Goal: Task Accomplishment & Management: Manage account settings

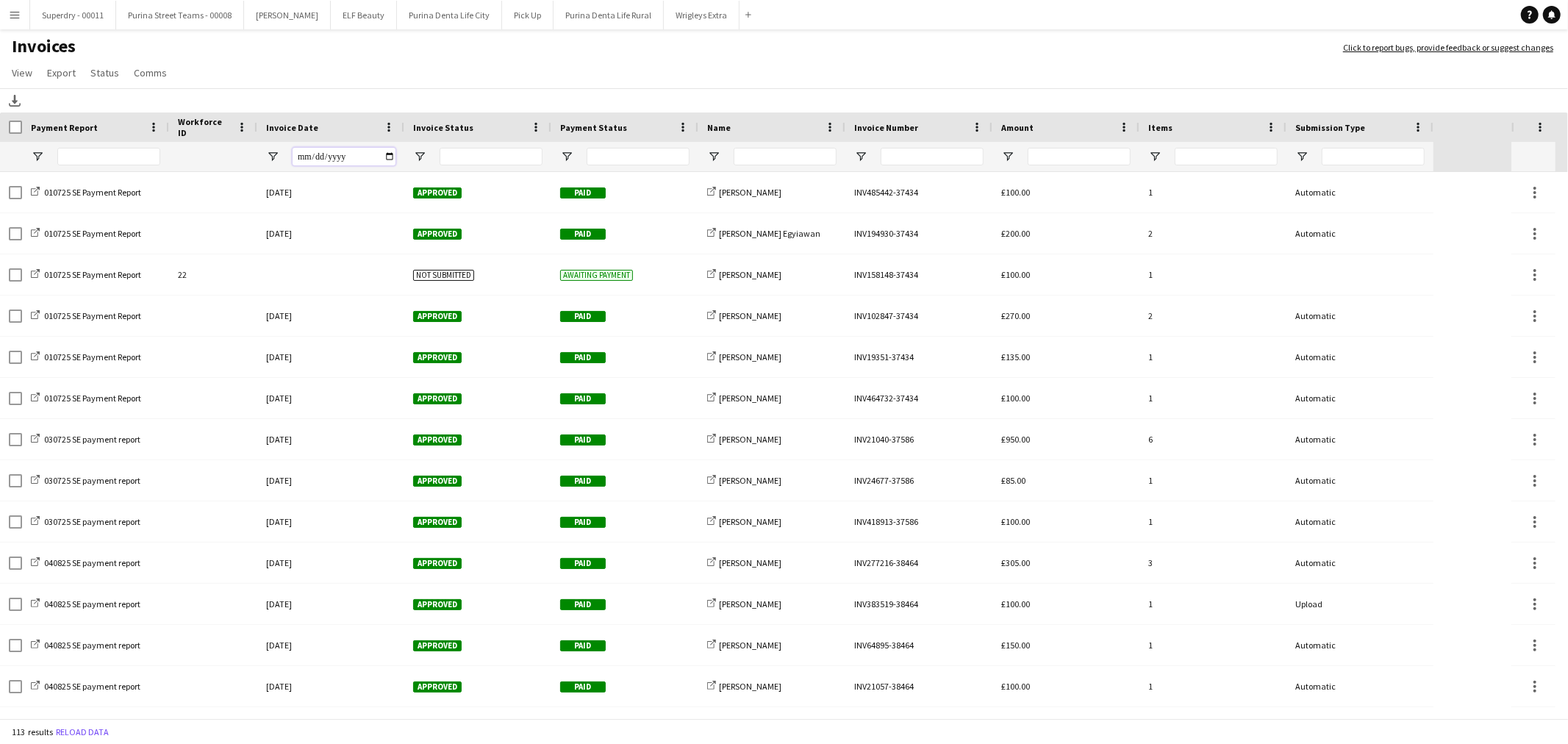
click at [387, 155] on input "Invoice Date Filter Input" at bounding box center [344, 157] width 103 height 18
type input "**********"
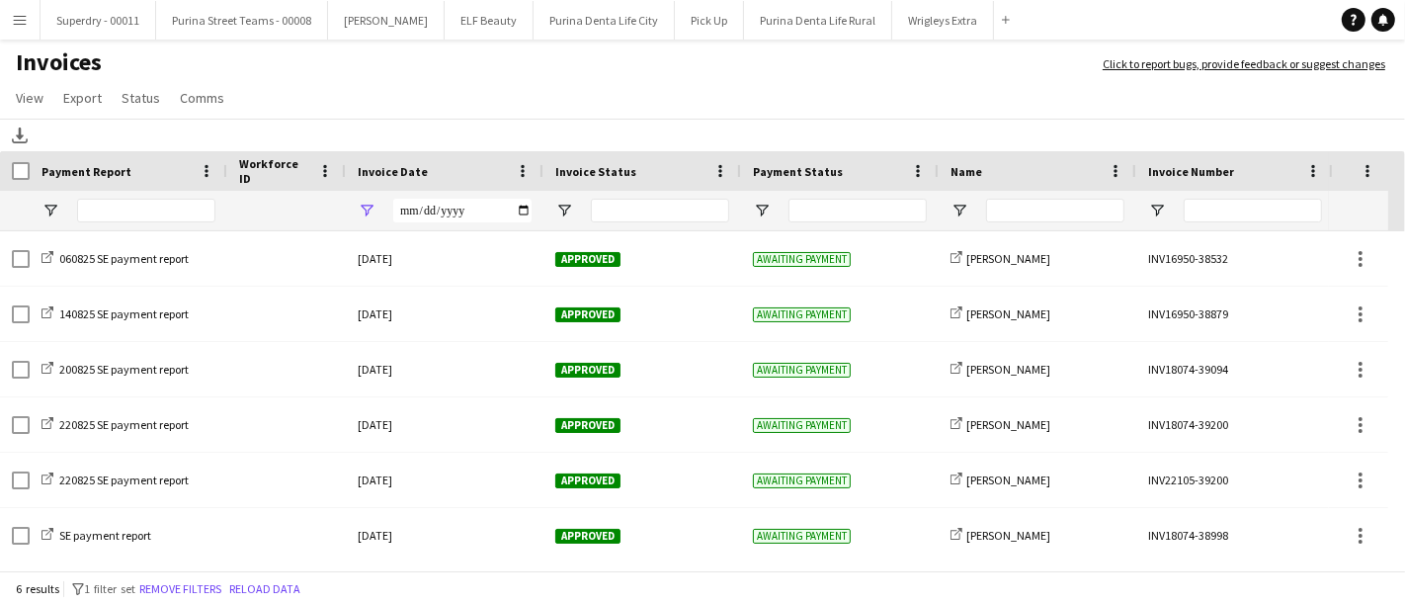
drag, startPoint x: 19, startPoint y: 28, endPoint x: 24, endPoint y: 40, distance: 12.8
click at [19, 28] on button "Menu" at bounding box center [20, 20] width 40 height 40
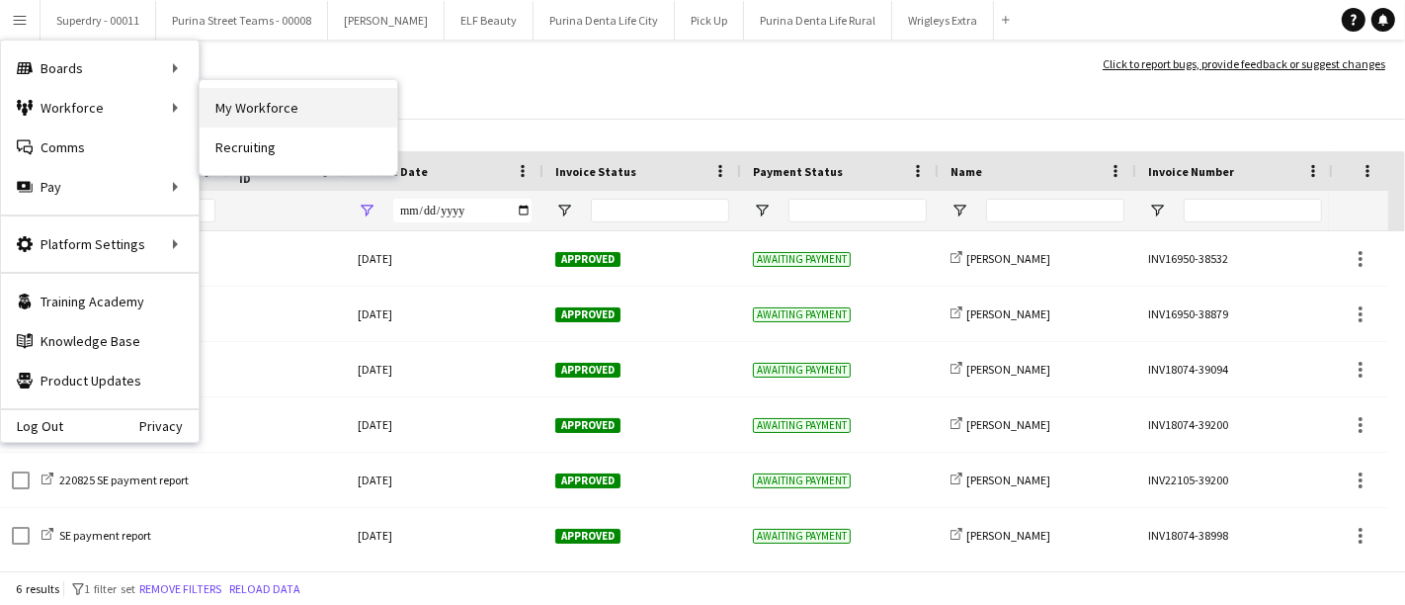
click at [214, 112] on link "My Workforce" at bounding box center [299, 108] width 198 height 40
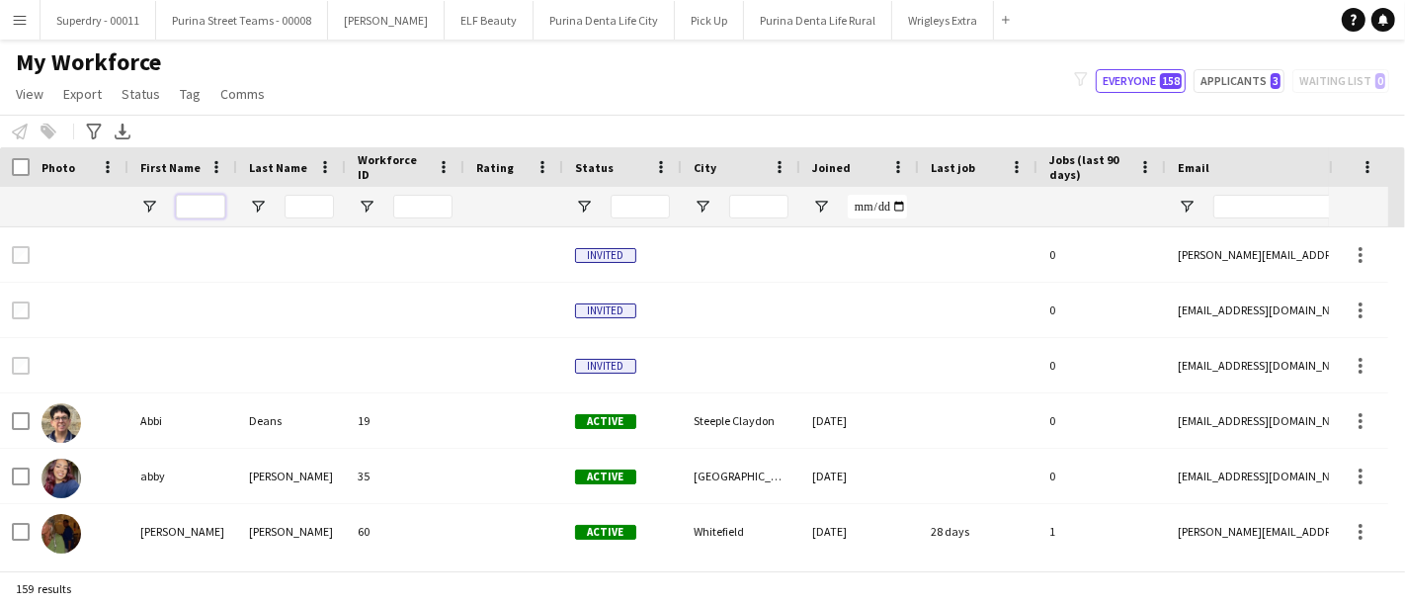
click at [196, 196] on input "First Name Filter Input" at bounding box center [200, 207] width 49 height 24
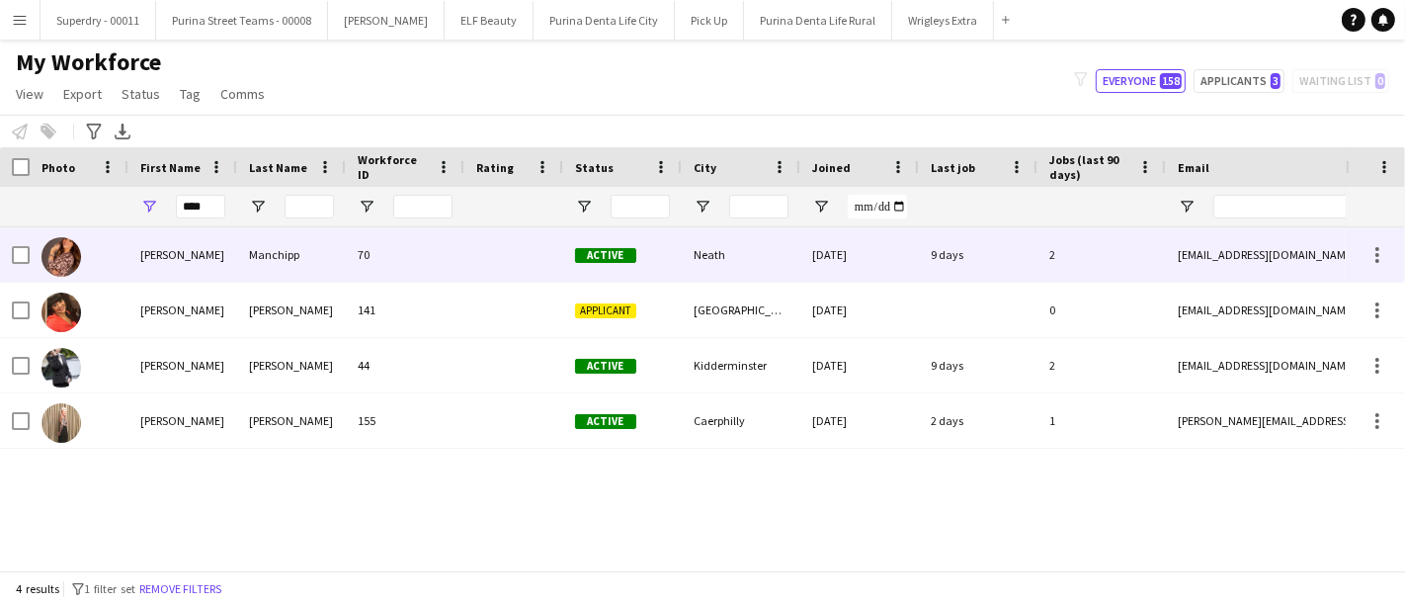
click at [224, 257] on div "[PERSON_NAME]" at bounding box center [182, 254] width 109 height 54
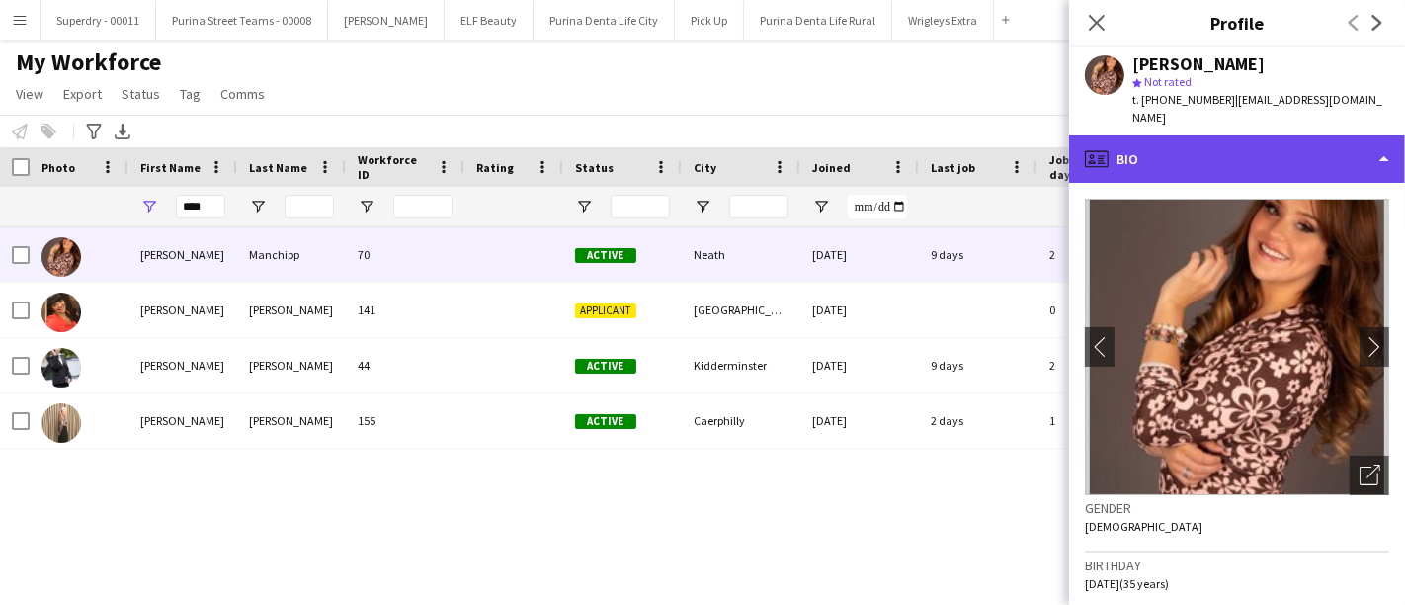
click at [1167, 143] on div "profile Bio" at bounding box center [1237, 158] width 336 height 47
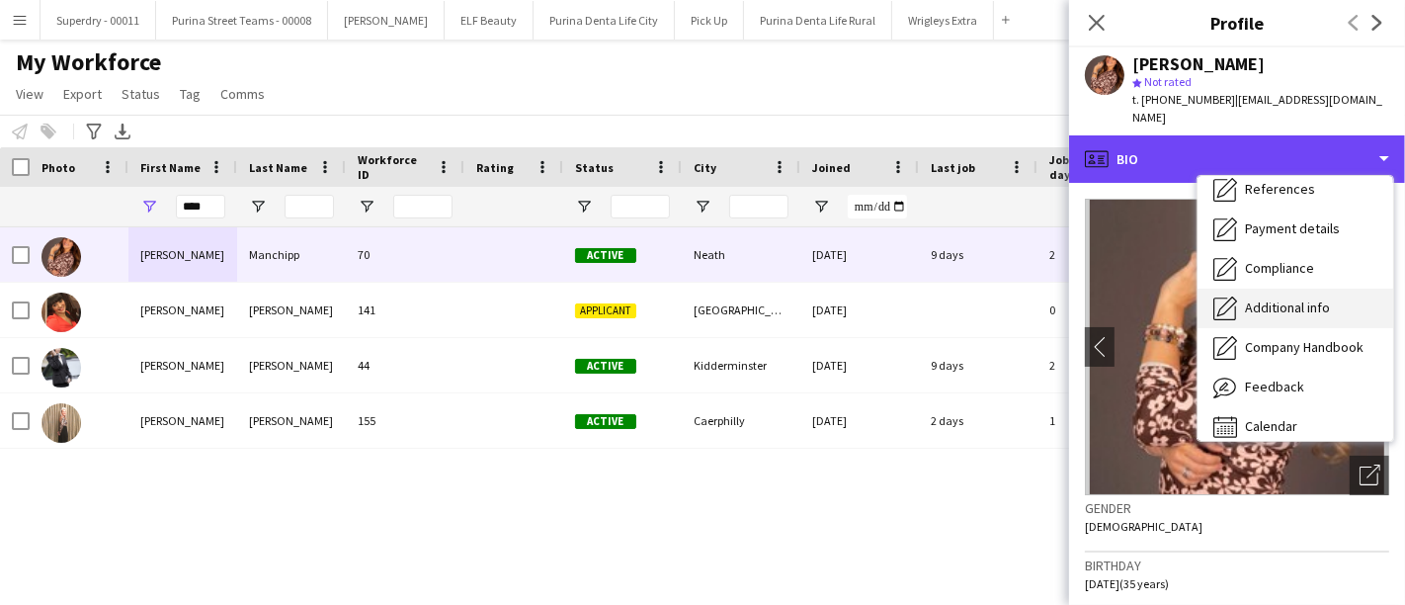
scroll to position [224, 0]
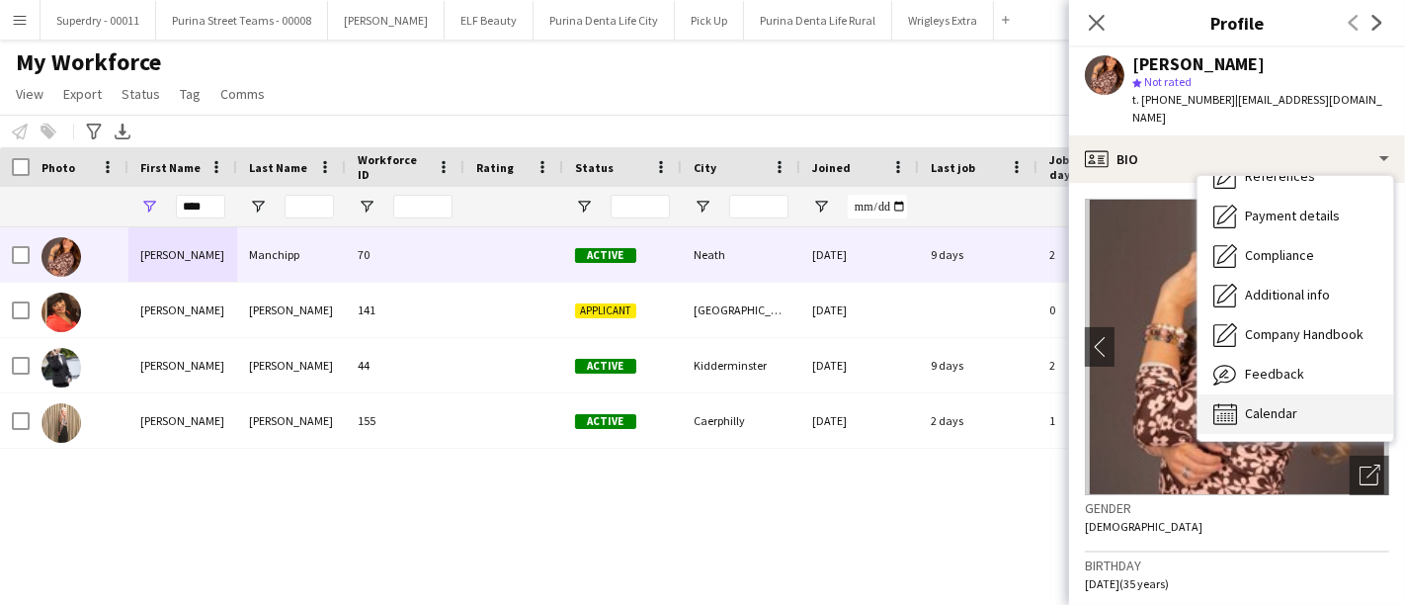
click at [1291, 404] on span "Calendar" at bounding box center [1271, 413] width 52 height 18
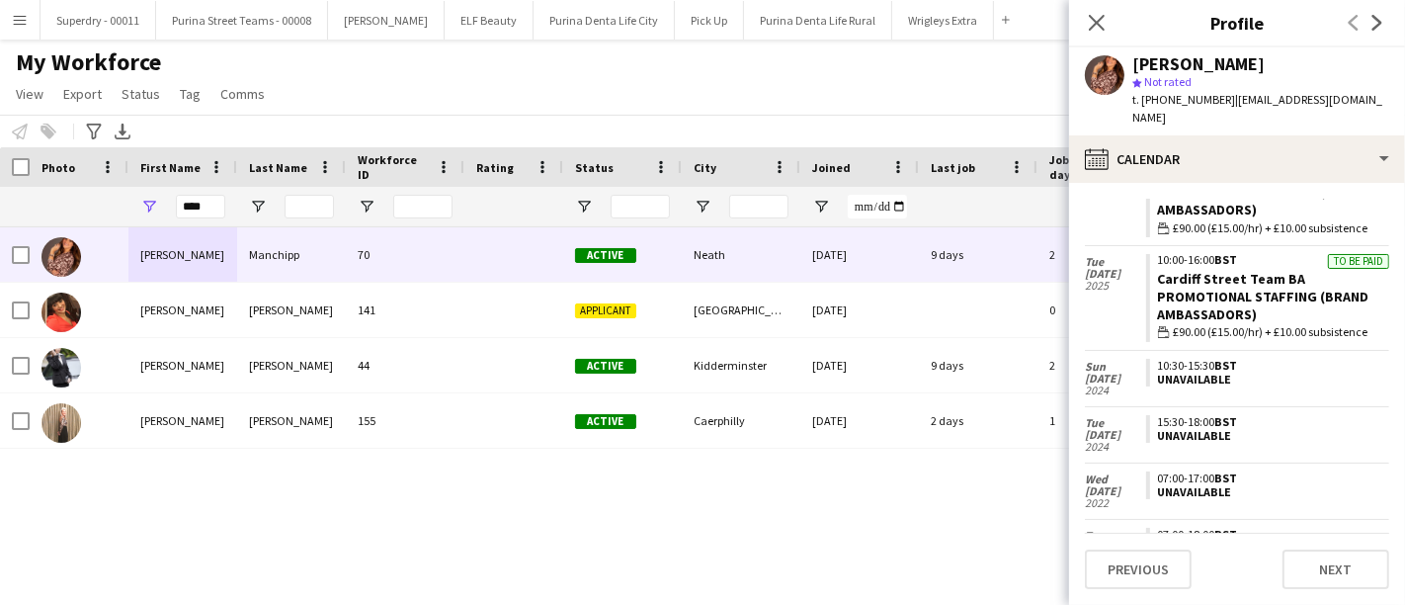
scroll to position [906, 0]
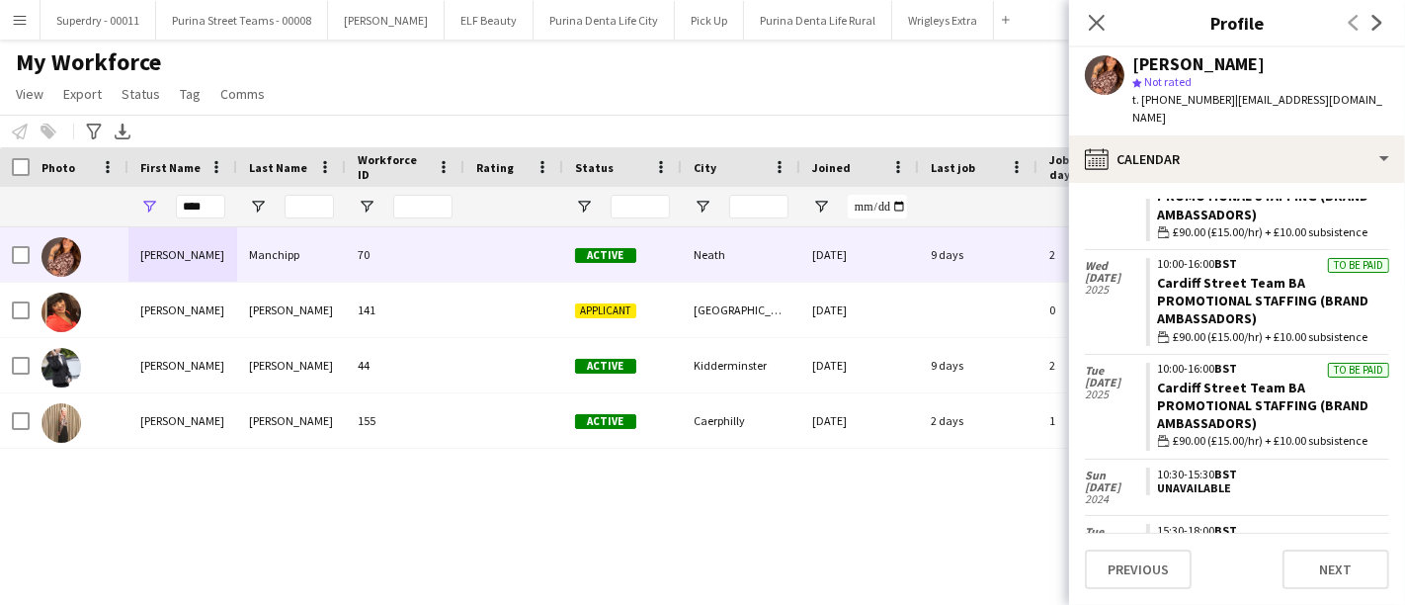
drag, startPoint x: 203, startPoint y: 192, endPoint x: 225, endPoint y: 220, distance: 36.6
click at [202, 193] on div "****" at bounding box center [200, 207] width 49 height 40
click at [197, 201] on input "****" at bounding box center [200, 207] width 49 height 24
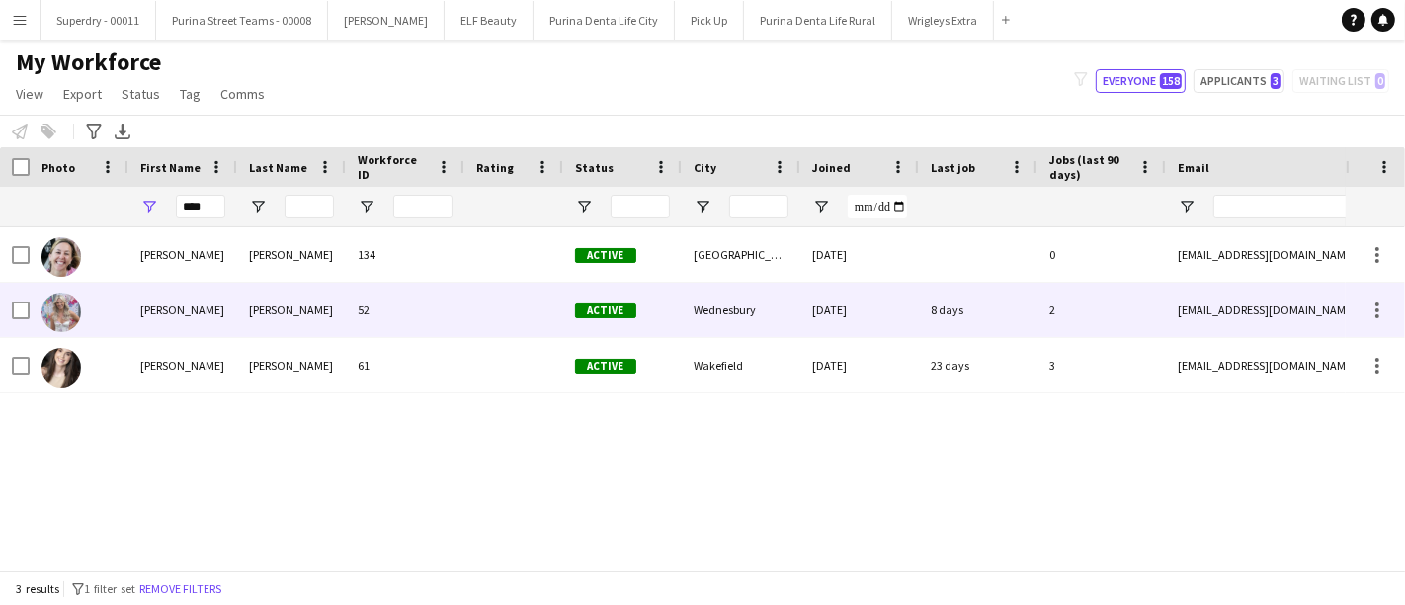
click at [199, 307] on div "[PERSON_NAME]" at bounding box center [182, 310] width 109 height 54
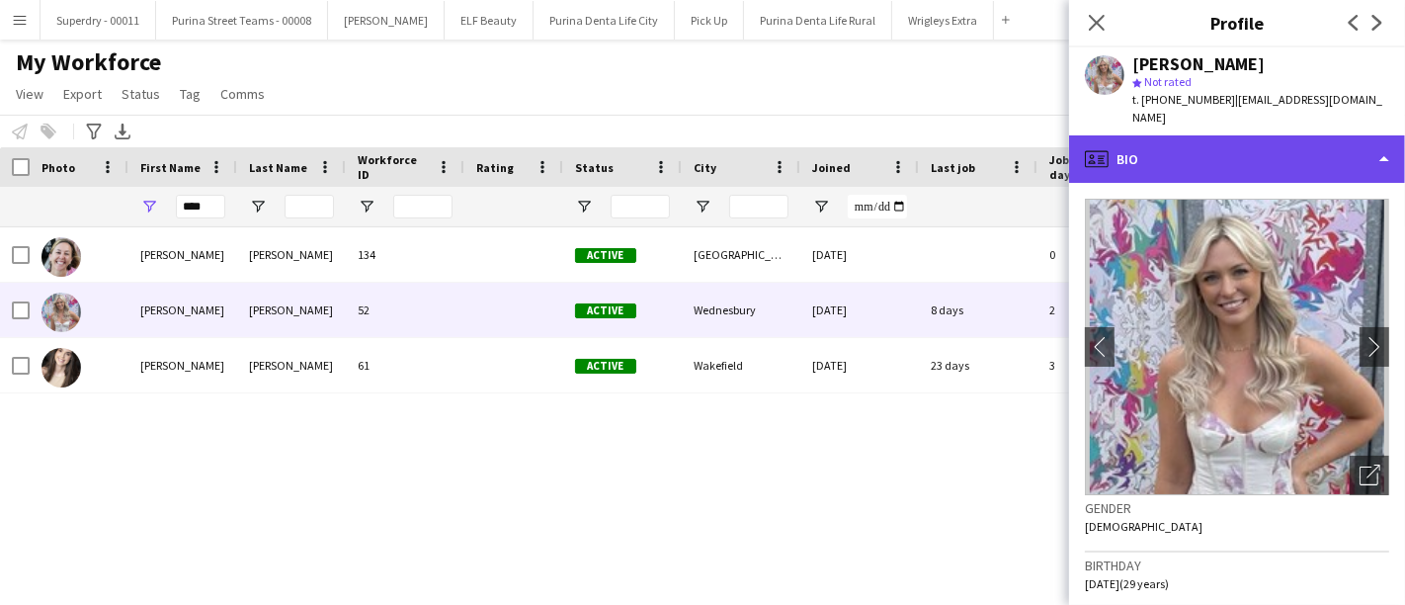
click at [1363, 148] on div "profile Bio" at bounding box center [1237, 158] width 336 height 47
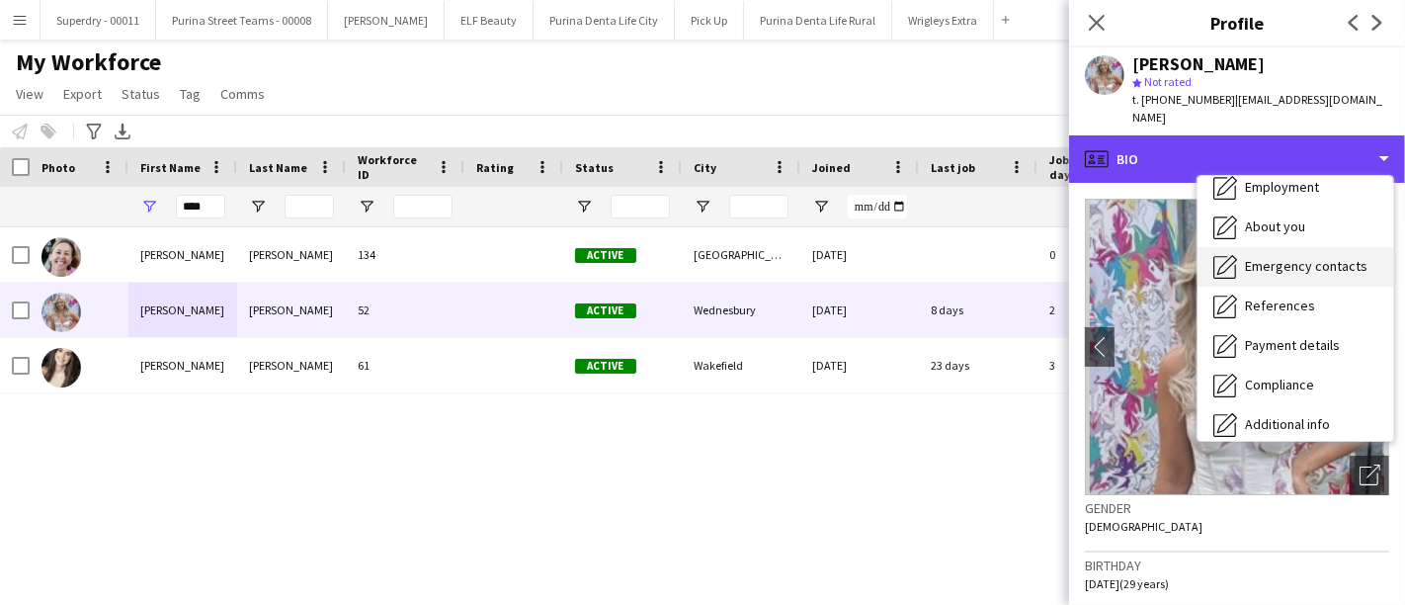
scroll to position [224, 0]
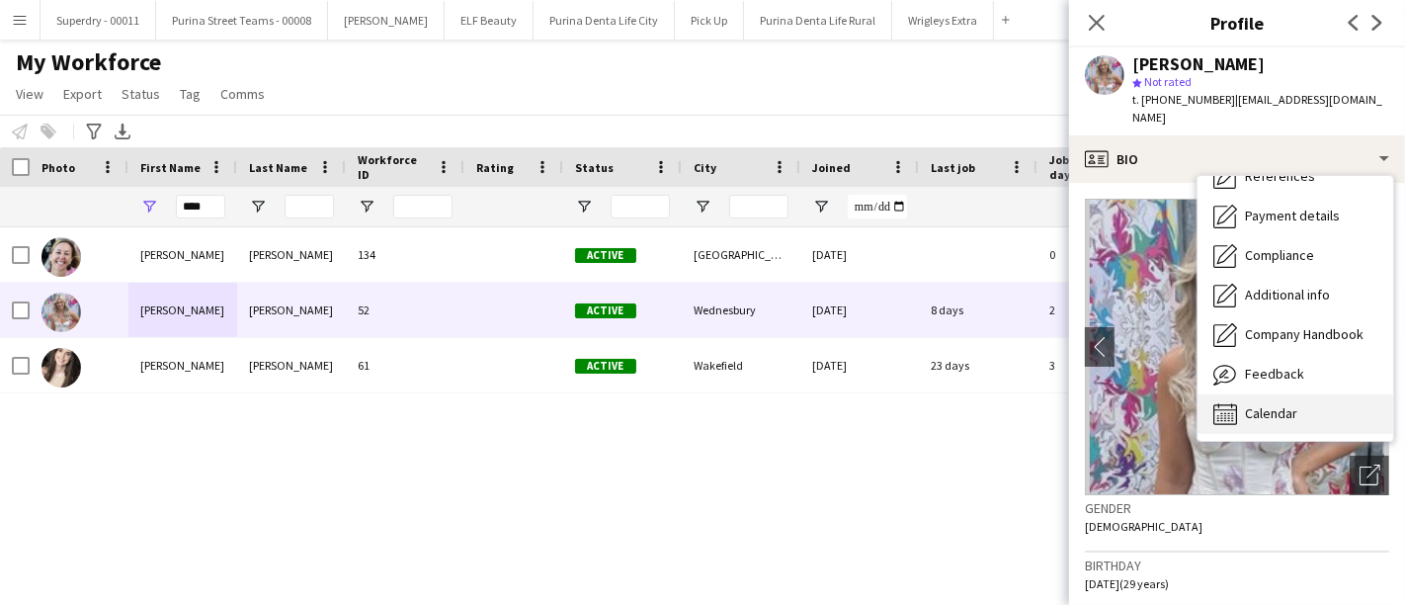
click at [1299, 394] on div "Calendar Calendar" at bounding box center [1296, 414] width 196 height 40
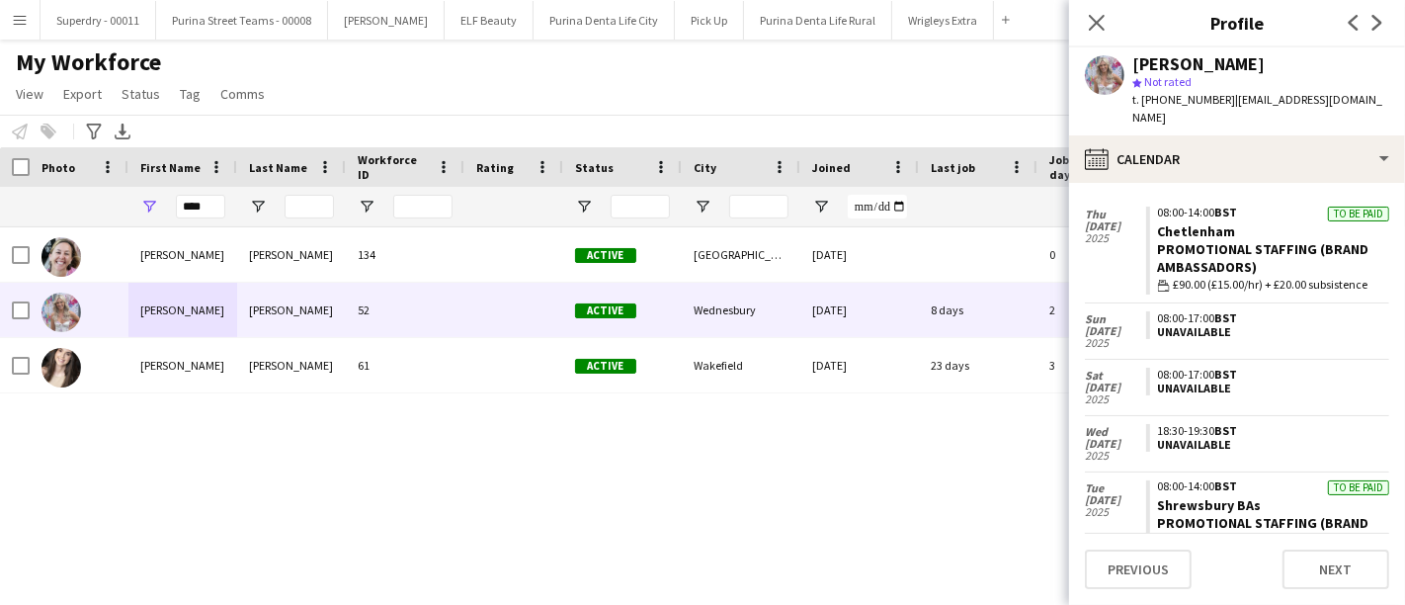
scroll to position [2194, 0]
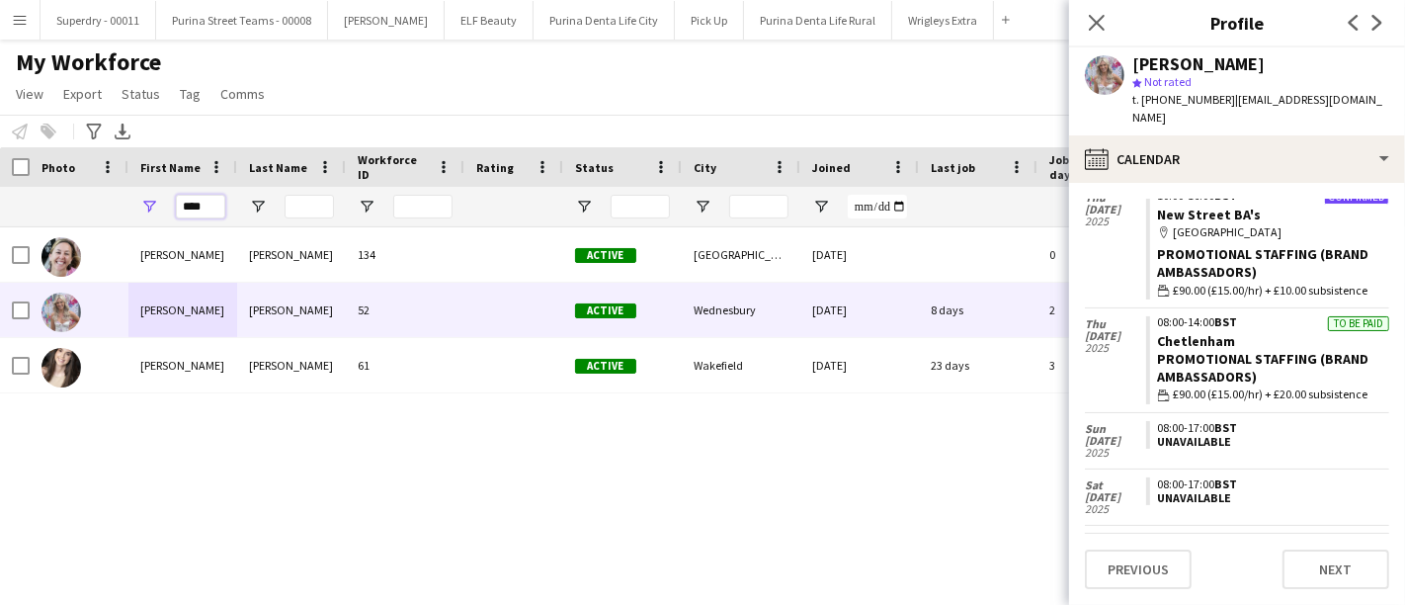
click at [218, 206] on input "****" at bounding box center [200, 207] width 49 height 24
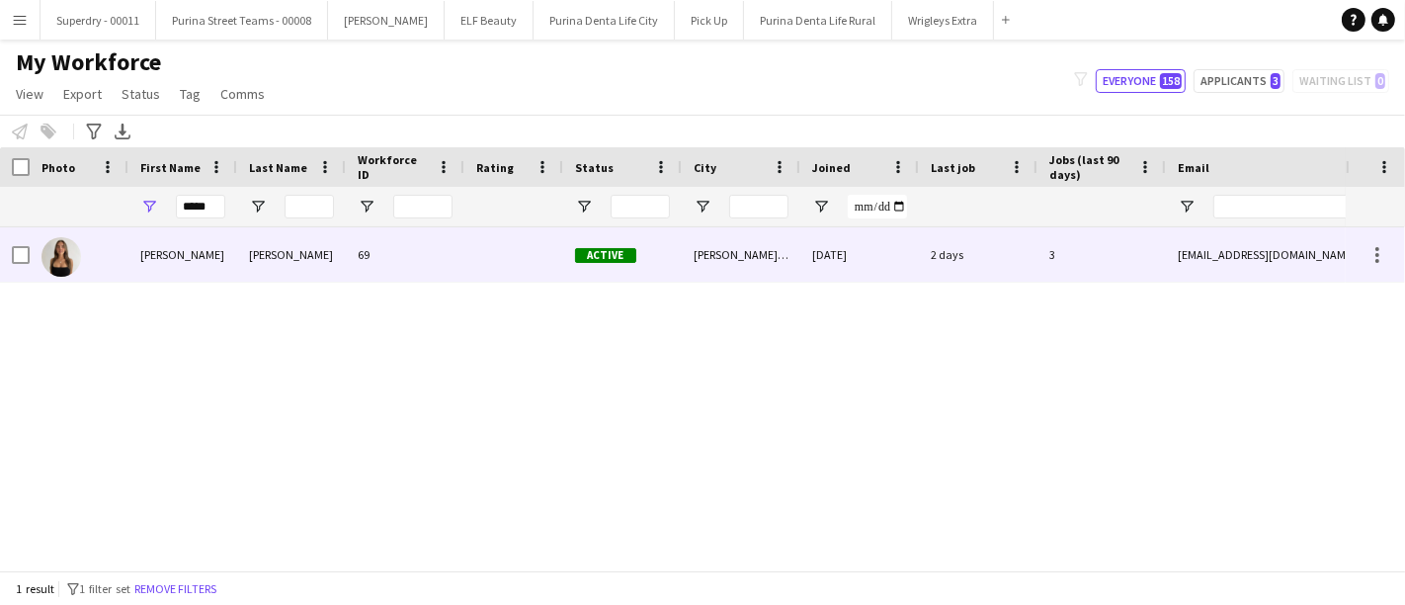
click at [274, 241] on div "[PERSON_NAME]" at bounding box center [291, 254] width 109 height 54
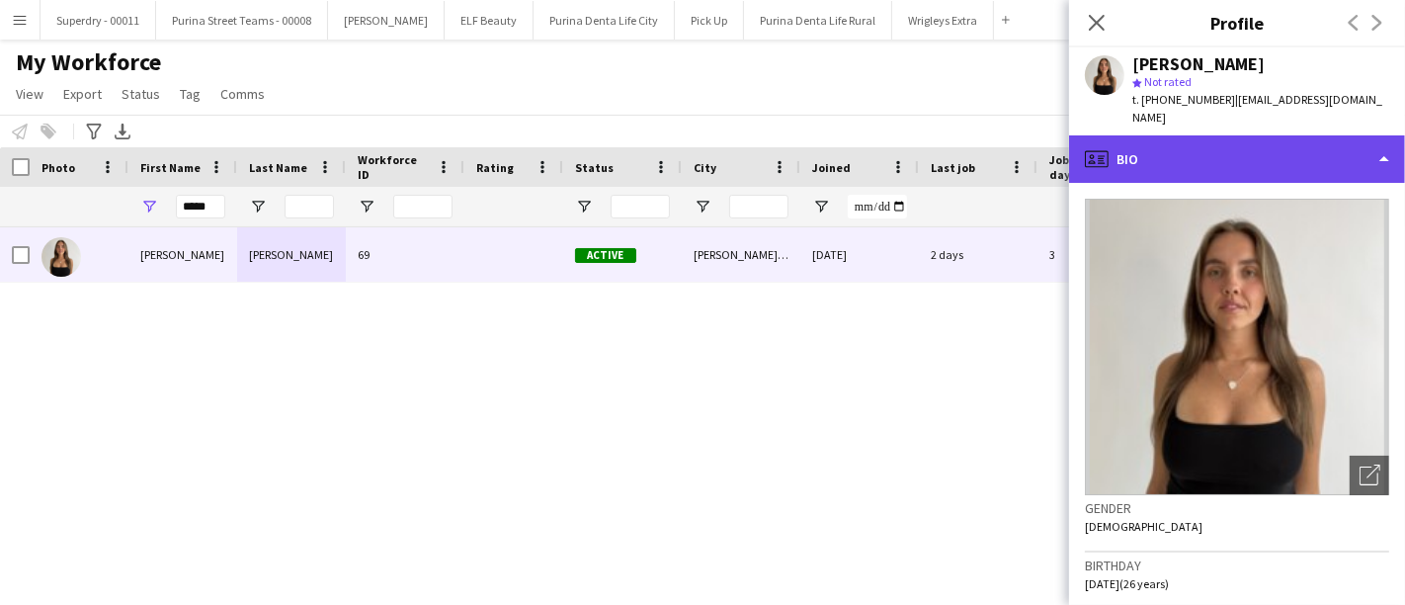
click at [1342, 157] on div "profile Bio" at bounding box center [1237, 158] width 336 height 47
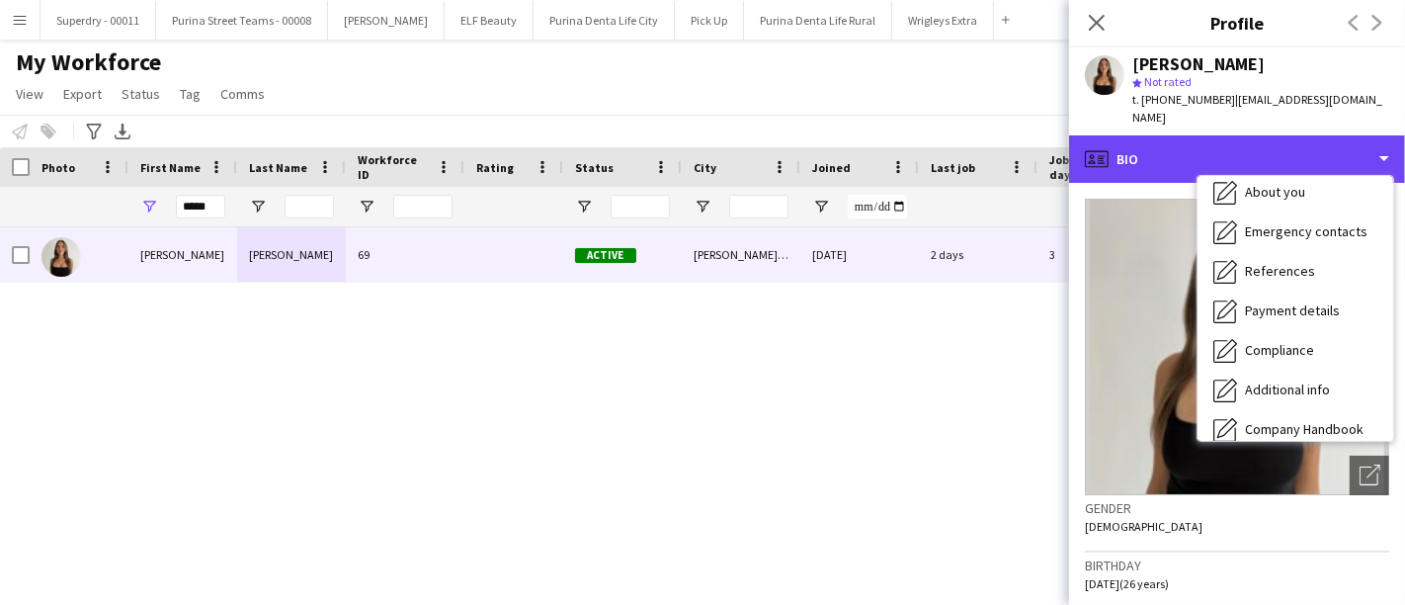
scroll to position [224, 0]
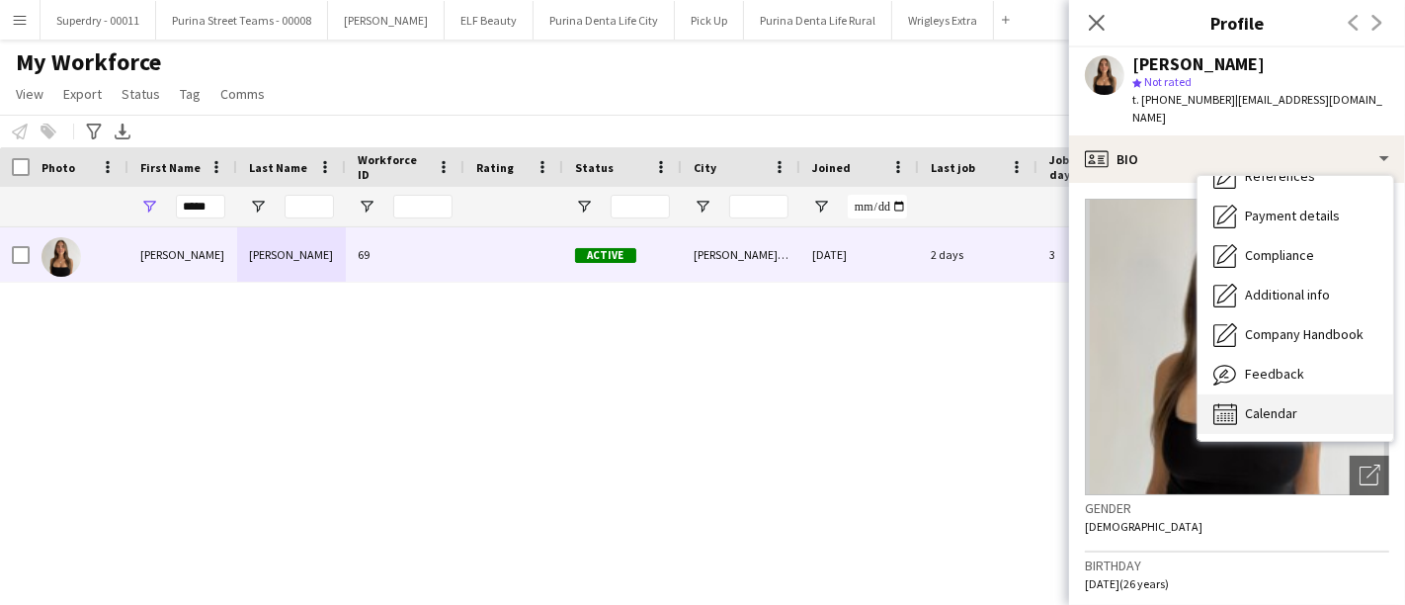
click at [1298, 408] on div "Calendar Calendar" at bounding box center [1296, 414] width 196 height 40
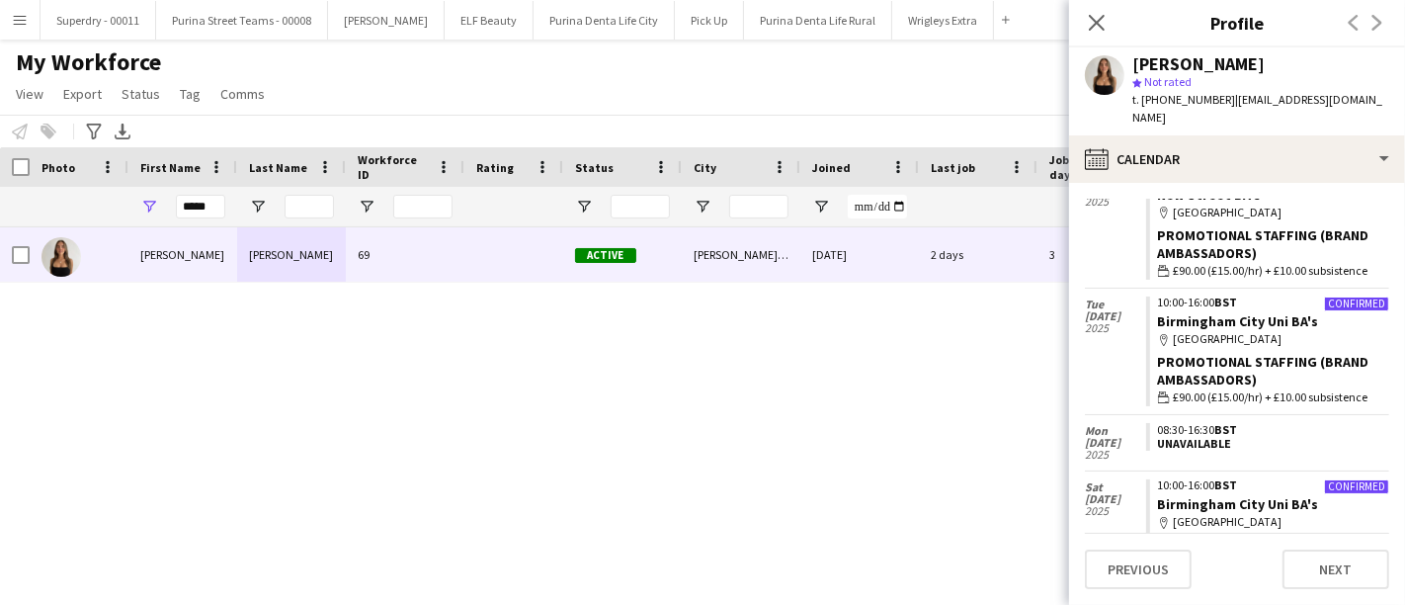
scroll to position [0, 0]
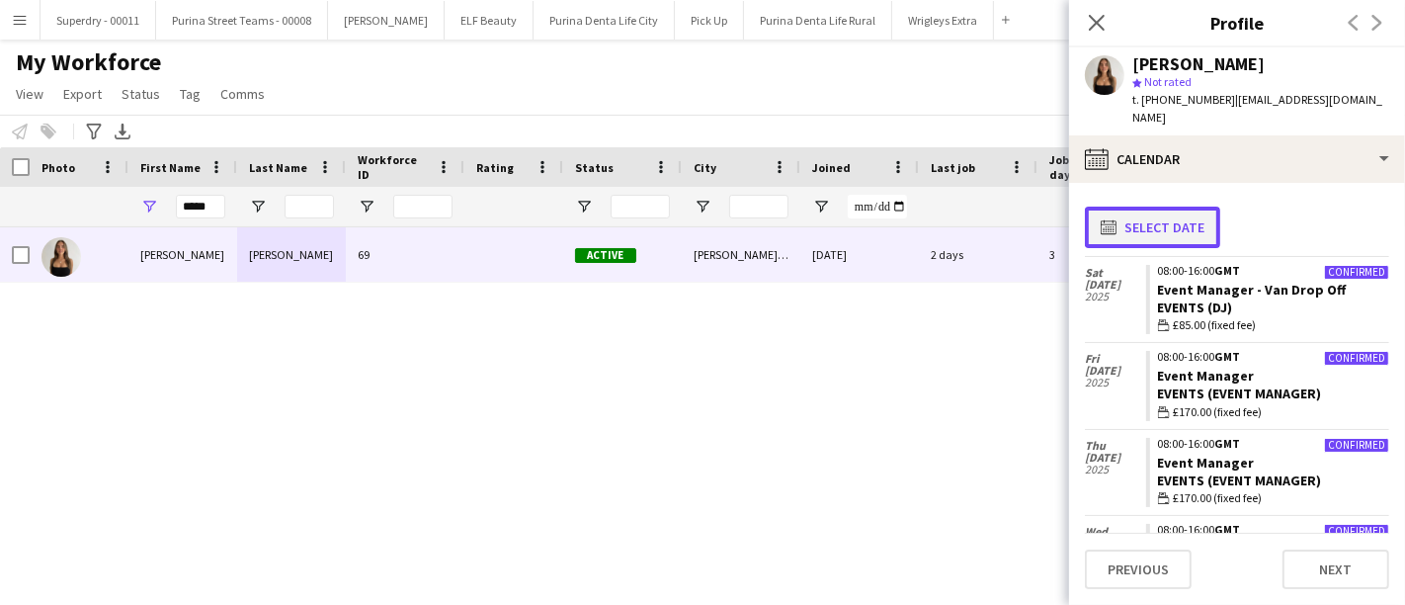
click at [1149, 211] on button "calendar-full Select date" at bounding box center [1152, 228] width 135 height 42
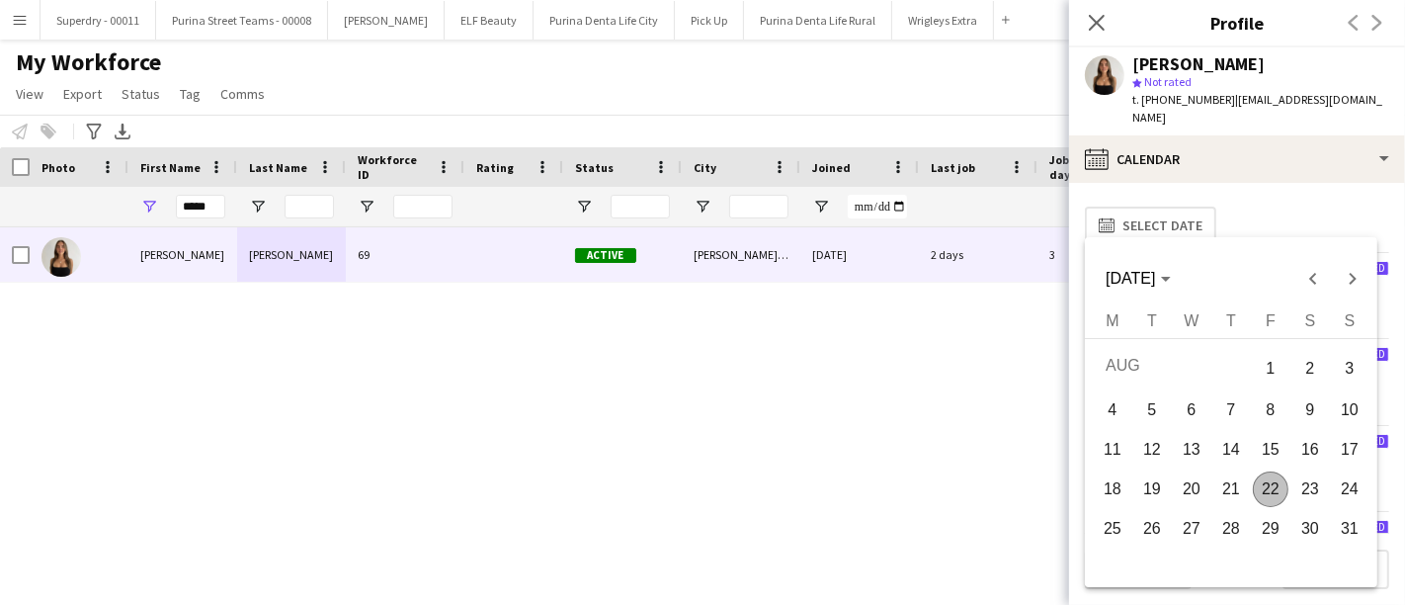
click at [1112, 490] on span "18" at bounding box center [1113, 489] width 36 height 36
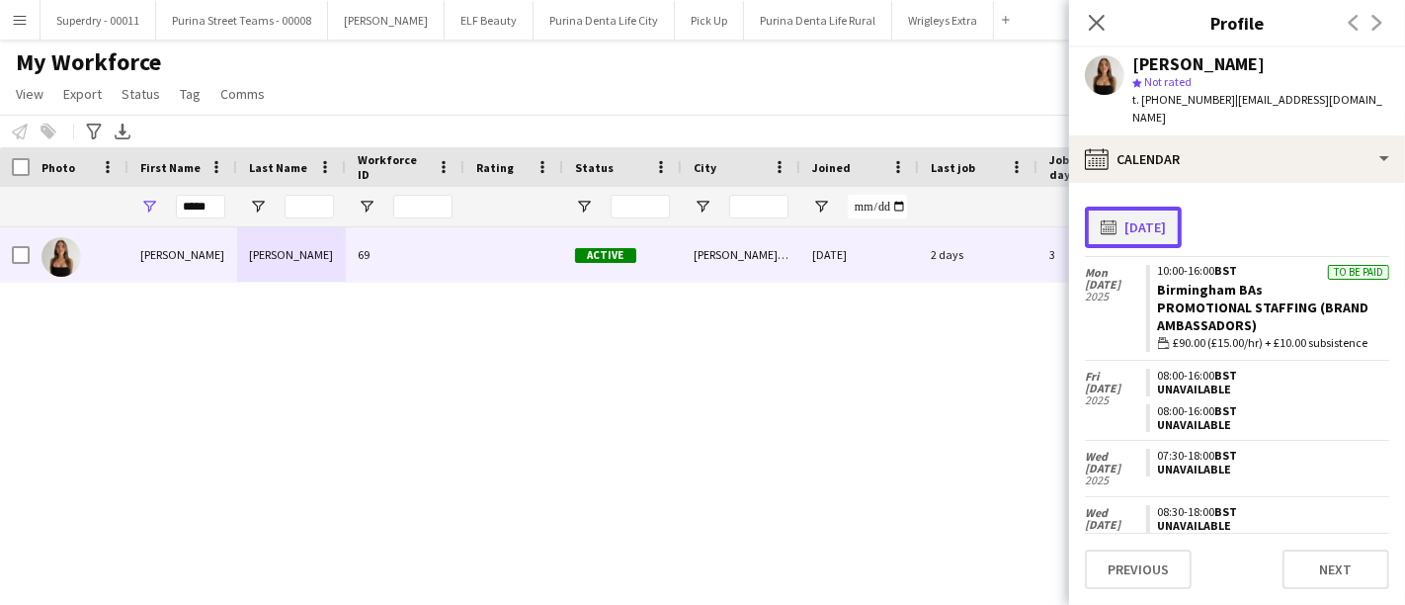
click at [1144, 207] on button "calendar-full [DATE]" at bounding box center [1133, 228] width 97 height 42
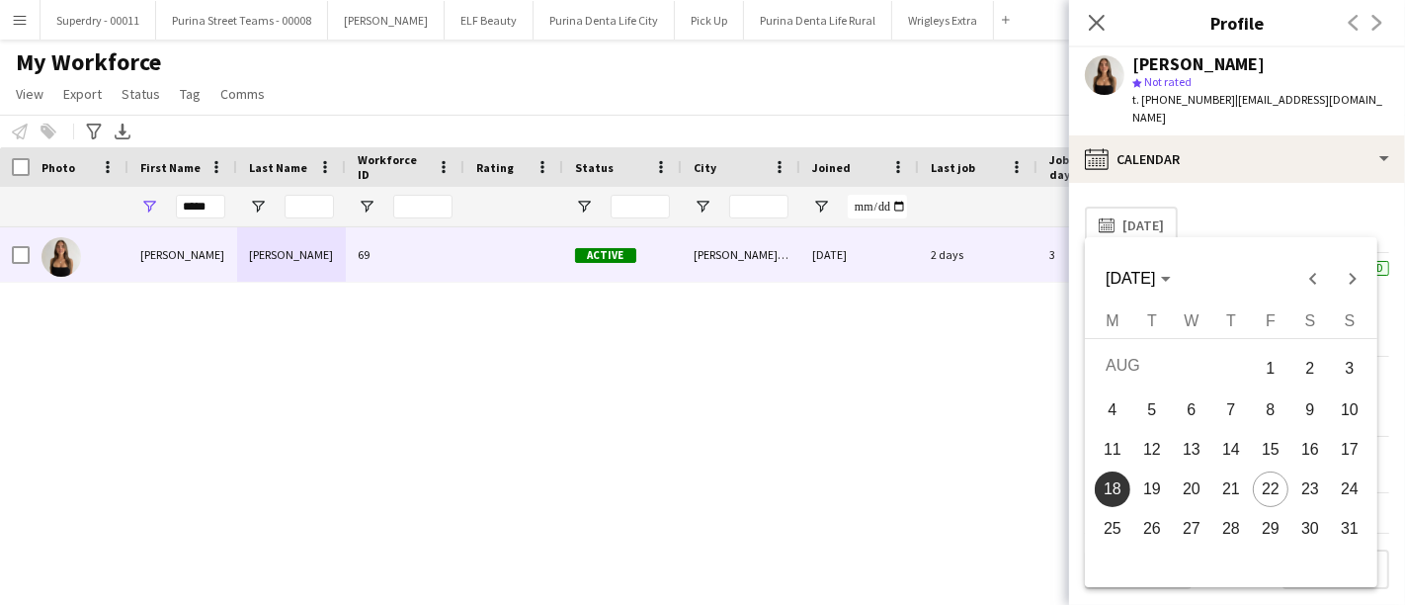
click at [1148, 501] on span "19" at bounding box center [1152, 489] width 36 height 36
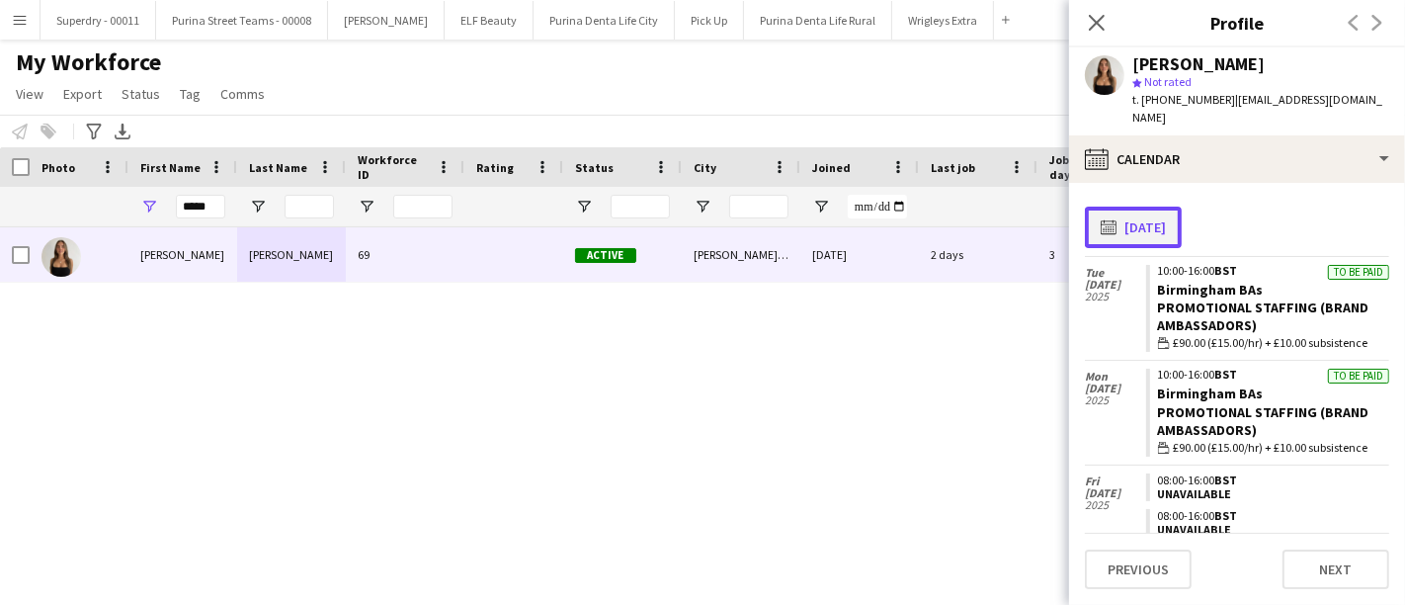
click at [1137, 207] on button "calendar-full [DATE]" at bounding box center [1133, 228] width 97 height 42
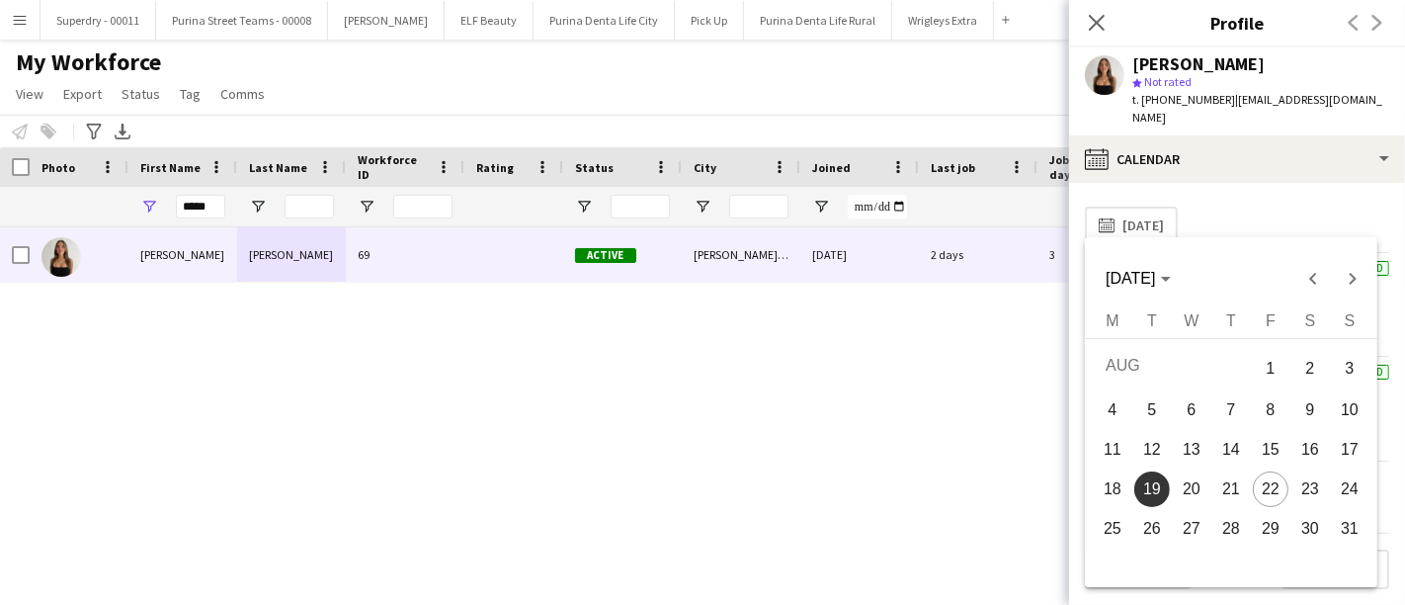
click at [1191, 489] on span "20" at bounding box center [1192, 489] width 36 height 36
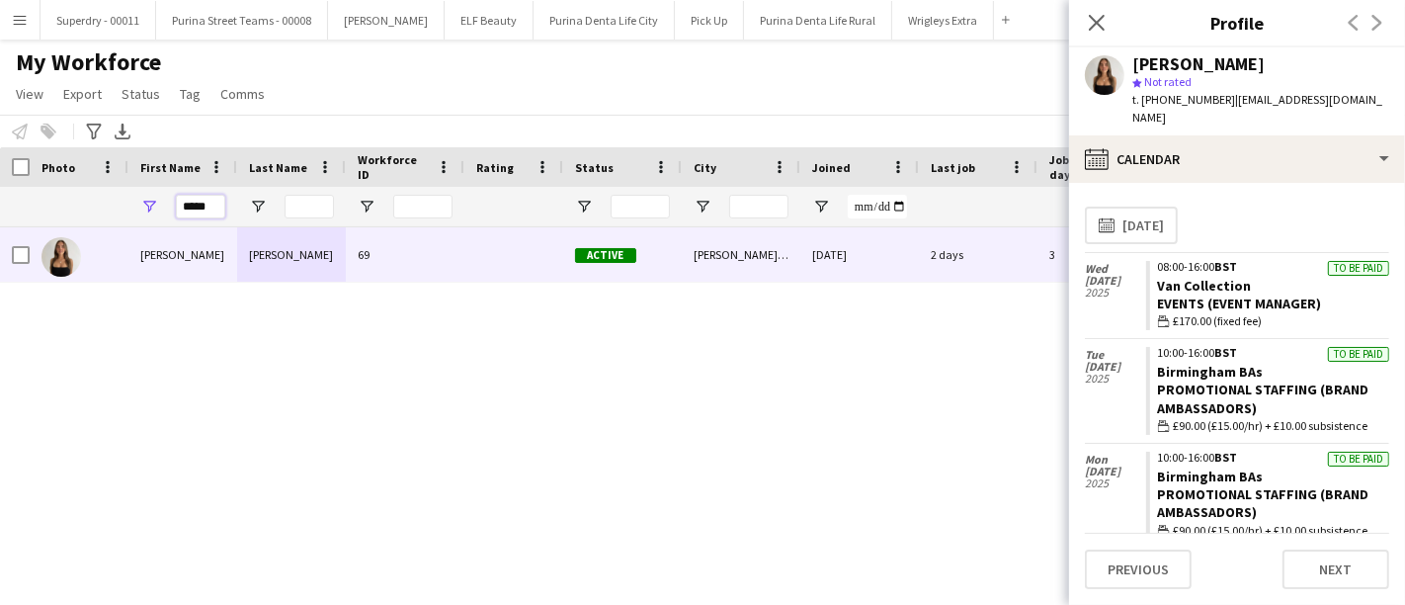
click at [209, 205] on input "*****" at bounding box center [200, 207] width 49 height 24
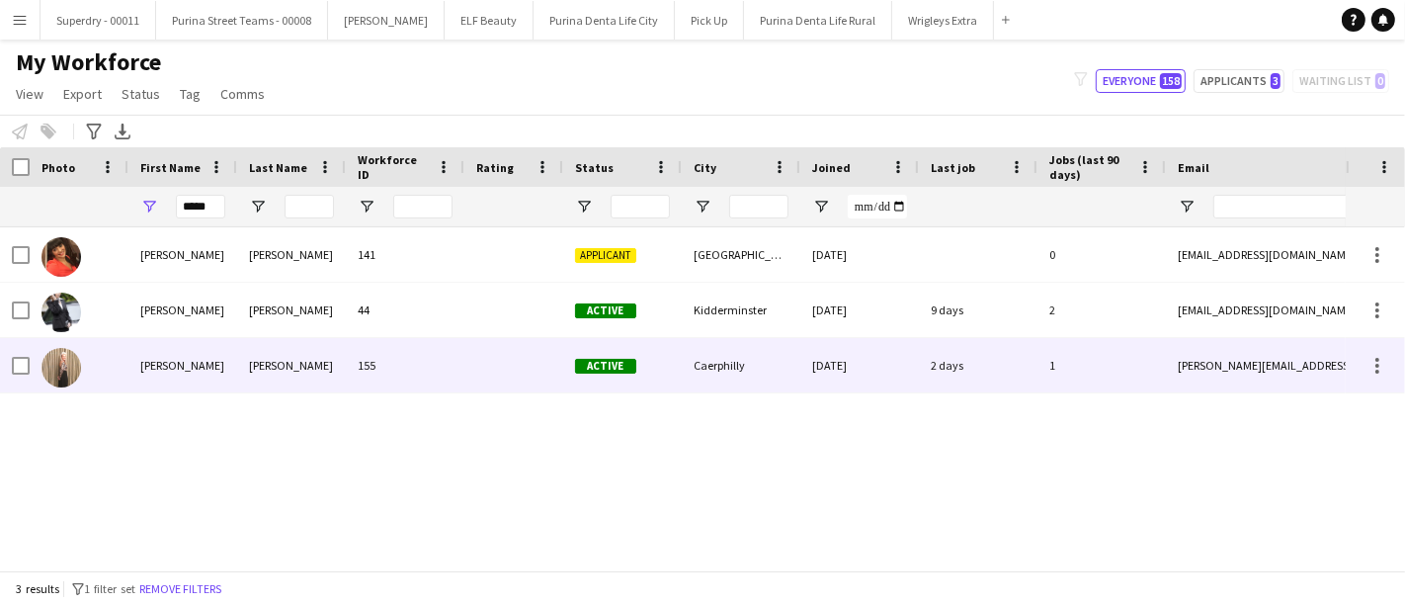
drag, startPoint x: 219, startPoint y: 374, endPoint x: 320, endPoint y: 368, distance: 101.0
click at [219, 373] on div "[PERSON_NAME]" at bounding box center [182, 365] width 109 height 54
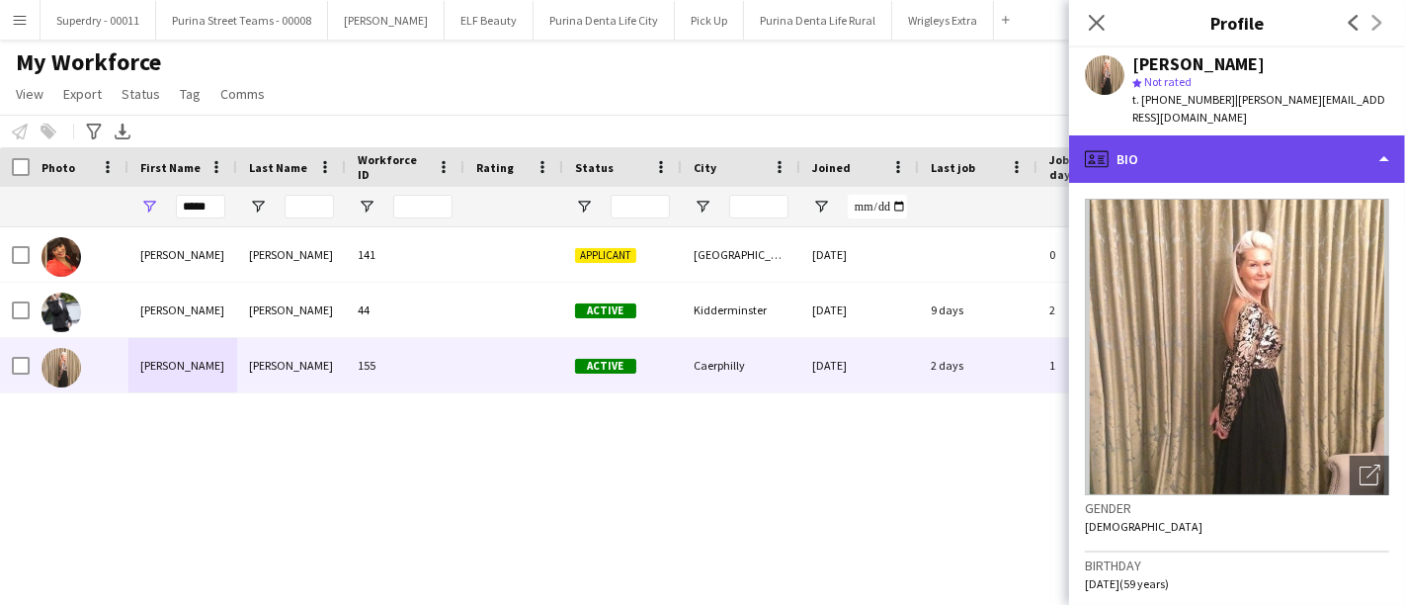
click at [1303, 151] on div "profile Bio" at bounding box center [1237, 158] width 336 height 47
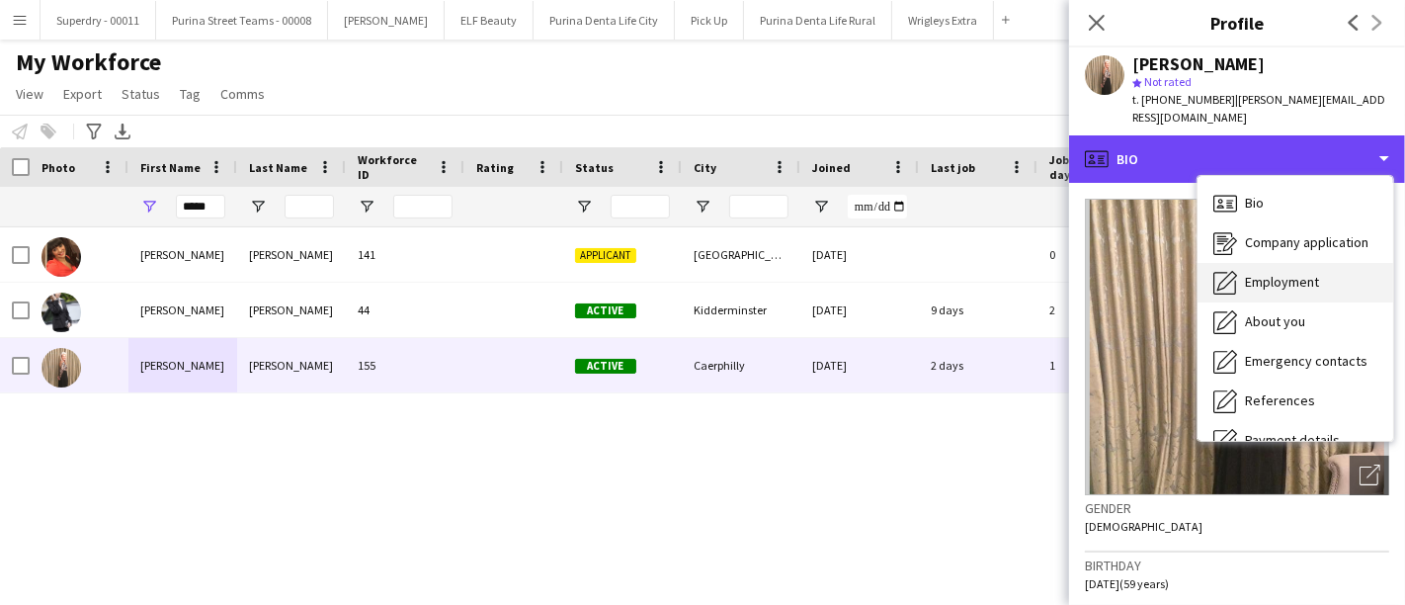
scroll to position [224, 0]
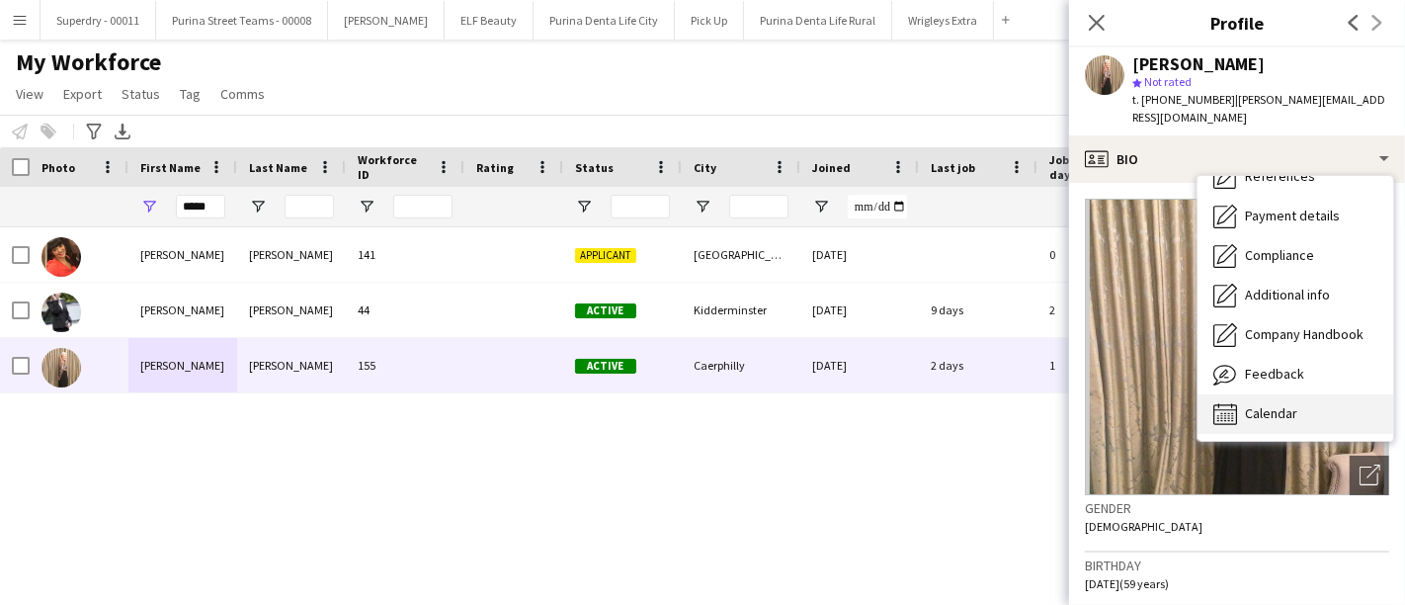
click at [1289, 409] on div "Calendar Calendar" at bounding box center [1296, 414] width 196 height 40
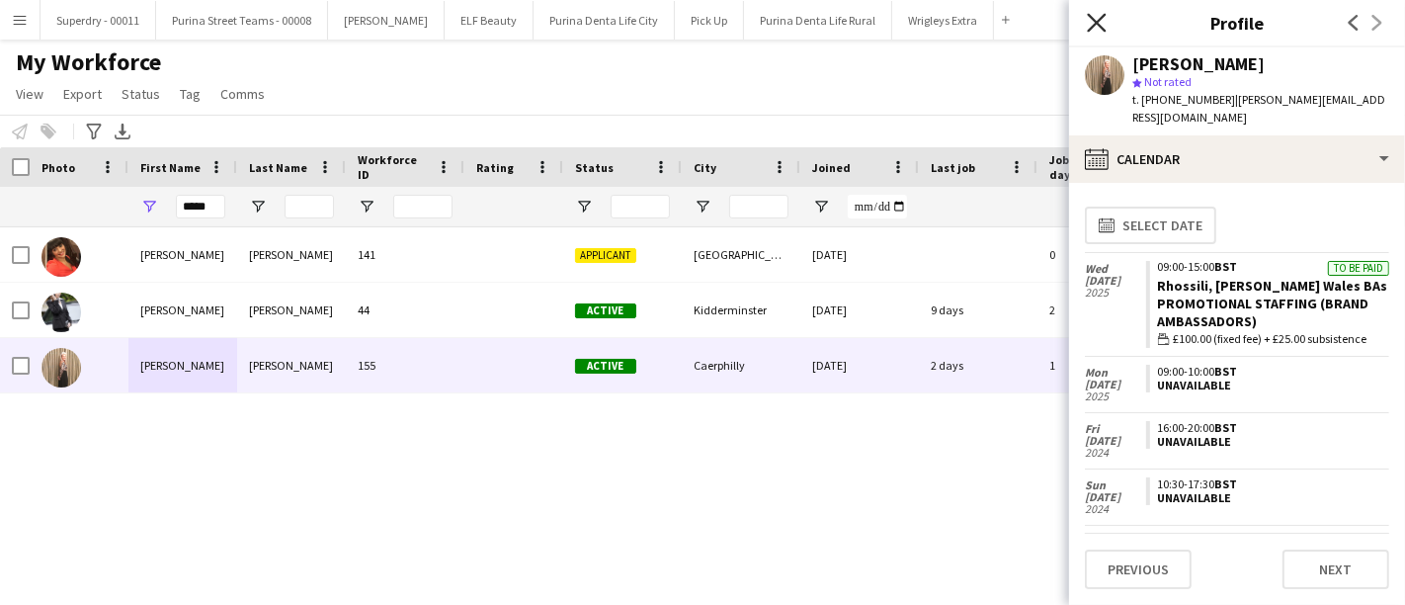
click at [1097, 27] on icon "Close pop-in" at bounding box center [1096, 22] width 19 height 19
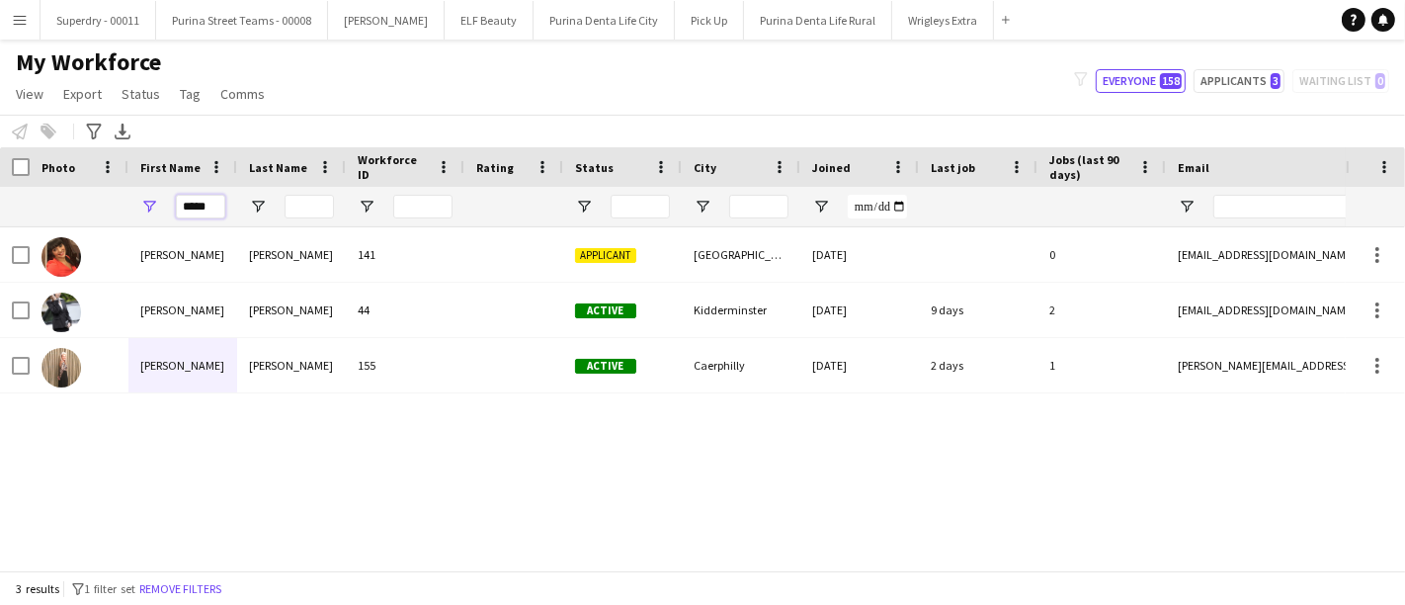
click at [186, 202] on input "*****" at bounding box center [200, 207] width 49 height 24
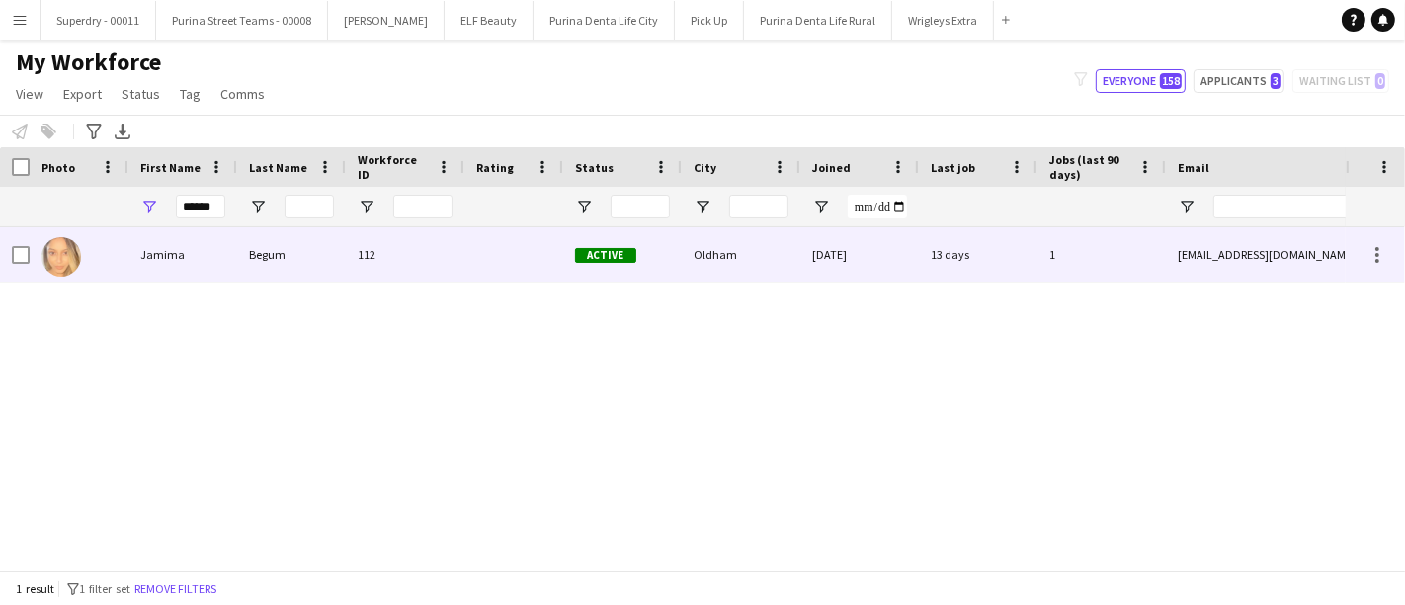
click at [186, 261] on div "Jamima" at bounding box center [182, 254] width 109 height 54
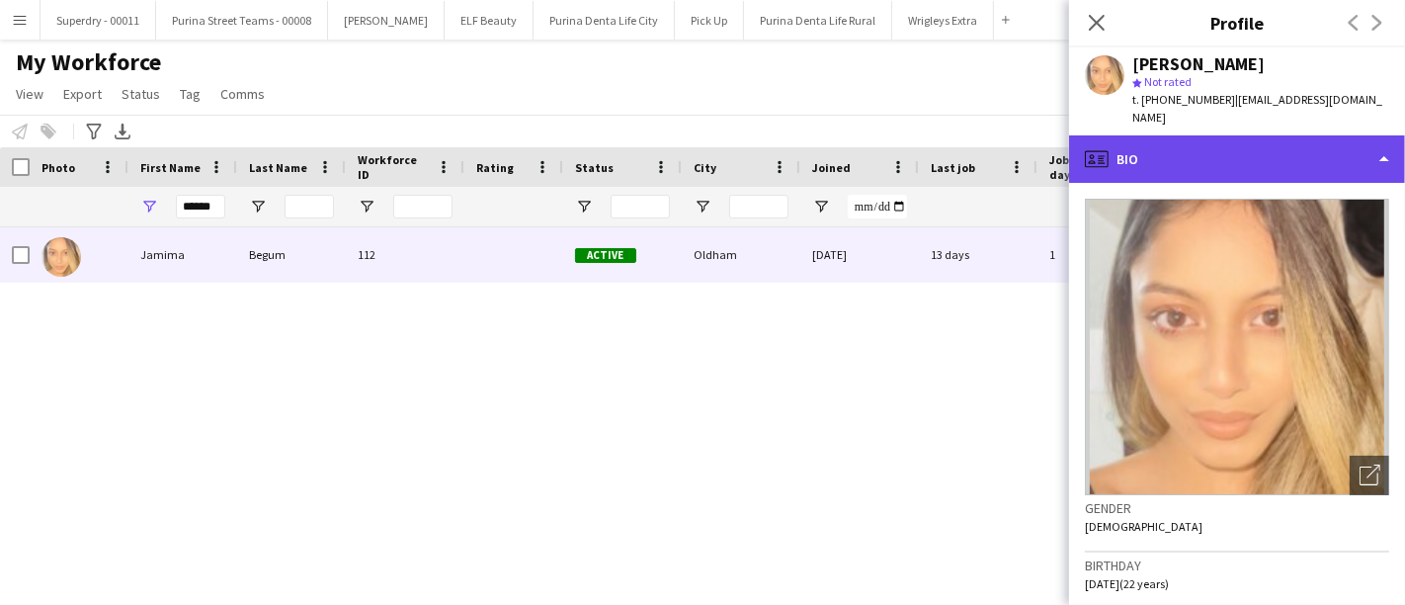
click at [1312, 138] on div "profile Bio" at bounding box center [1237, 158] width 336 height 47
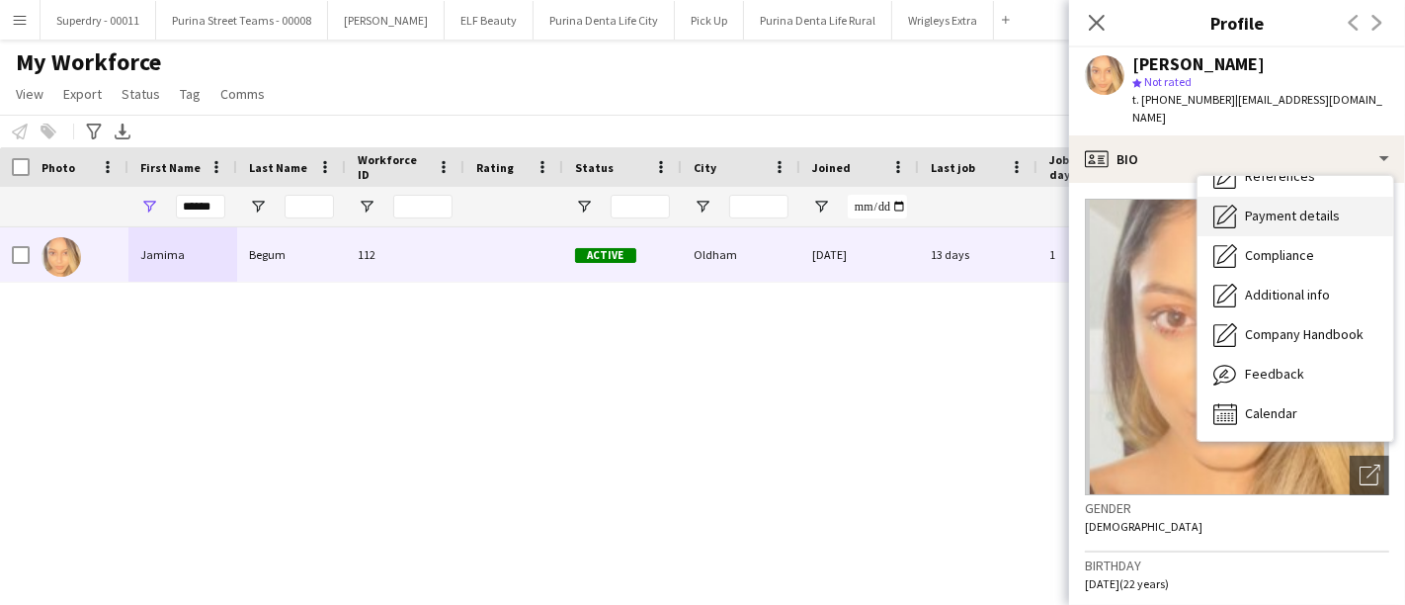
click at [1322, 207] on span "Payment details" at bounding box center [1292, 216] width 95 height 18
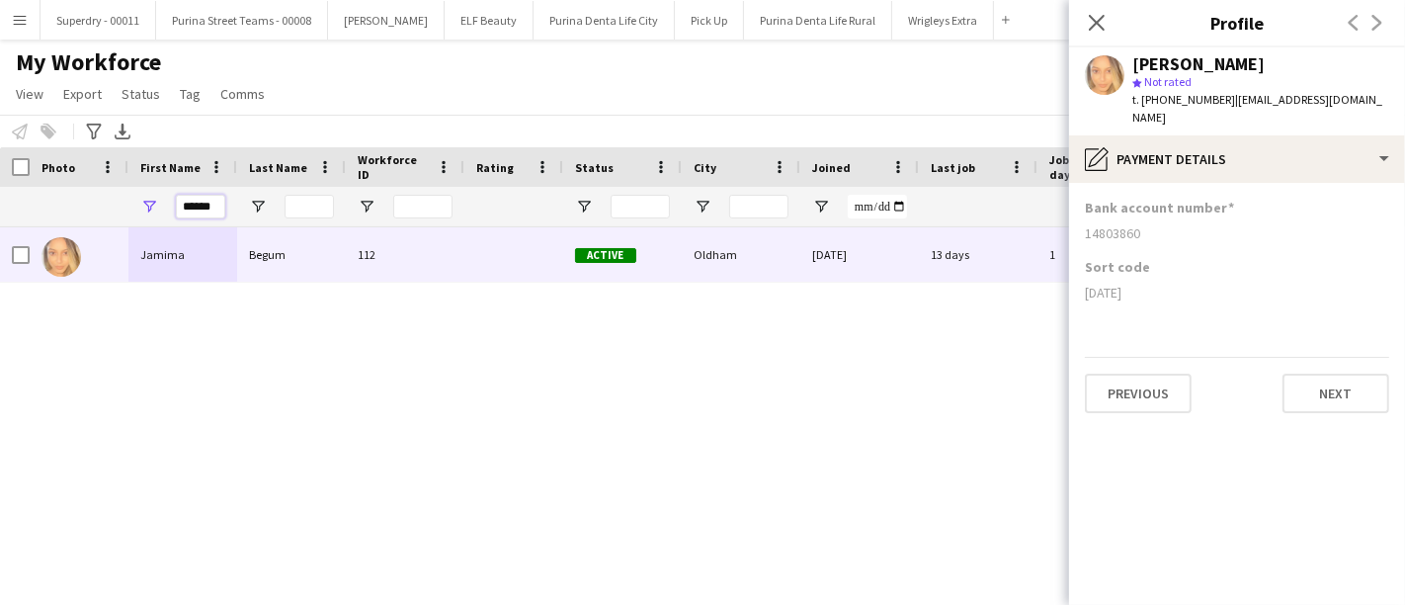
click at [196, 211] on input "******" at bounding box center [200, 207] width 49 height 24
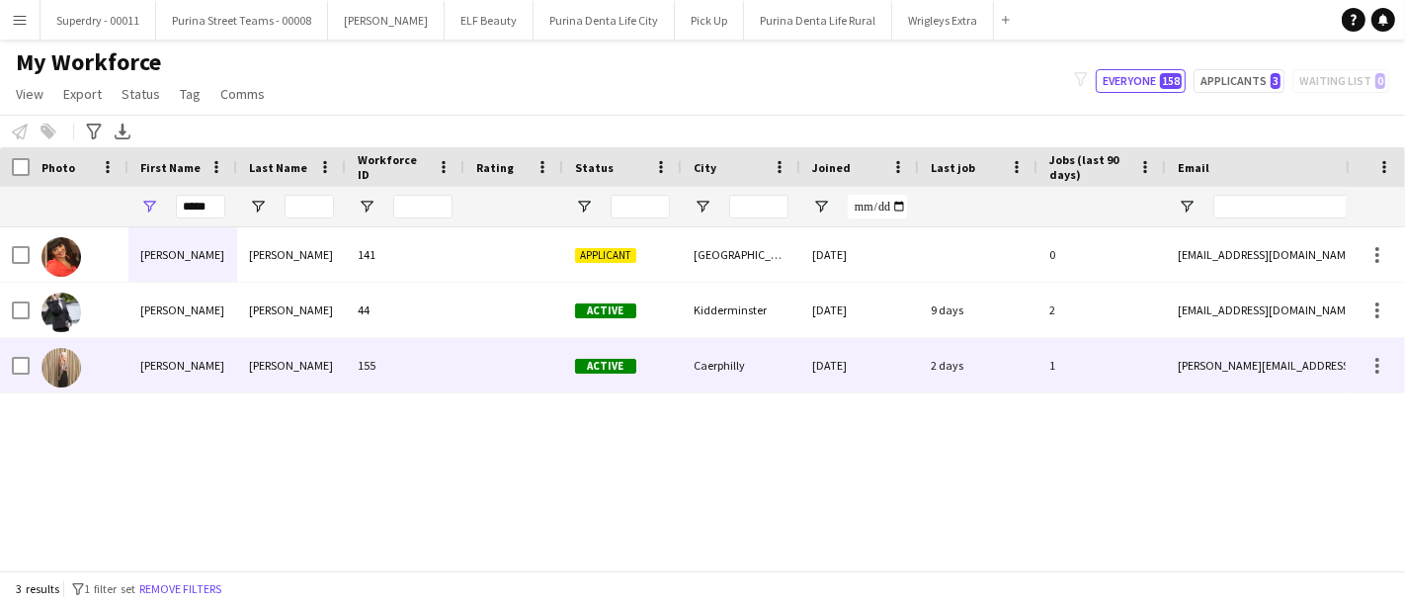
click at [181, 361] on div "[PERSON_NAME]" at bounding box center [182, 365] width 109 height 54
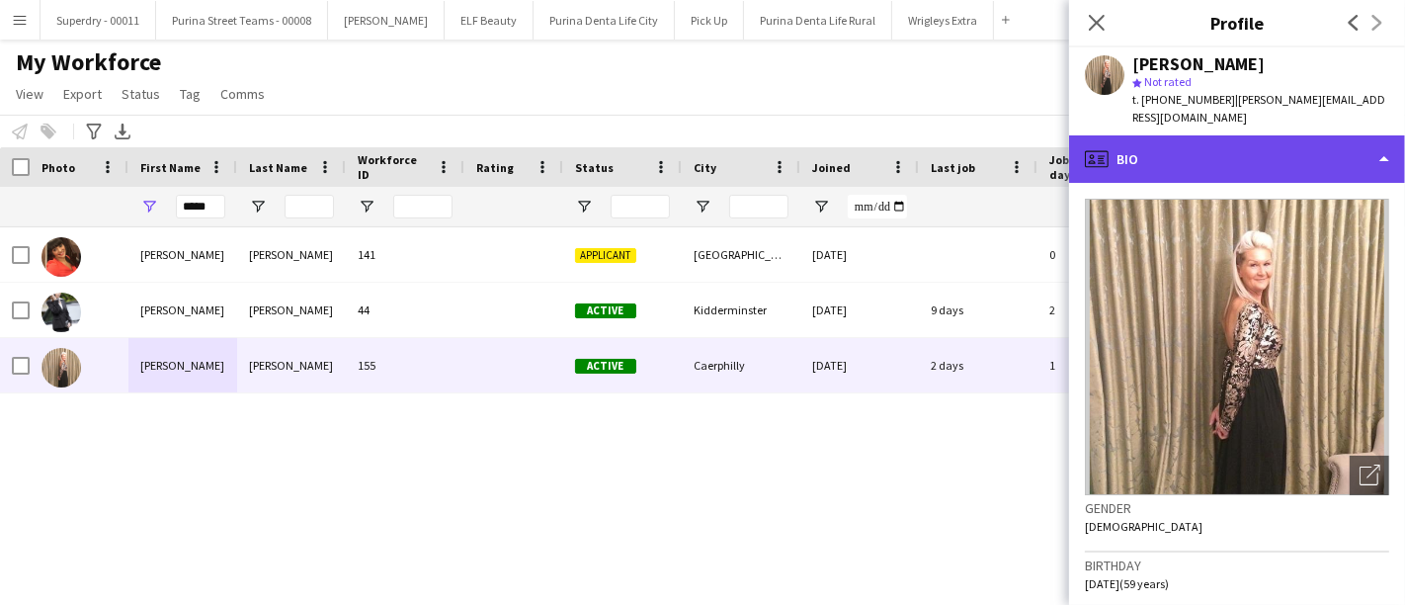
click at [1317, 135] on div "profile Bio" at bounding box center [1237, 158] width 336 height 47
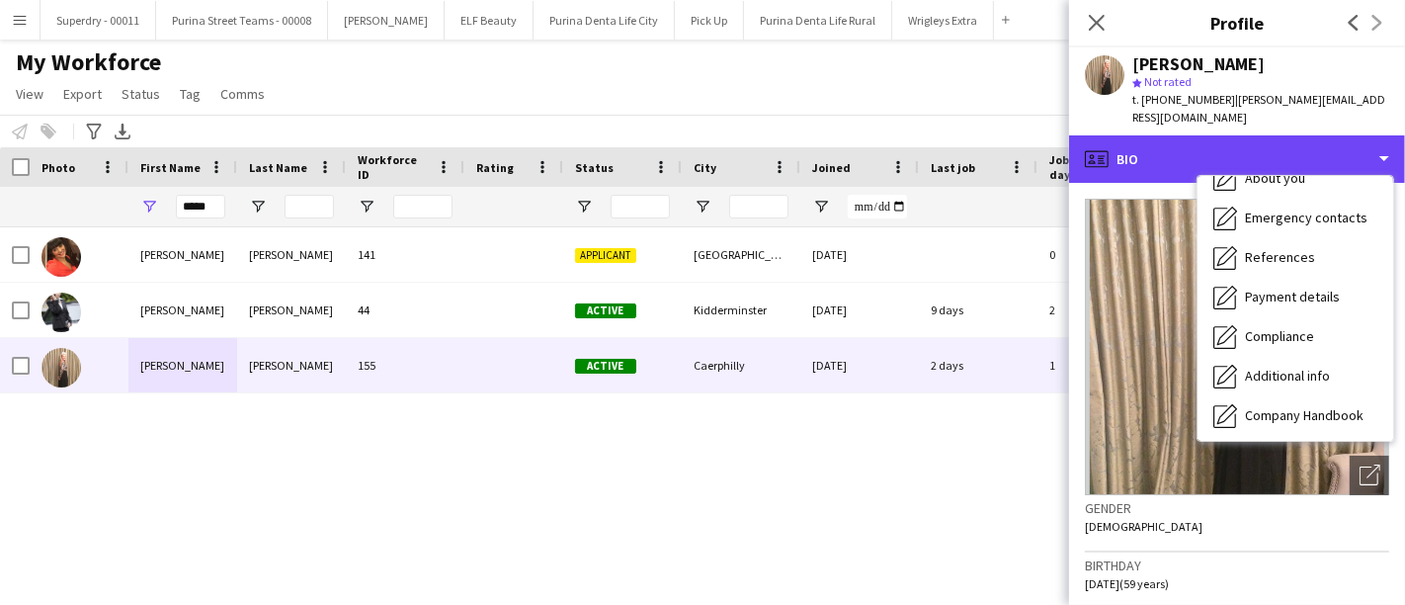
scroll to position [219, 0]
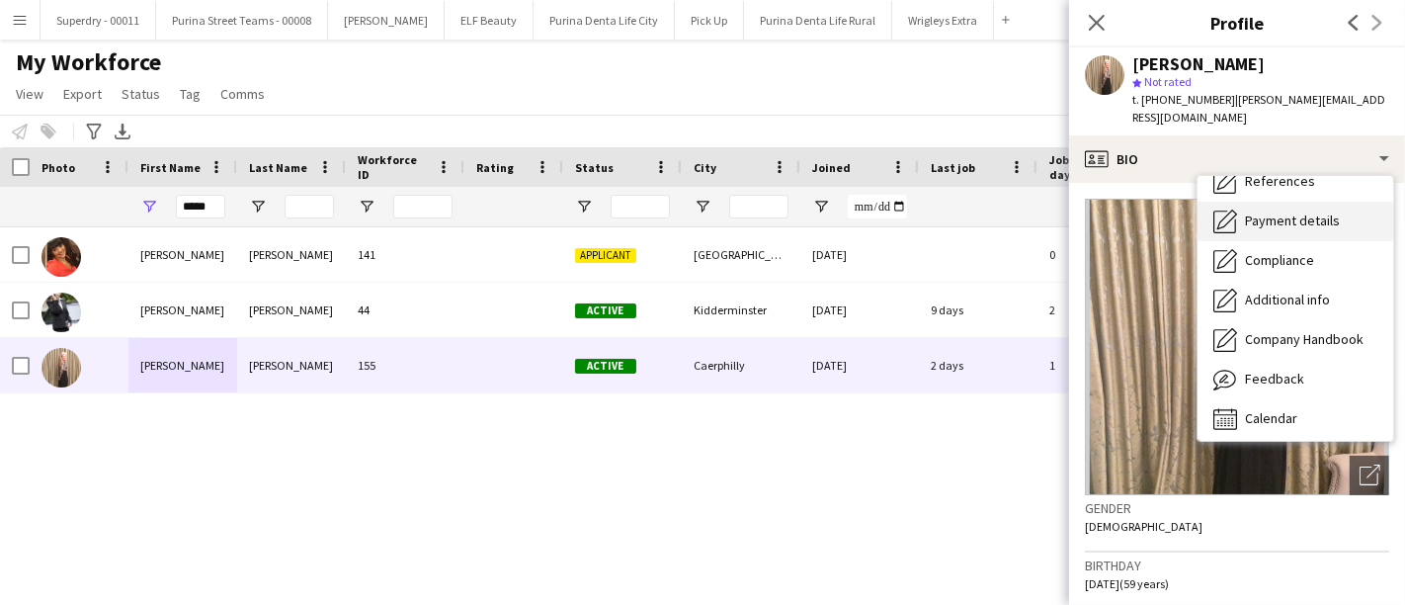
click at [1282, 211] on span "Payment details" at bounding box center [1292, 220] width 95 height 18
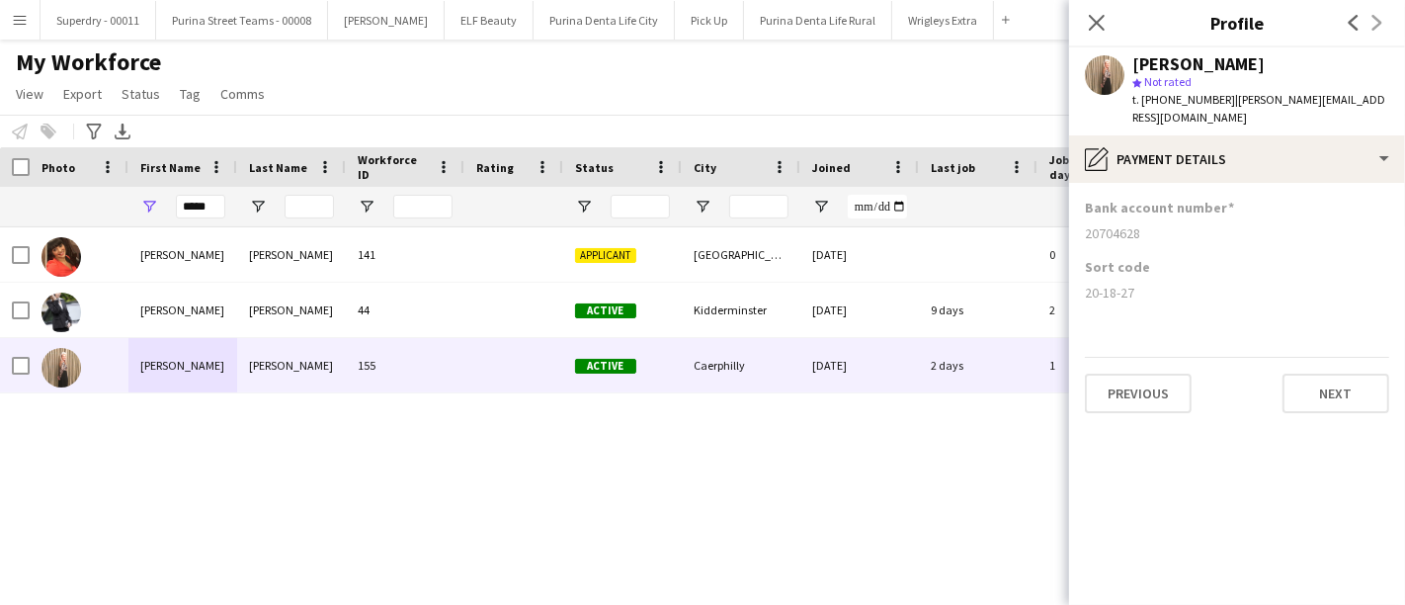
drag, startPoint x: 1140, startPoint y: 272, endPoint x: 1086, endPoint y: 276, distance: 54.5
click at [1086, 284] on div "20-18-27" at bounding box center [1237, 293] width 304 height 18
copy div "20-18-27"
drag, startPoint x: 1148, startPoint y: 218, endPoint x: 1088, endPoint y: 218, distance: 60.3
click at [1088, 224] on div "20704628" at bounding box center [1237, 233] width 304 height 18
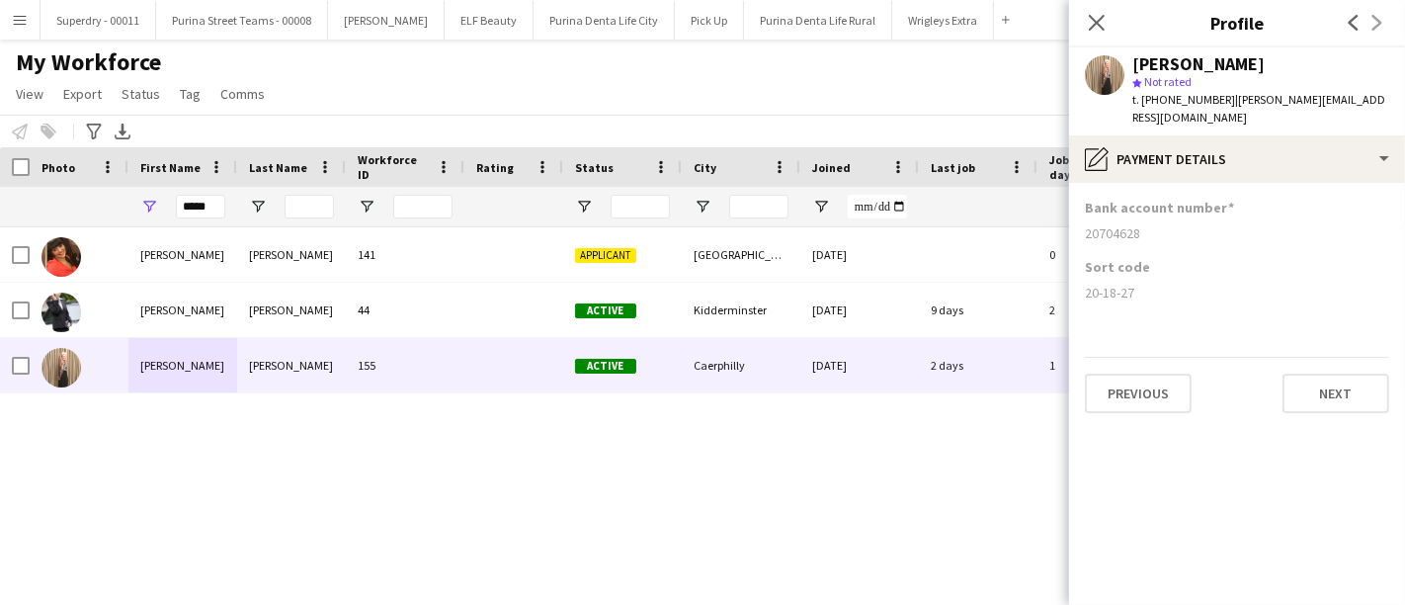
copy div "20704628"
click at [221, 210] on input "*****" at bounding box center [200, 207] width 49 height 24
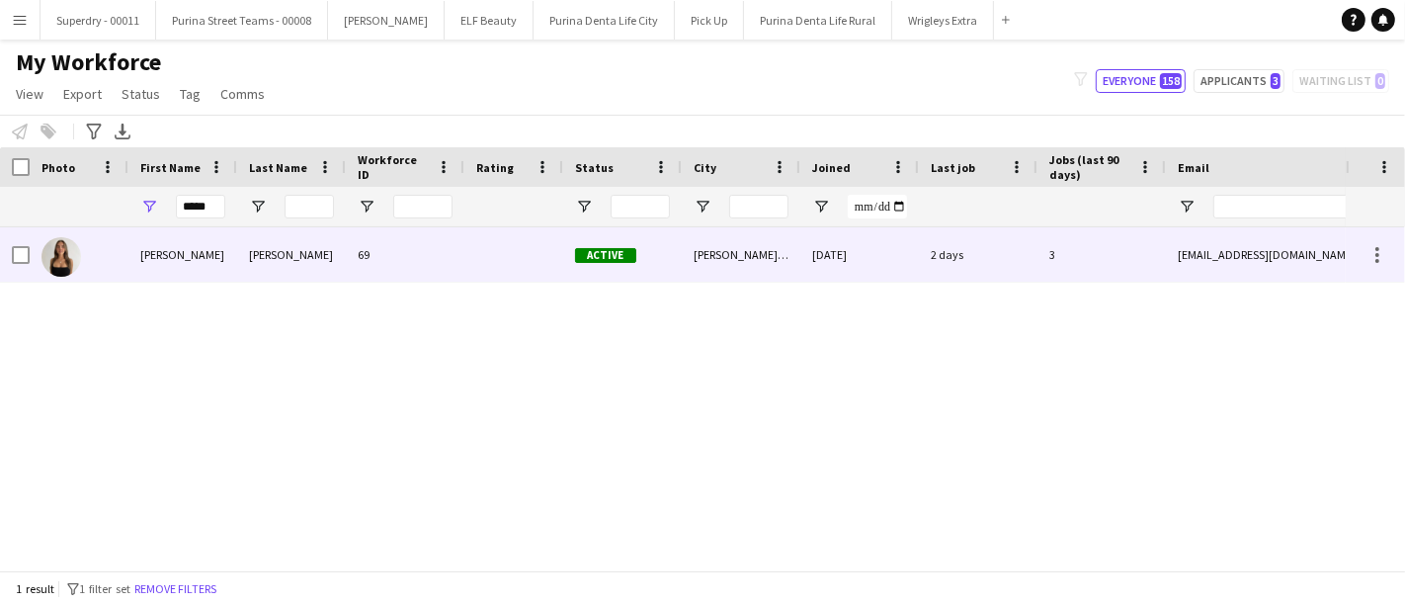
click at [226, 267] on div "[PERSON_NAME]" at bounding box center [182, 254] width 109 height 54
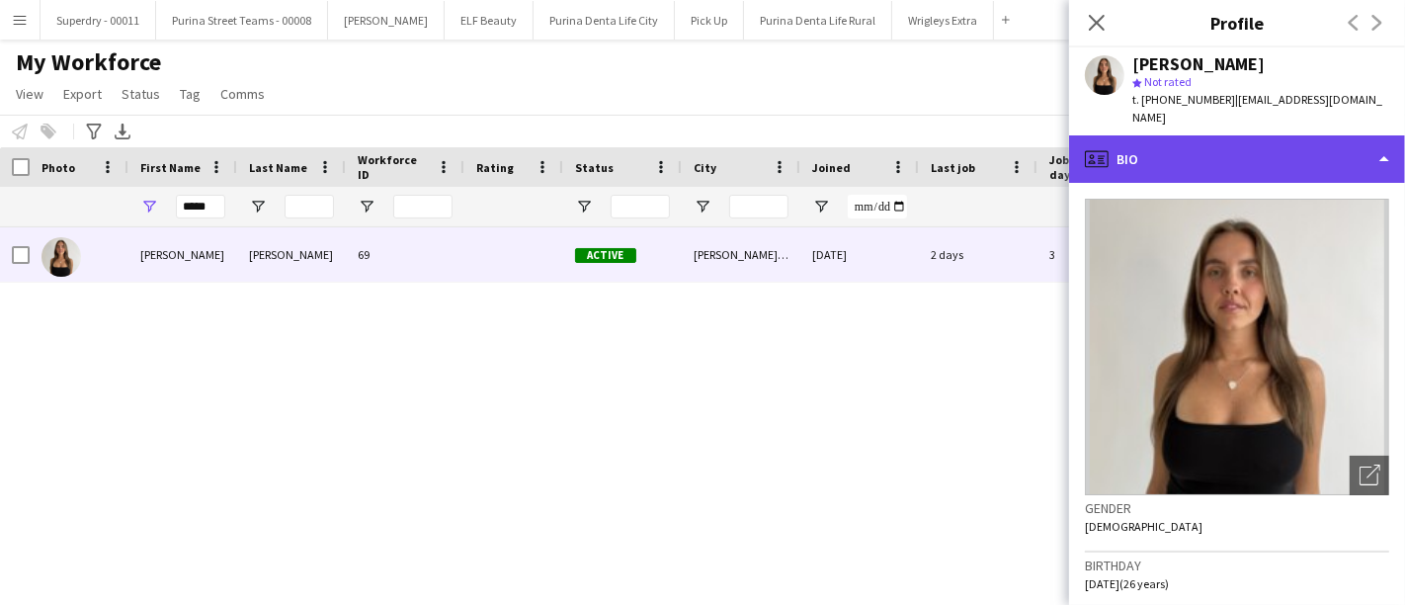
click at [1203, 162] on div "profile Bio" at bounding box center [1237, 158] width 336 height 47
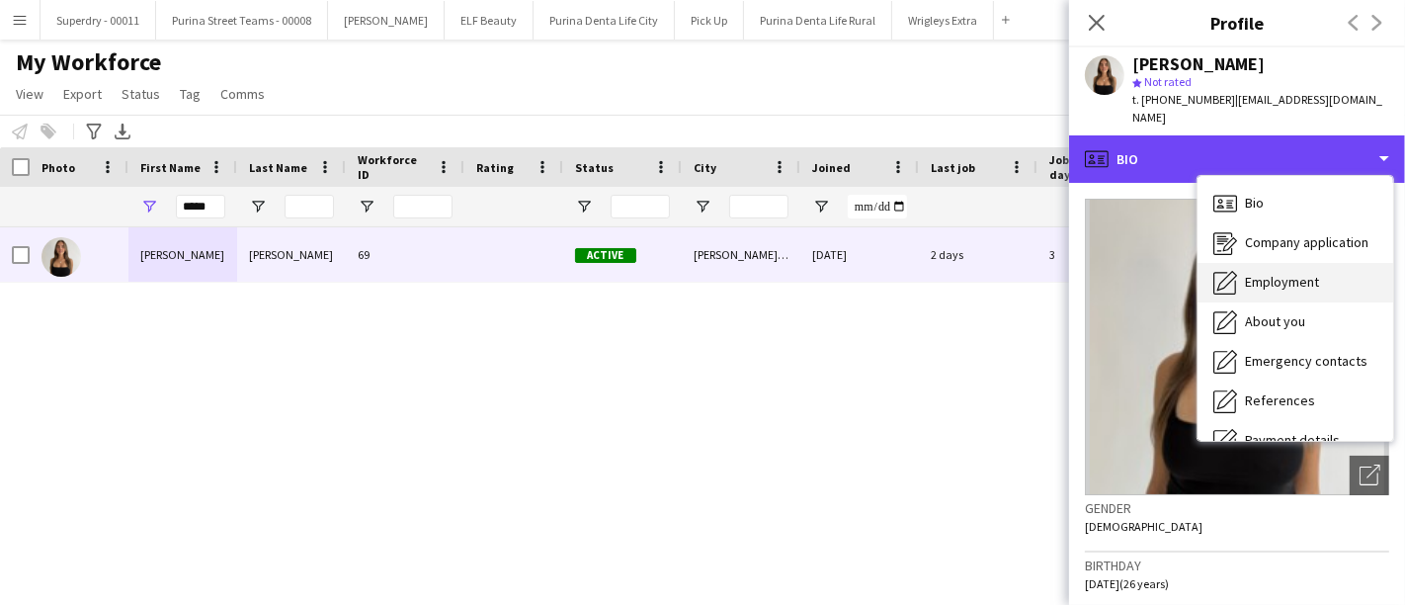
scroll to position [224, 0]
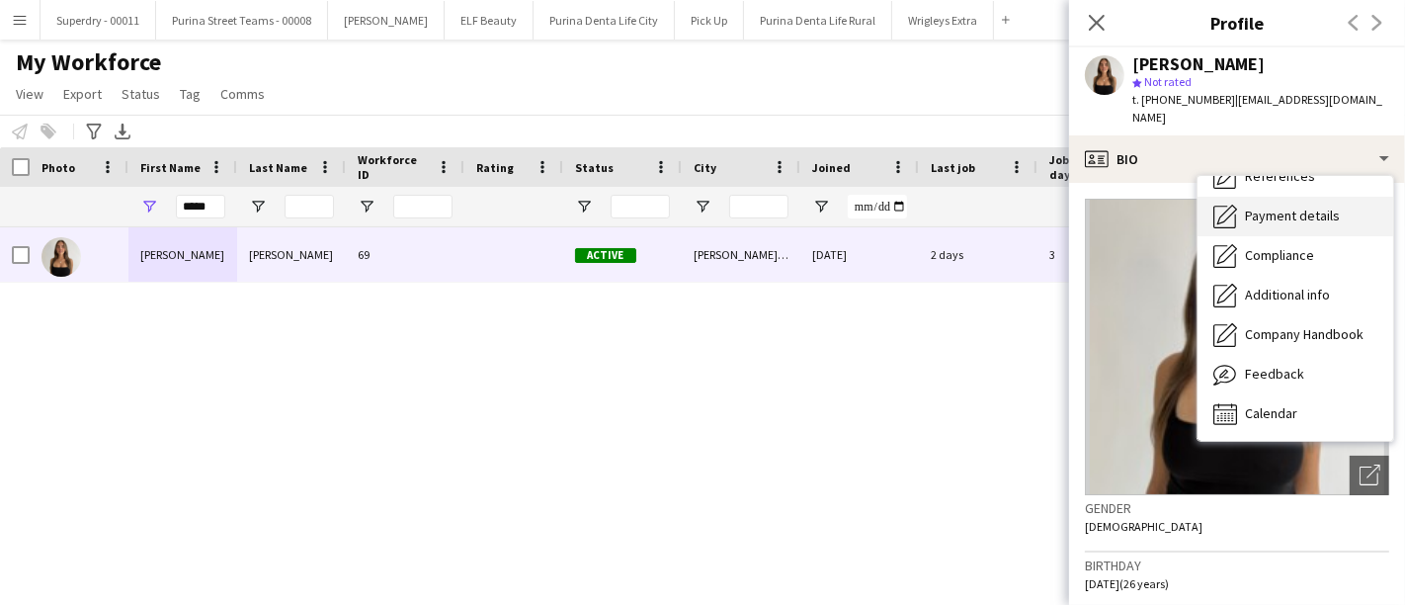
click at [1285, 208] on div "Payment details Payment details" at bounding box center [1296, 217] width 196 height 40
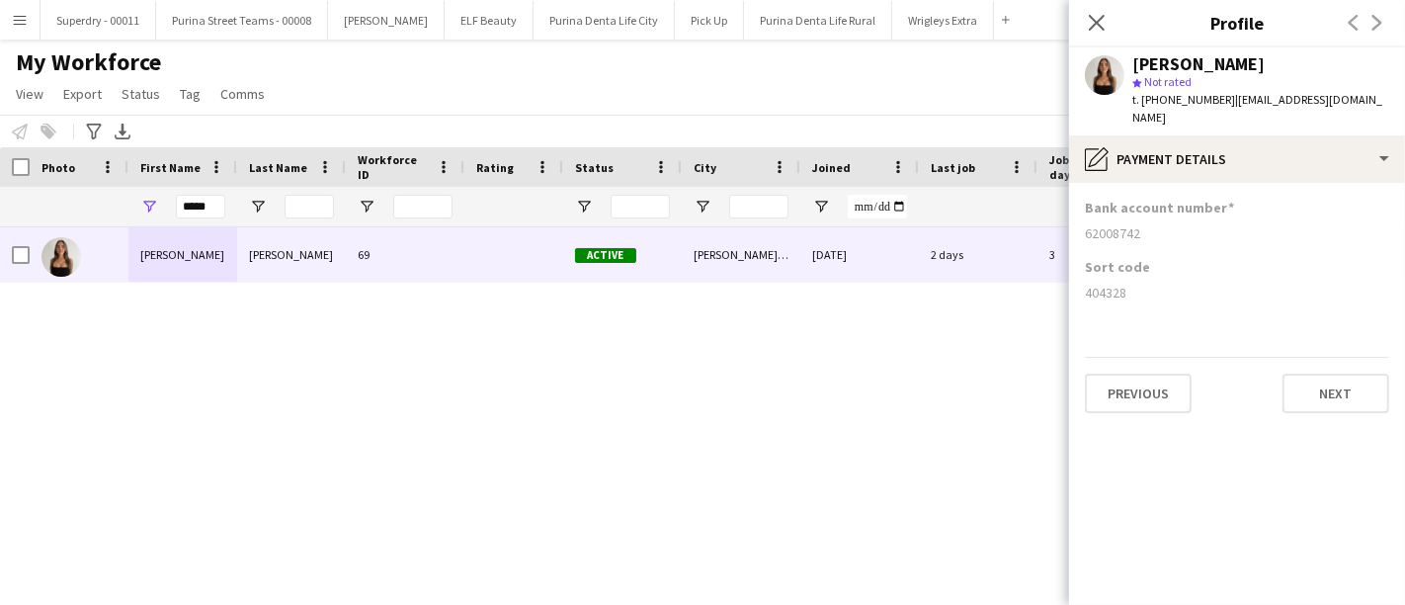
drag, startPoint x: 1078, startPoint y: 271, endPoint x: 1087, endPoint y: 286, distance: 17.3
click at [1087, 286] on div "Sort code 404328" at bounding box center [1237, 287] width 304 height 59
copy div "404328"
drag, startPoint x: 1143, startPoint y: 220, endPoint x: 1085, endPoint y: 217, distance: 58.4
click at [1085, 224] on div "62008742" at bounding box center [1237, 233] width 304 height 18
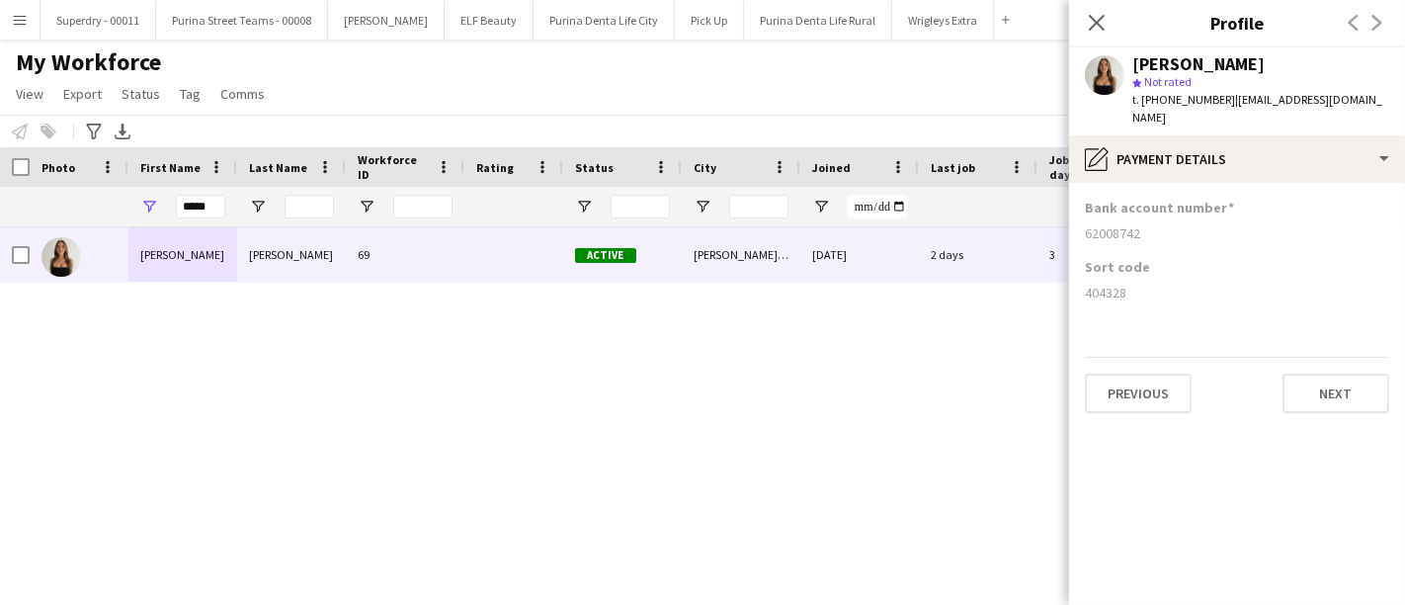
copy div "62008742"
click at [214, 202] on input "*****" at bounding box center [200, 207] width 49 height 24
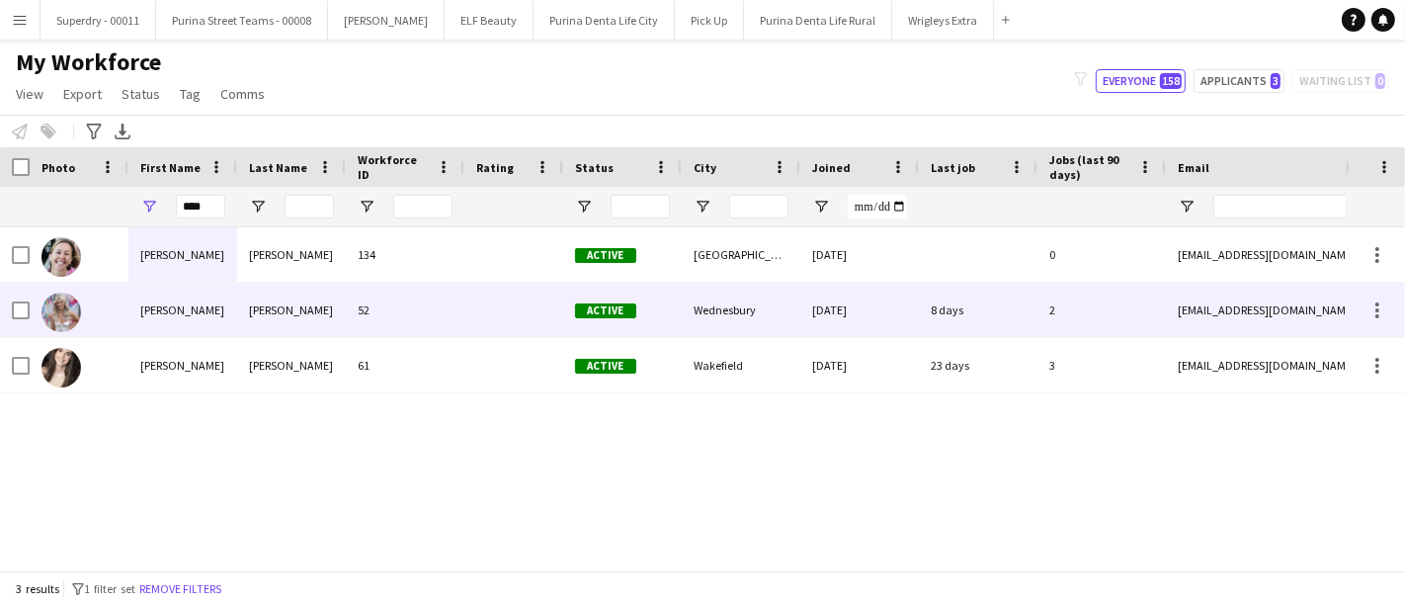
click at [175, 329] on div "[PERSON_NAME]" at bounding box center [182, 310] width 109 height 54
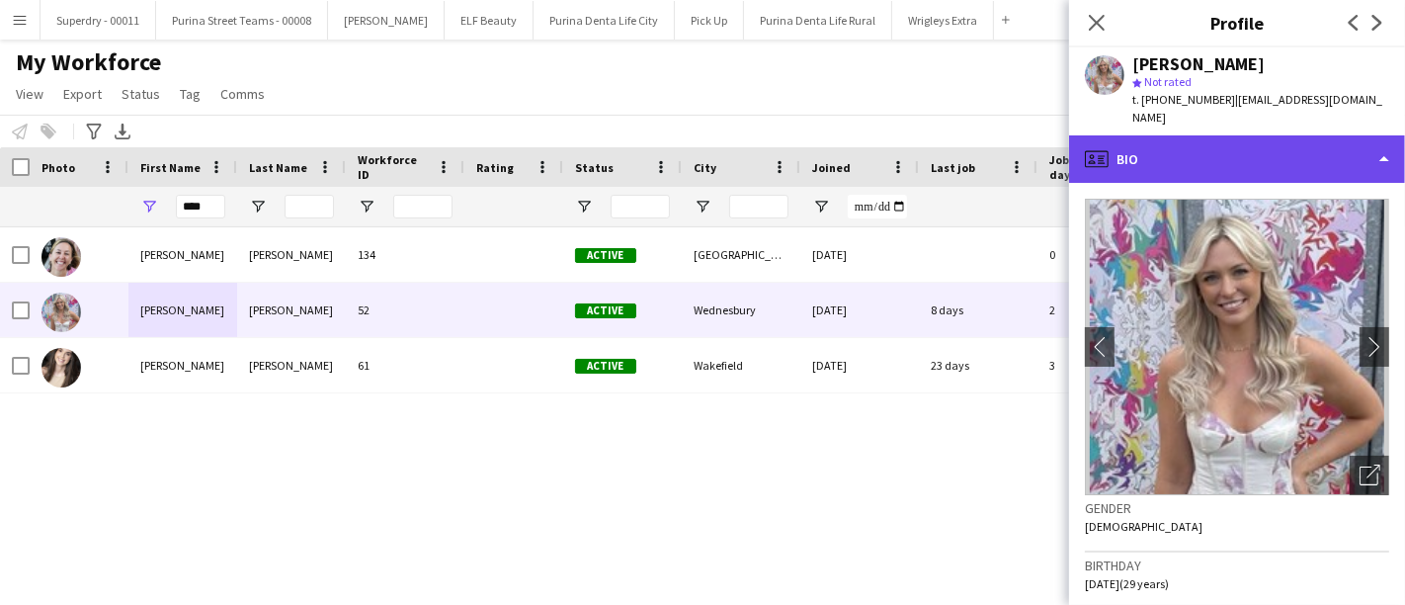
click at [1199, 135] on div "profile Bio" at bounding box center [1237, 158] width 336 height 47
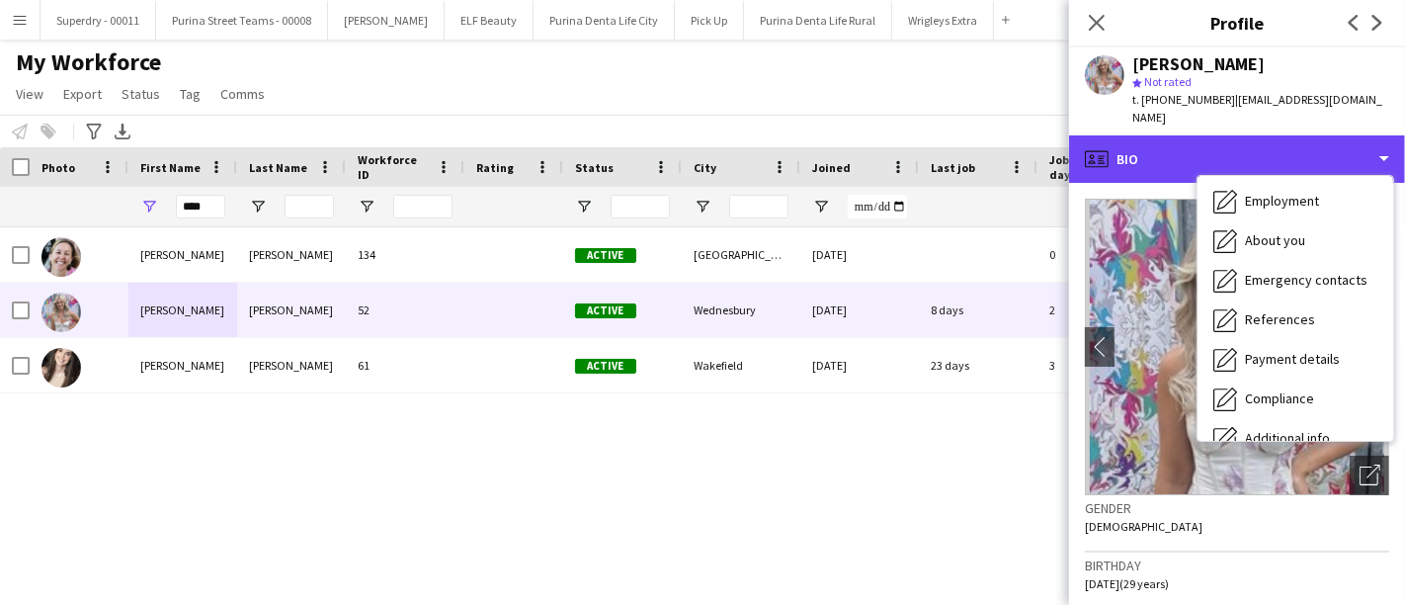
scroll to position [110, 0]
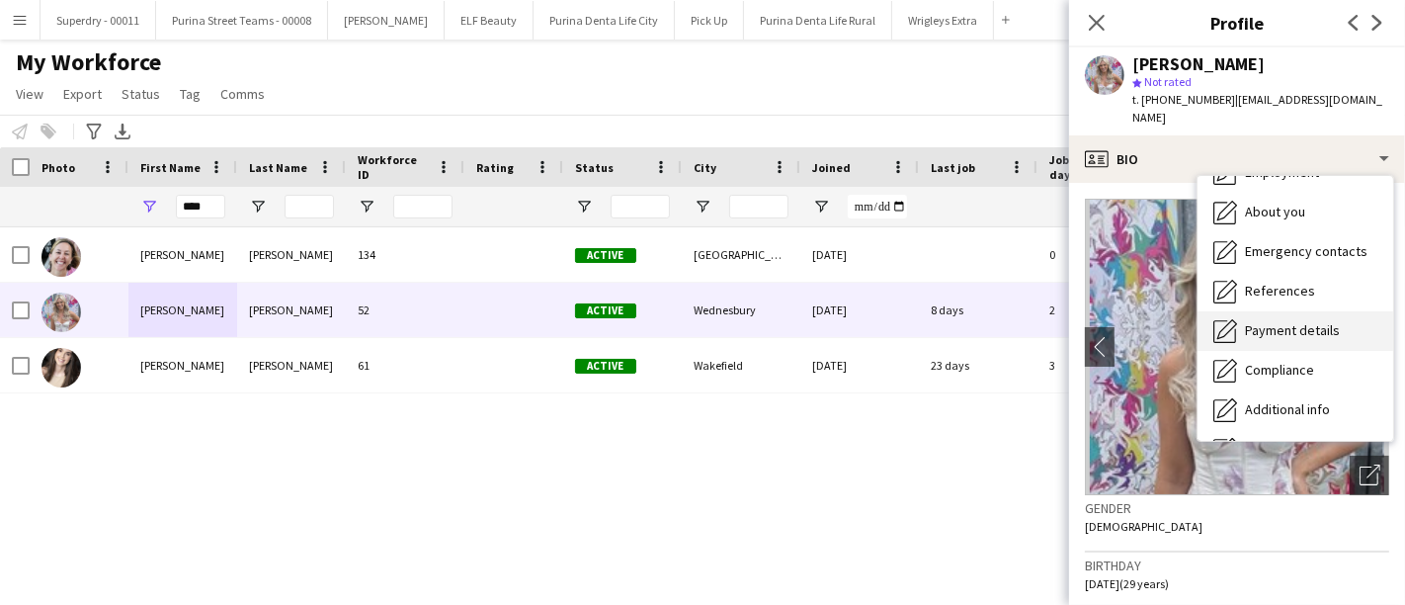
click at [1300, 321] on span "Payment details" at bounding box center [1292, 330] width 95 height 18
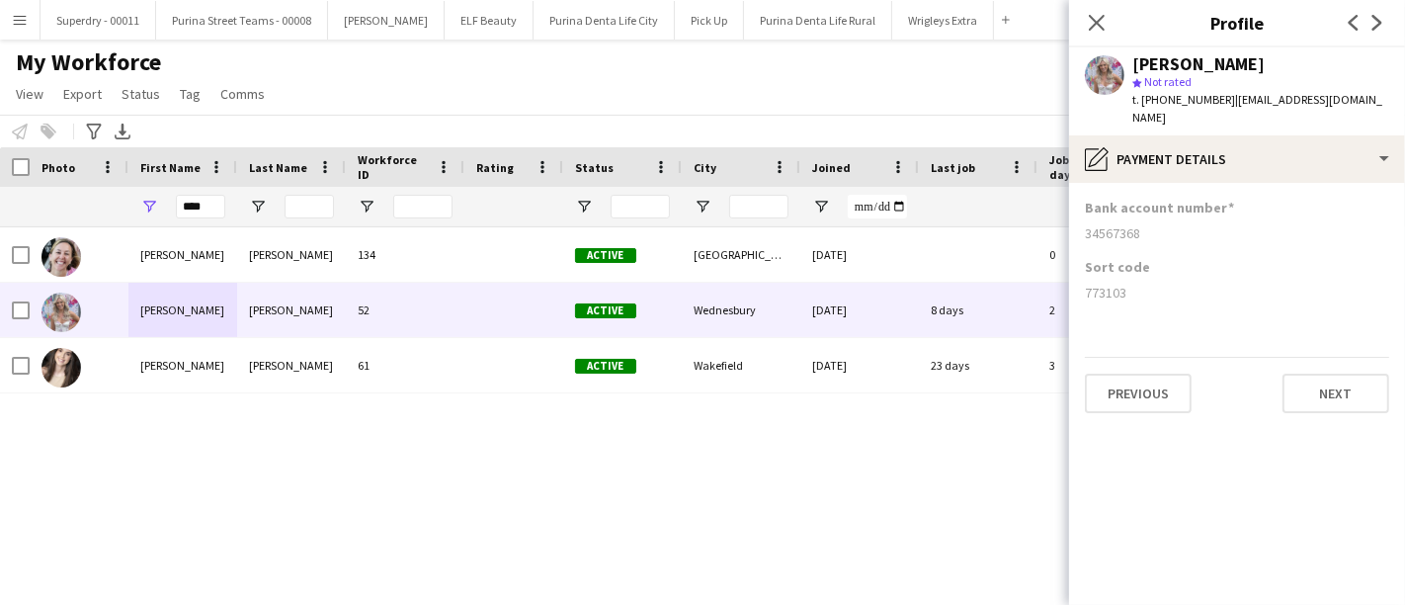
drag, startPoint x: 1131, startPoint y: 284, endPoint x: 1087, endPoint y: 276, distance: 45.2
click at [1087, 284] on div "773103" at bounding box center [1237, 293] width 304 height 18
copy div "773103"
drag, startPoint x: 1163, startPoint y: 206, endPoint x: 1084, endPoint y: 219, distance: 80.3
click at [1085, 224] on div "34567368" at bounding box center [1237, 233] width 304 height 18
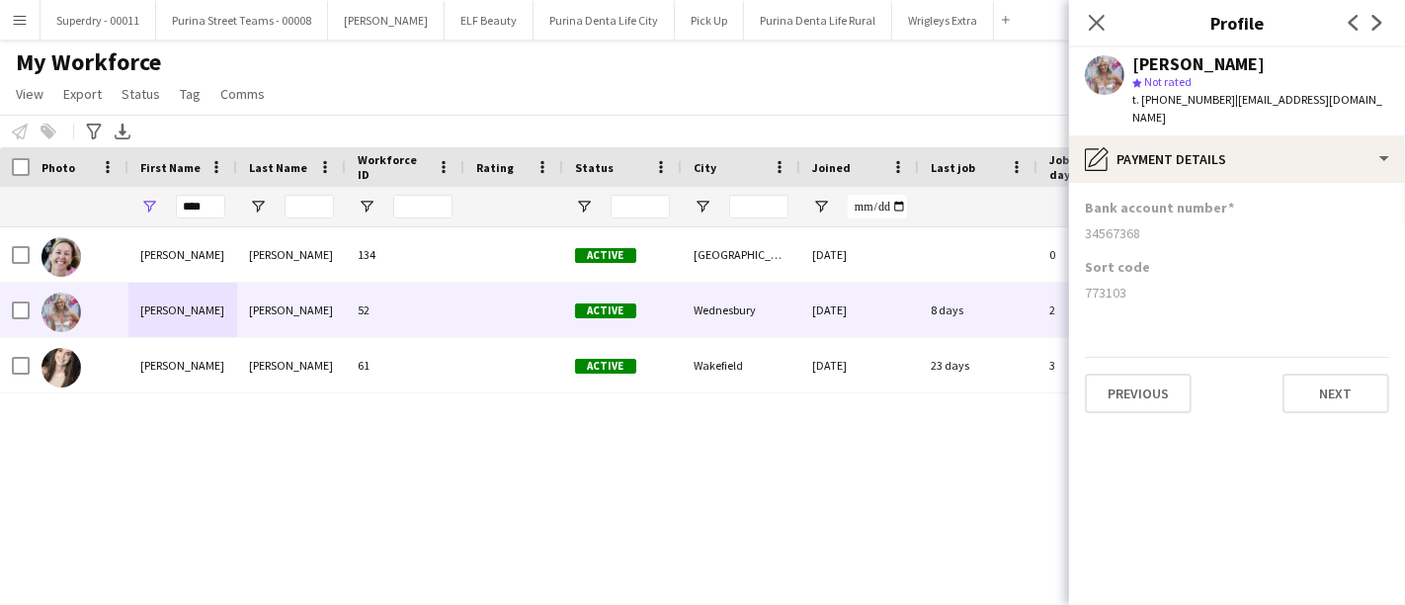
copy div "34567368"
click at [189, 220] on div "****" at bounding box center [200, 207] width 49 height 40
click at [200, 212] on input "****" at bounding box center [200, 207] width 49 height 24
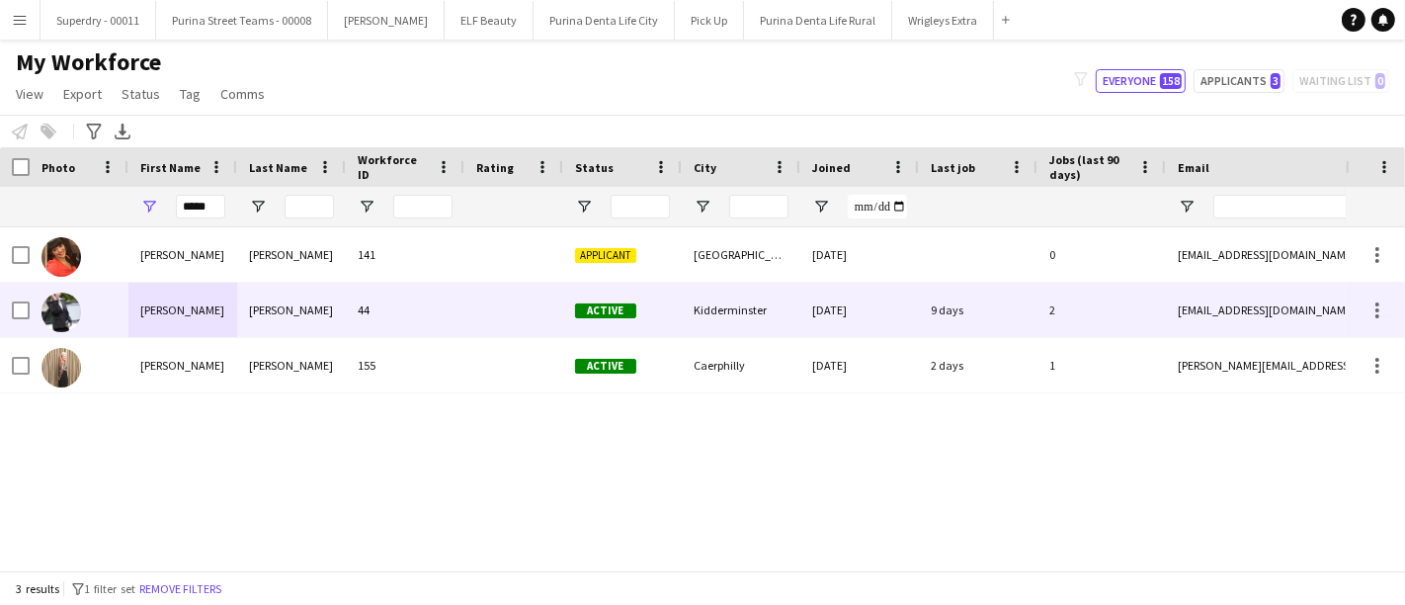
click at [225, 314] on div "[PERSON_NAME]" at bounding box center [182, 310] width 109 height 54
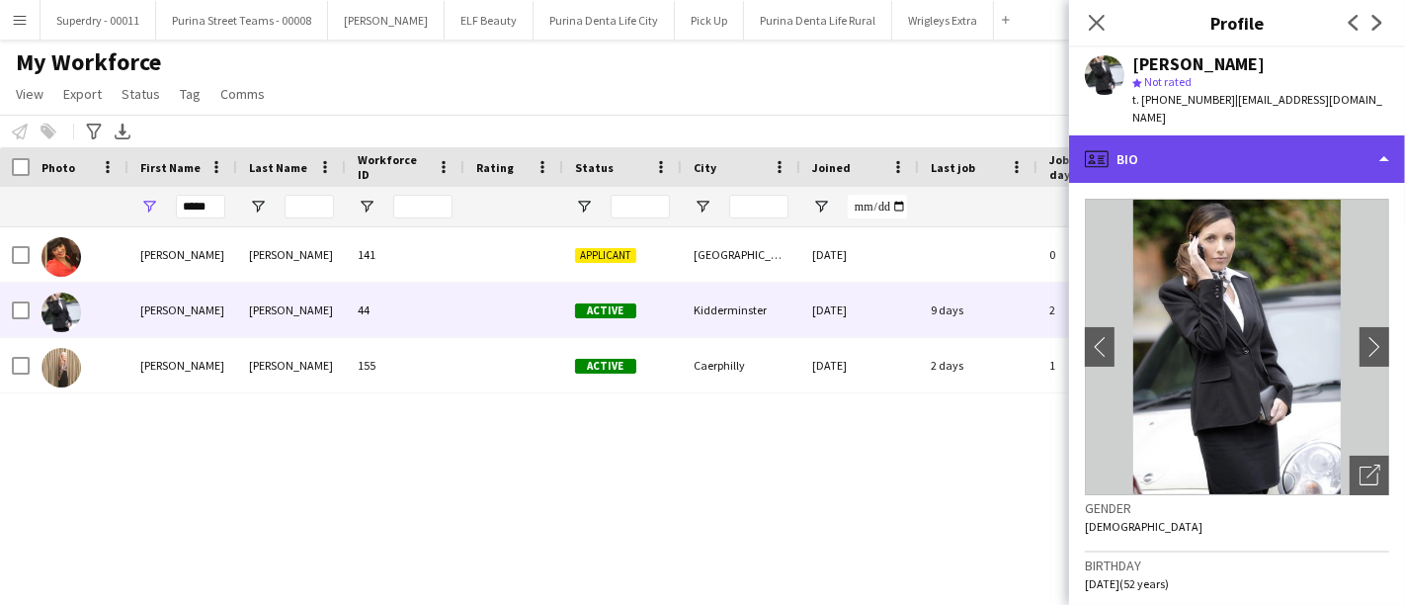
click at [1307, 162] on div "profile Bio" at bounding box center [1237, 158] width 336 height 47
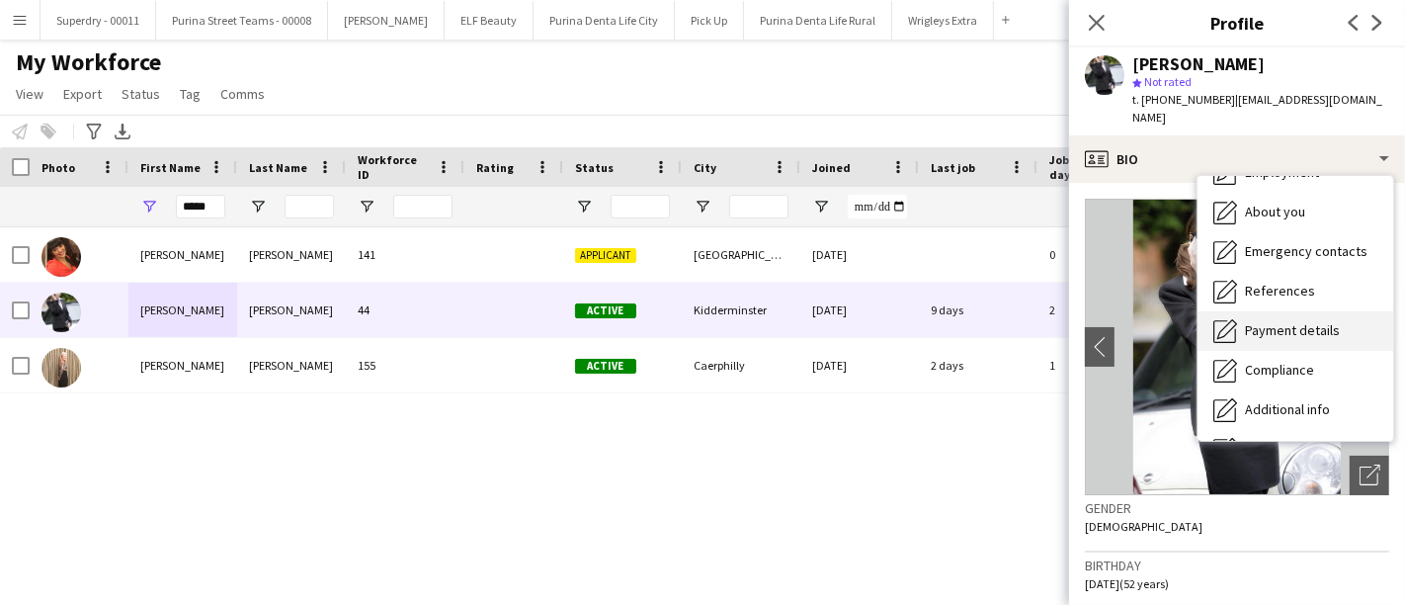
click at [1311, 326] on span "Payment details" at bounding box center [1292, 330] width 95 height 18
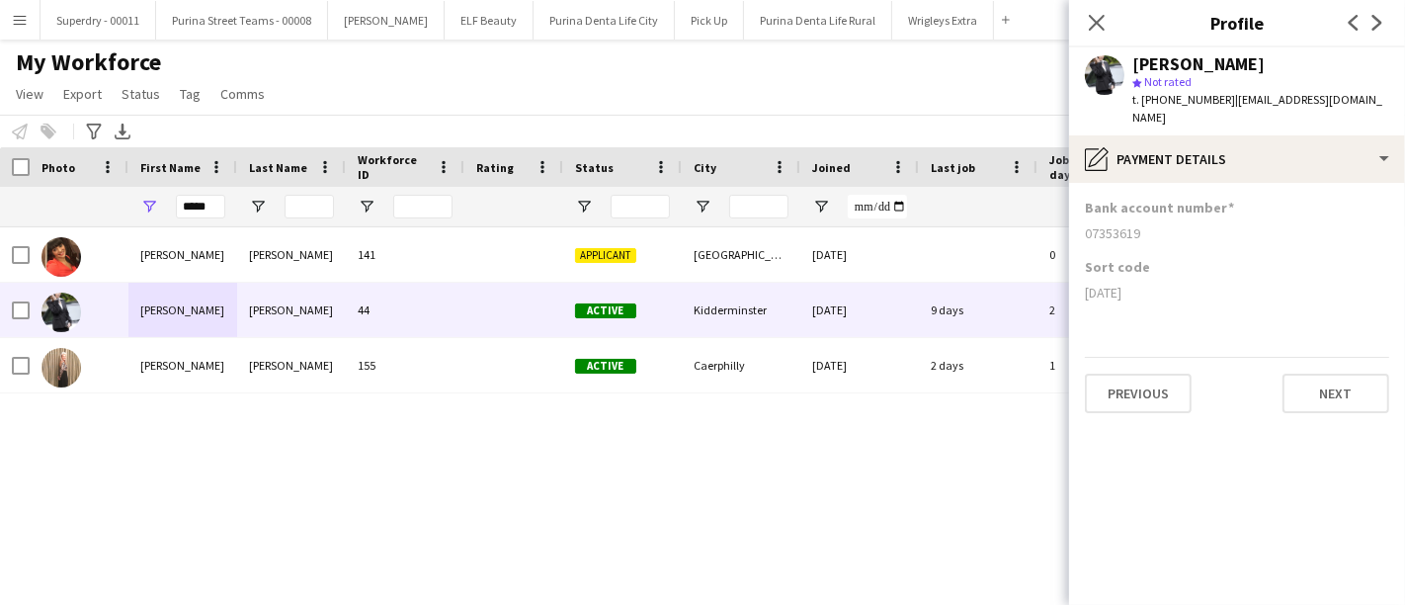
drag, startPoint x: 1140, startPoint y: 290, endPoint x: 1086, endPoint y: 299, distance: 55.2
click at [1086, 299] on div "[DATE]" at bounding box center [1237, 293] width 304 height 18
copy div "[DATE]"
drag, startPoint x: 1140, startPoint y: 236, endPoint x: 1081, endPoint y: 235, distance: 59.3
click at [1081, 235] on app-section-data-types "Bank account number [FINANCIAL_ID] Sort code [DATE] Previous Next" at bounding box center [1237, 394] width 336 height 422
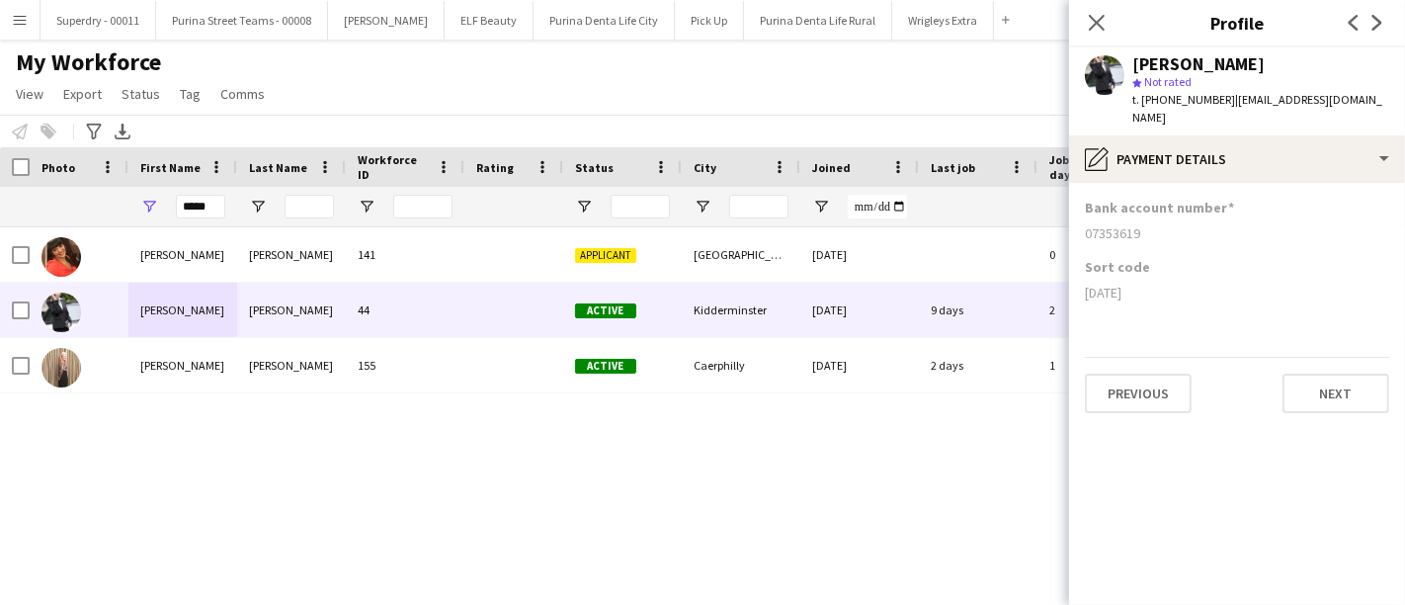
copy div "07353619"
click at [195, 203] on input "*****" at bounding box center [200, 207] width 49 height 24
drag, startPoint x: 197, startPoint y: 203, endPoint x: 211, endPoint y: 197, distance: 16.0
click at [198, 203] on input "*****" at bounding box center [200, 207] width 49 height 24
click at [208, 212] on input "*****" at bounding box center [200, 207] width 49 height 24
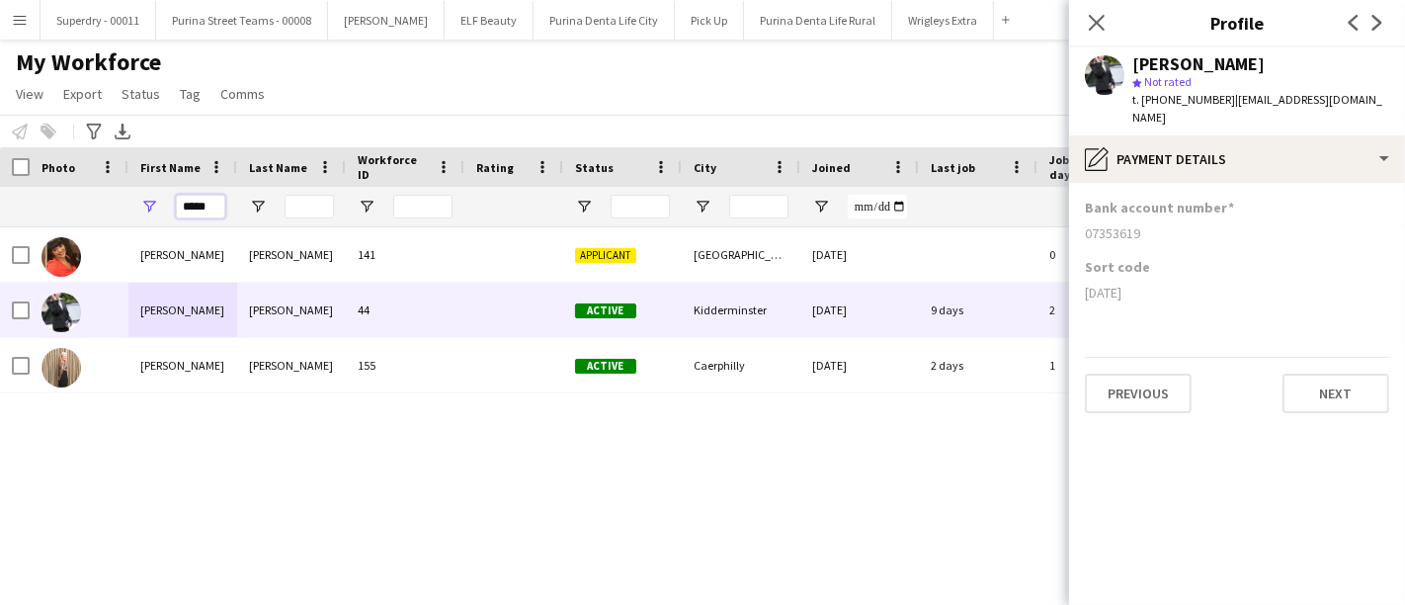
click at [208, 212] on input "*****" at bounding box center [200, 207] width 49 height 24
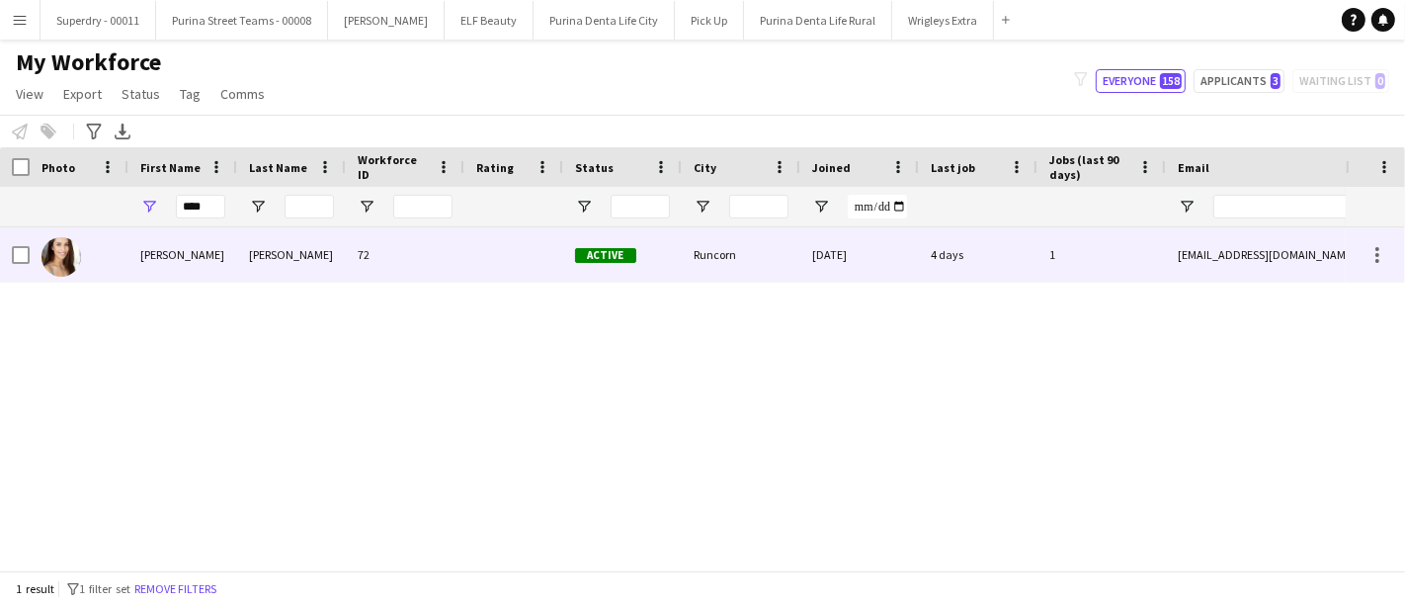
click at [223, 278] on div "[PERSON_NAME]" at bounding box center [182, 254] width 109 height 54
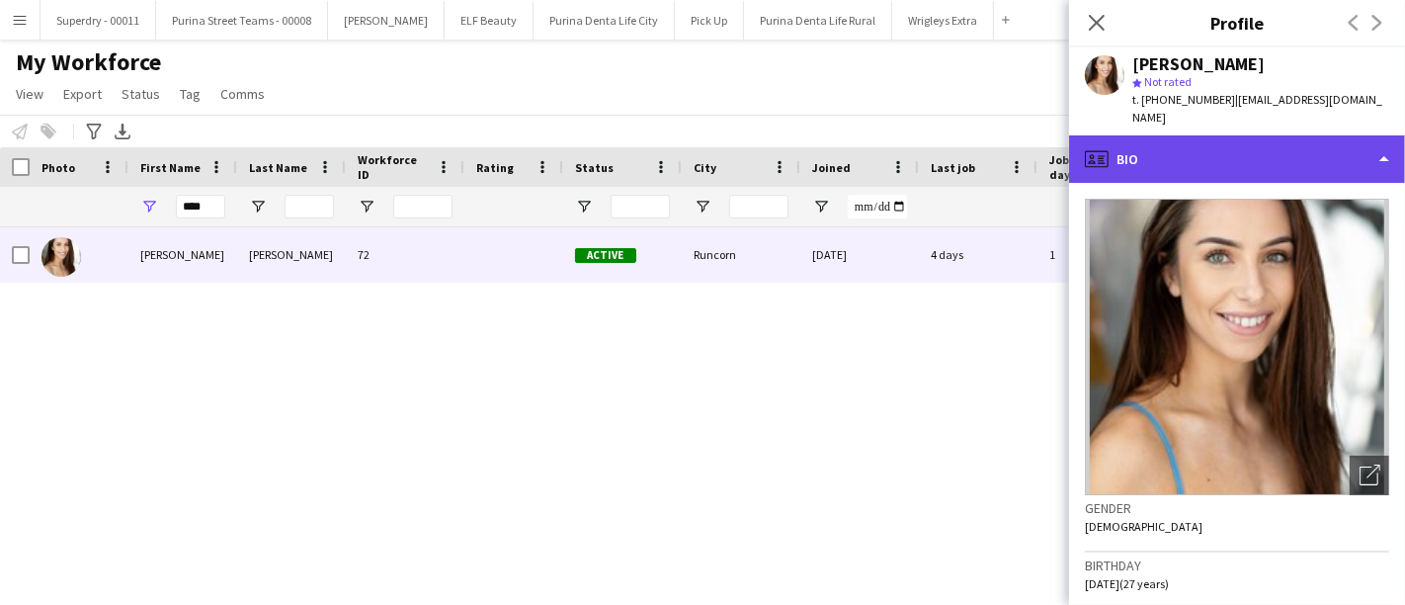
click at [1296, 139] on div "profile Bio" at bounding box center [1237, 158] width 336 height 47
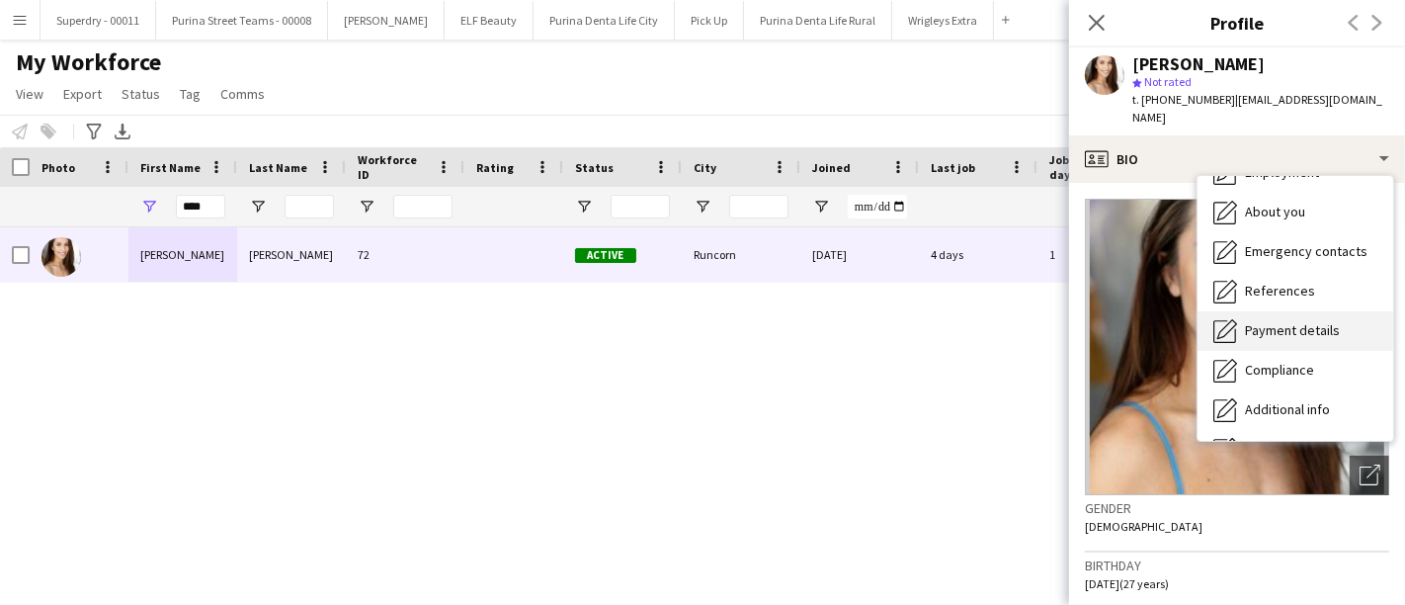
click at [1305, 311] on div "Payment details Payment details" at bounding box center [1296, 331] width 196 height 40
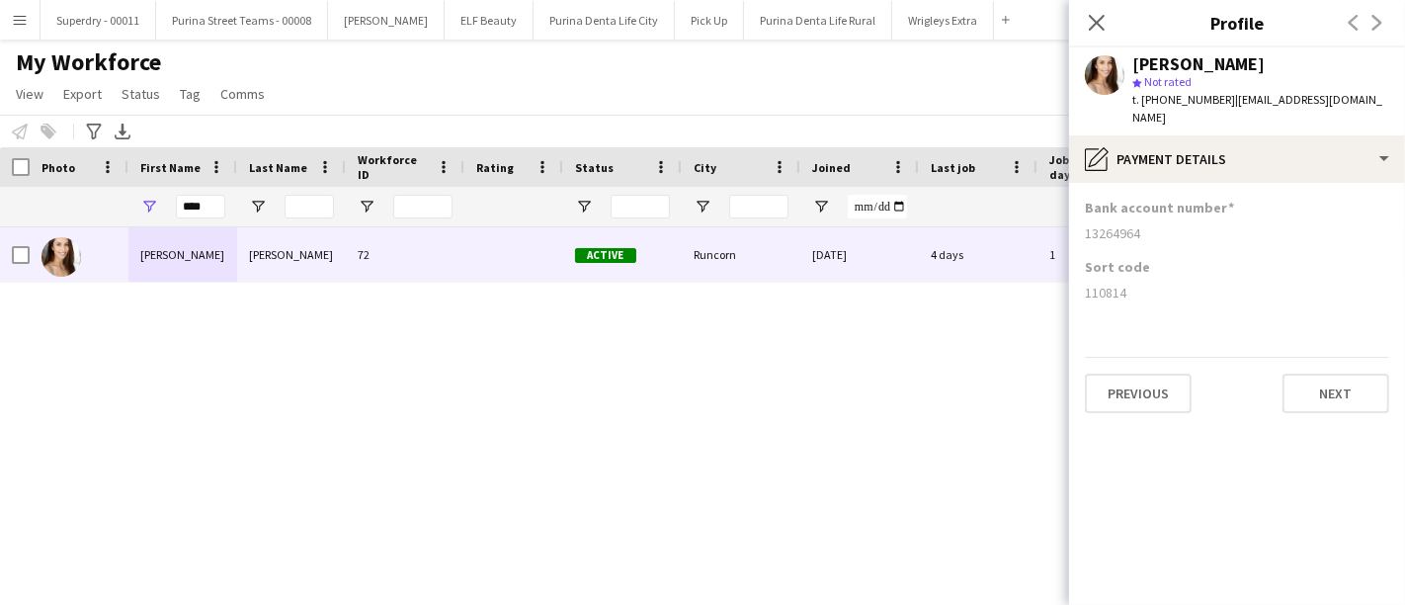
drag, startPoint x: 1143, startPoint y: 285, endPoint x: 1074, endPoint y: 280, distance: 69.4
click at [1074, 280] on app-section-data-types "Bank account number [FINANCIAL_ID] Sort code [FINANCIAL_ID] Previous Next" at bounding box center [1237, 394] width 336 height 422
copy div "110814"
drag, startPoint x: 1151, startPoint y: 206, endPoint x: 1085, endPoint y: 216, distance: 67.1
click at [1085, 224] on div "13264964" at bounding box center [1237, 233] width 304 height 18
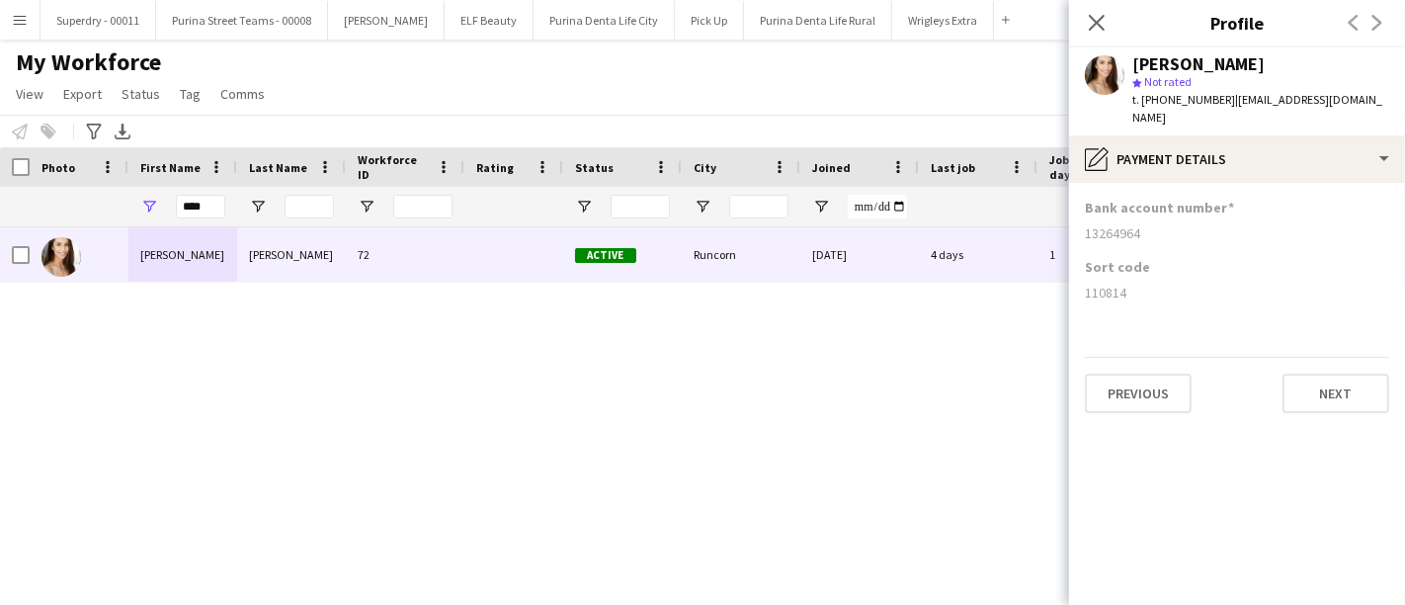
copy div "13264964"
click at [210, 185] on div "First Name" at bounding box center [182, 167] width 85 height 40
click at [207, 203] on input "****" at bounding box center [200, 207] width 49 height 24
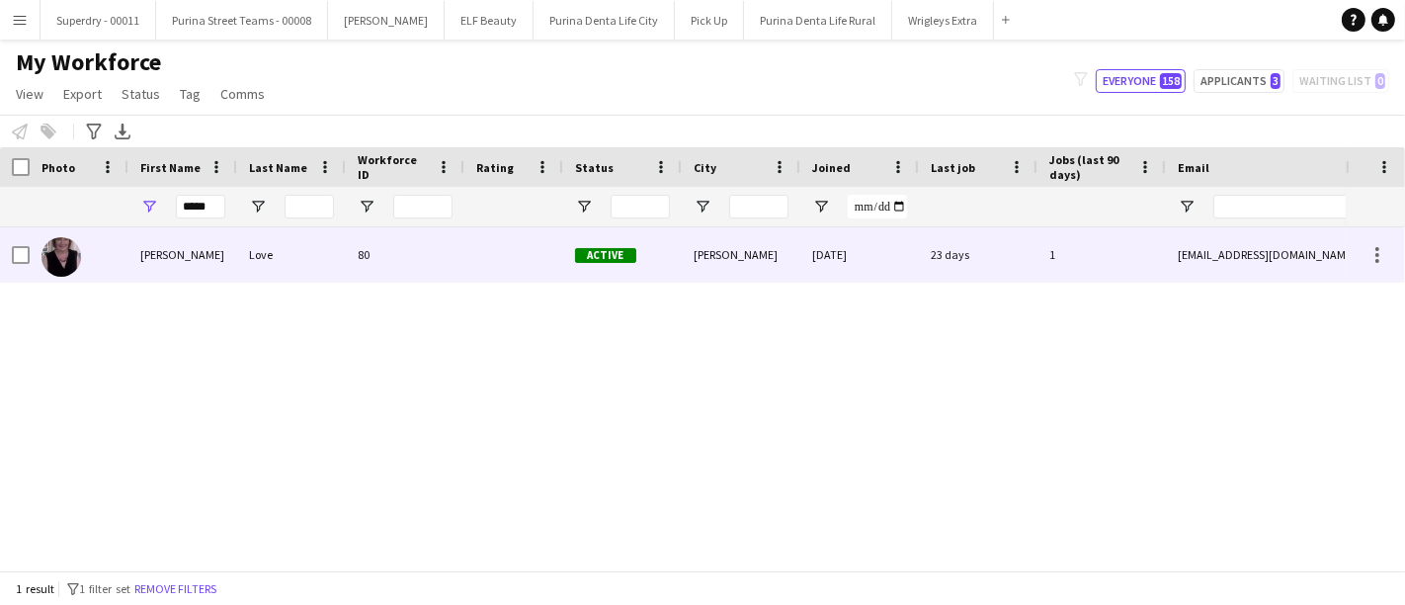
click at [185, 253] on div "[PERSON_NAME]" at bounding box center [182, 254] width 109 height 54
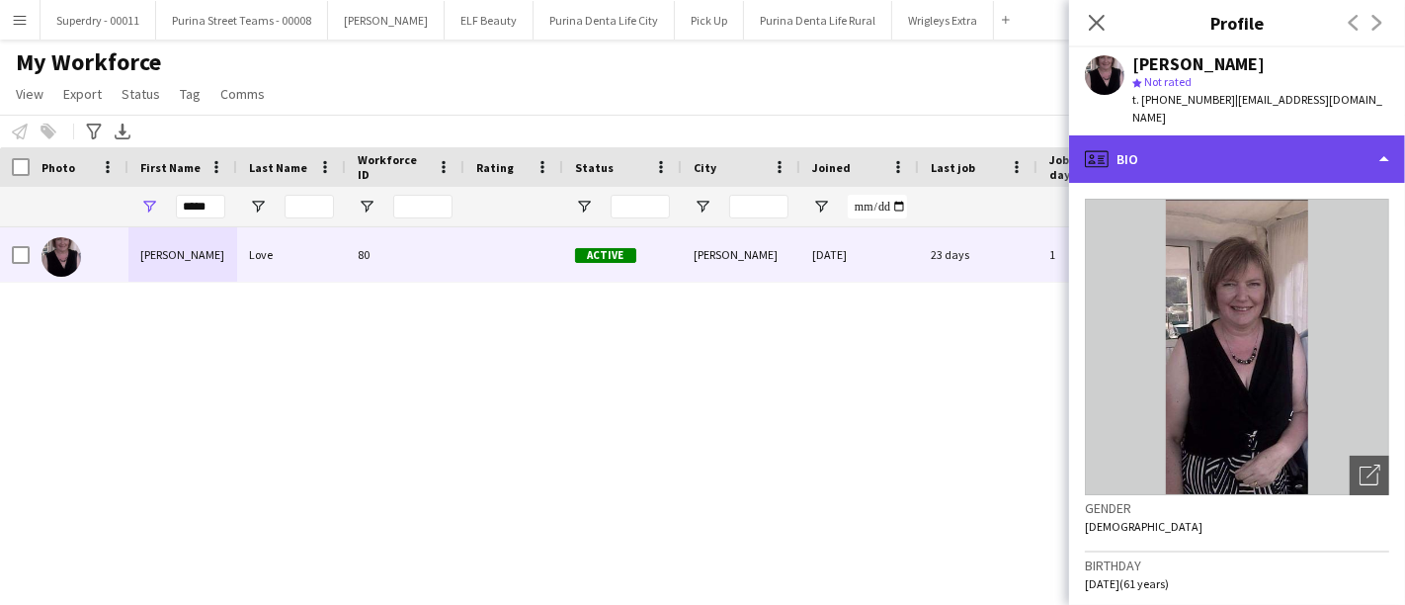
click at [1292, 153] on div "profile Bio" at bounding box center [1237, 158] width 336 height 47
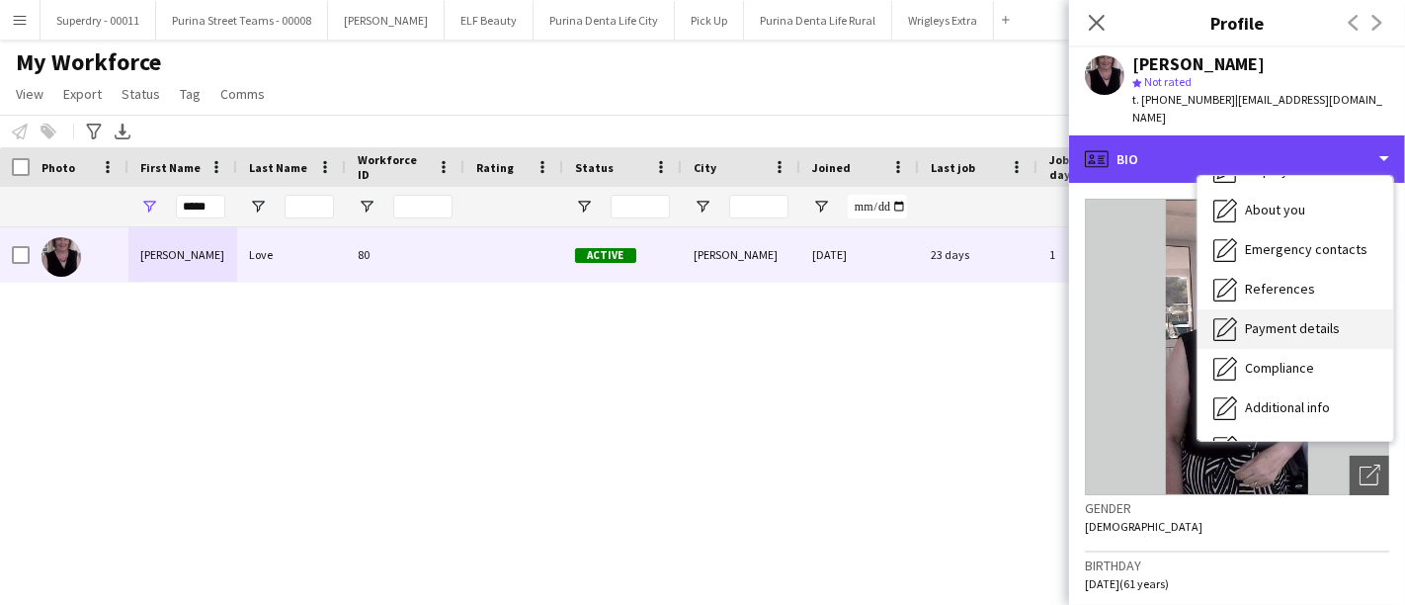
scroll to position [219, 0]
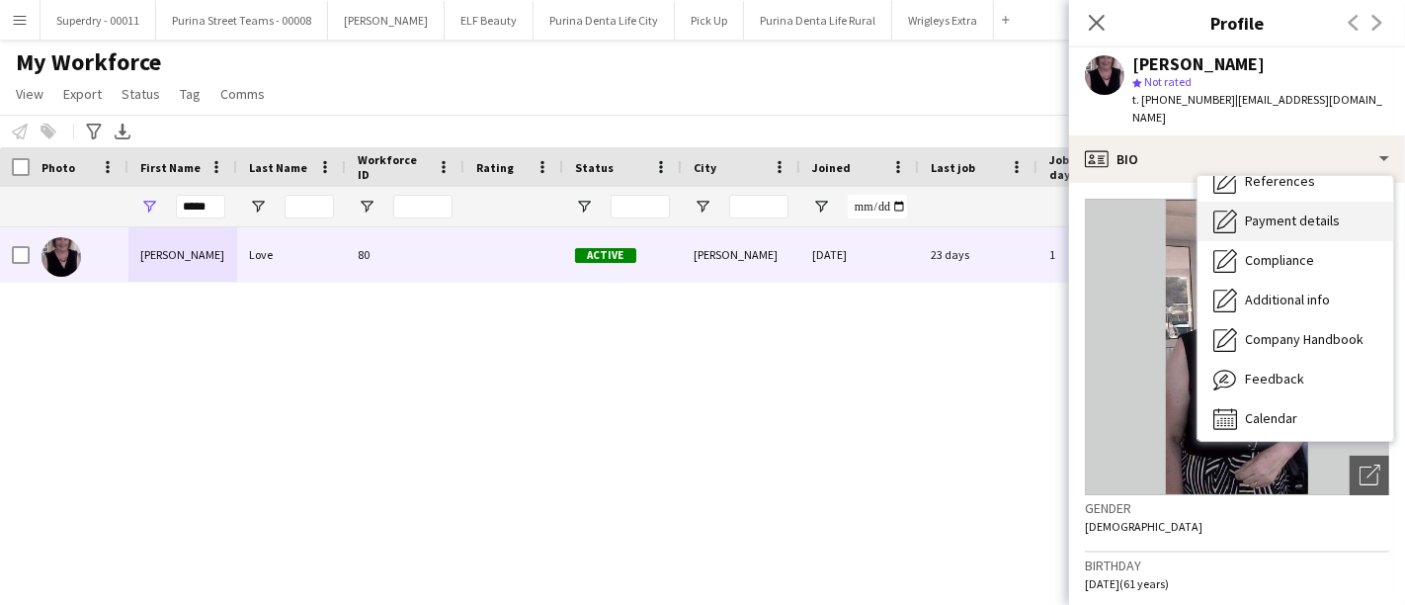
click at [1304, 211] on span "Payment details" at bounding box center [1292, 220] width 95 height 18
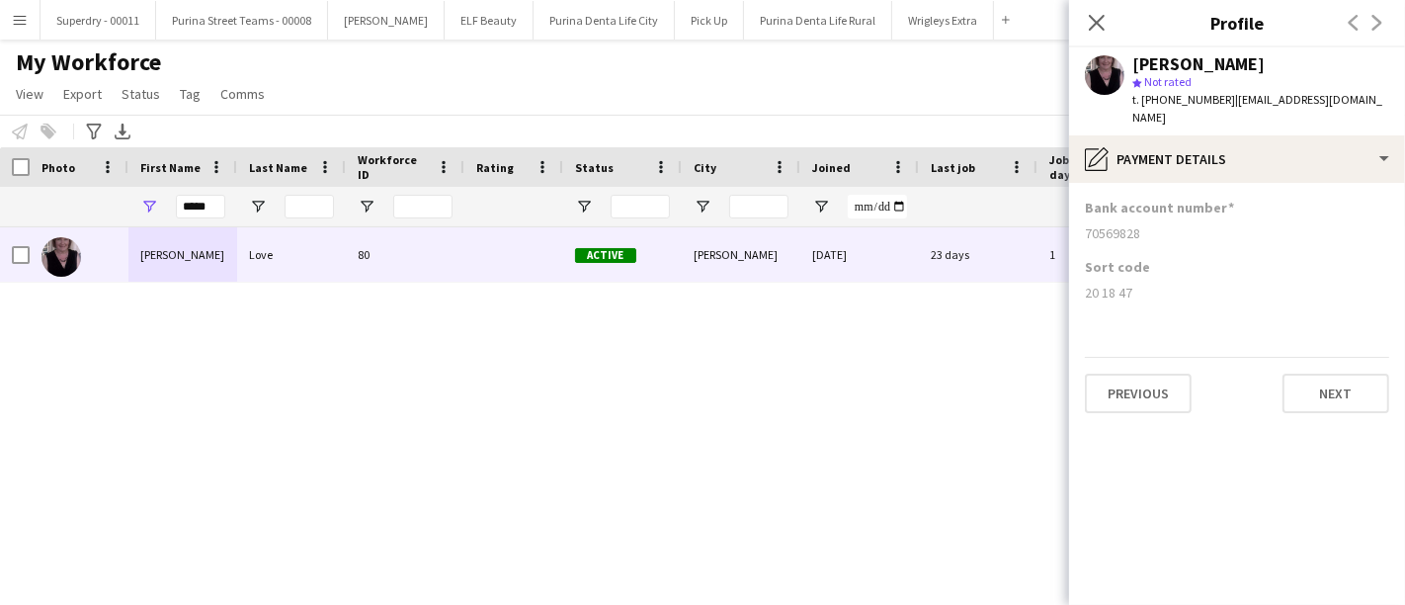
drag, startPoint x: 1141, startPoint y: 277, endPoint x: 1079, endPoint y: 278, distance: 62.3
click at [1079, 278] on app-section-data-types "Bank account number [FINANCIAL_ID] Sort code [FINANCIAL_ID] Previous Next" at bounding box center [1237, 394] width 336 height 422
drag, startPoint x: 1151, startPoint y: 213, endPoint x: 1085, endPoint y: 224, distance: 67.1
click at [1085, 224] on div "Bank account number [FINANCIAL_ID]" at bounding box center [1237, 228] width 304 height 59
click at [211, 212] on input "*****" at bounding box center [200, 207] width 49 height 24
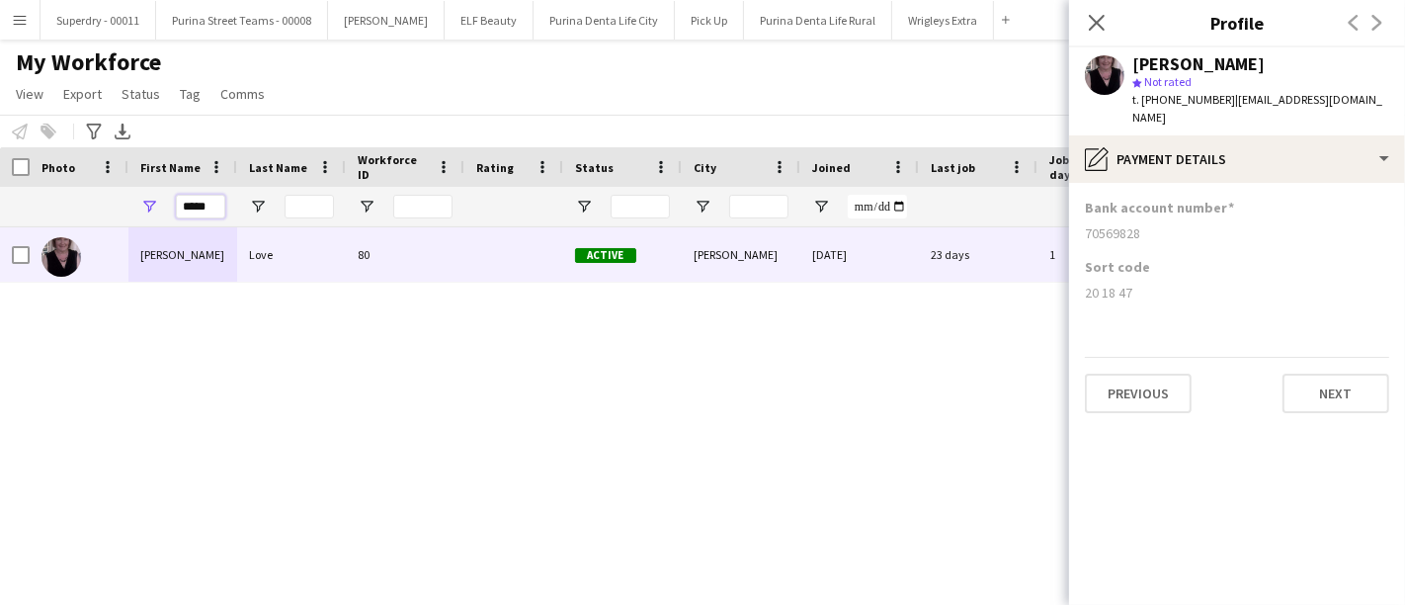
click at [211, 212] on input "*****" at bounding box center [200, 207] width 49 height 24
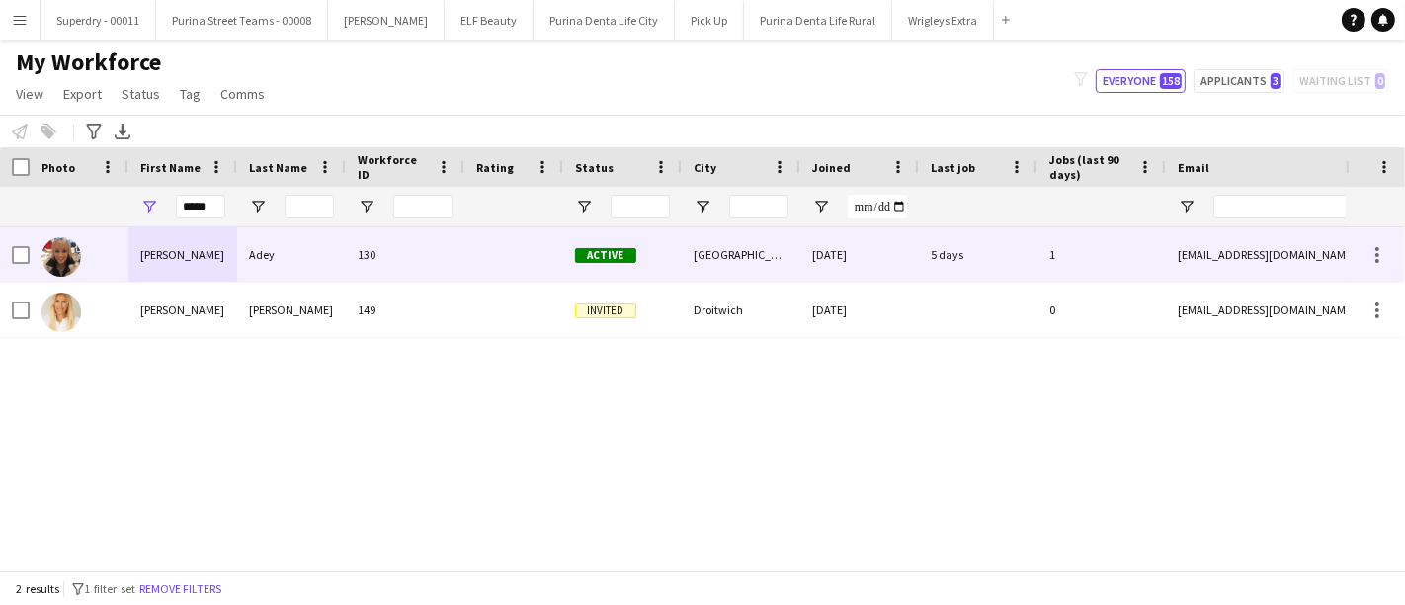
click at [193, 255] on div "[PERSON_NAME]" at bounding box center [182, 254] width 109 height 54
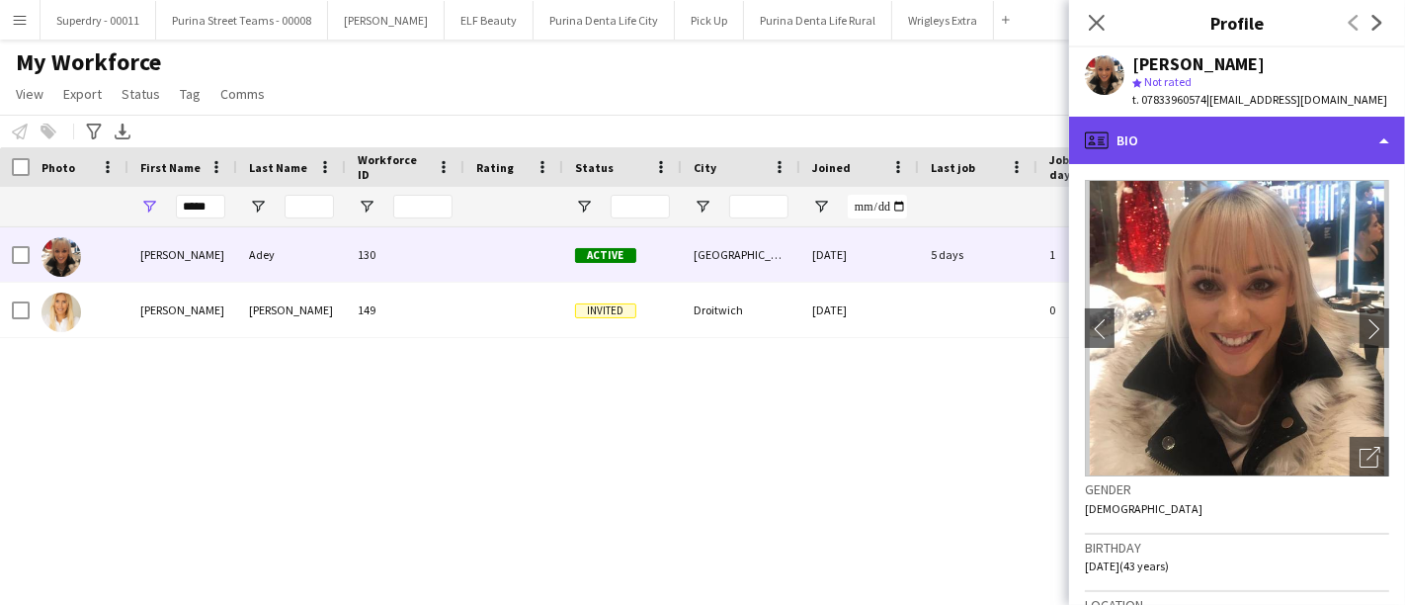
click at [1261, 145] on div "profile Bio" at bounding box center [1237, 140] width 336 height 47
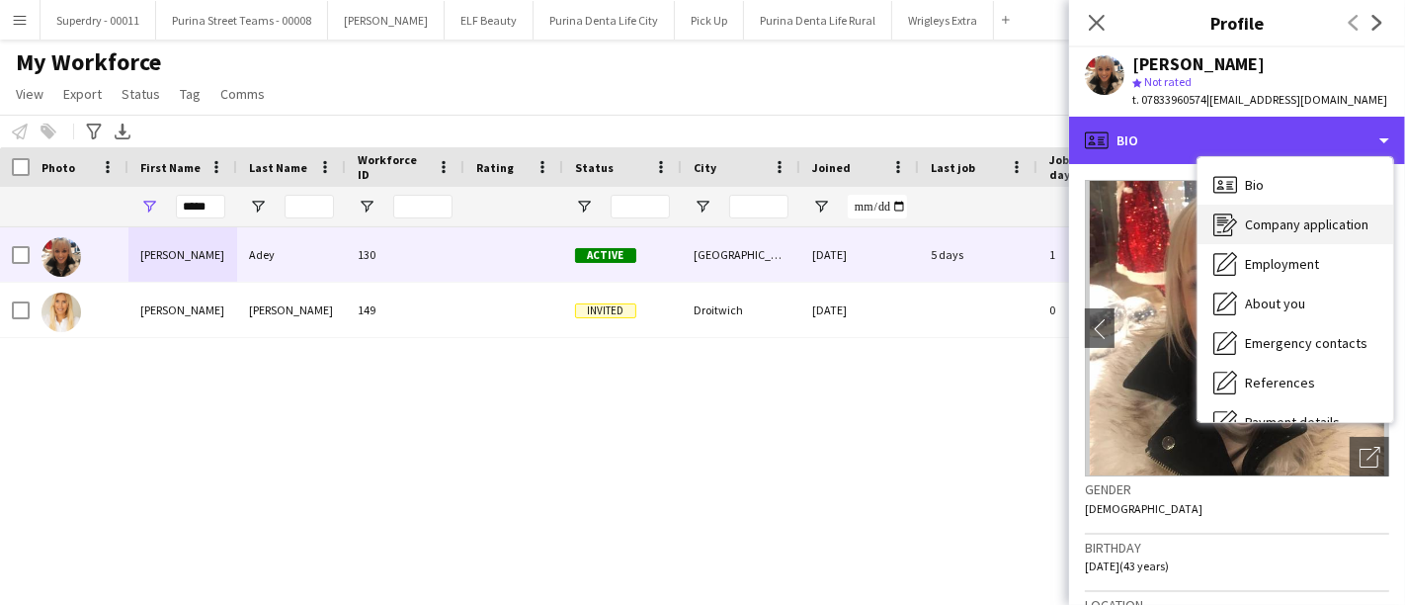
scroll to position [110, 0]
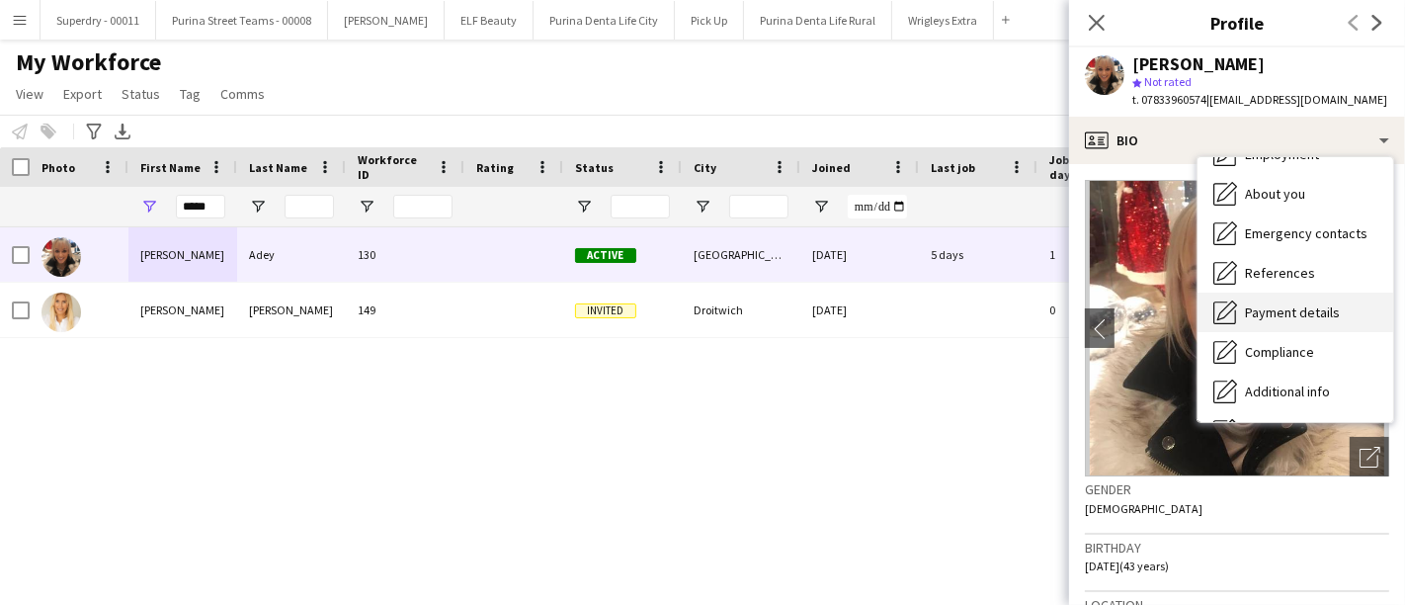
click at [1290, 307] on span "Payment details" at bounding box center [1292, 312] width 95 height 18
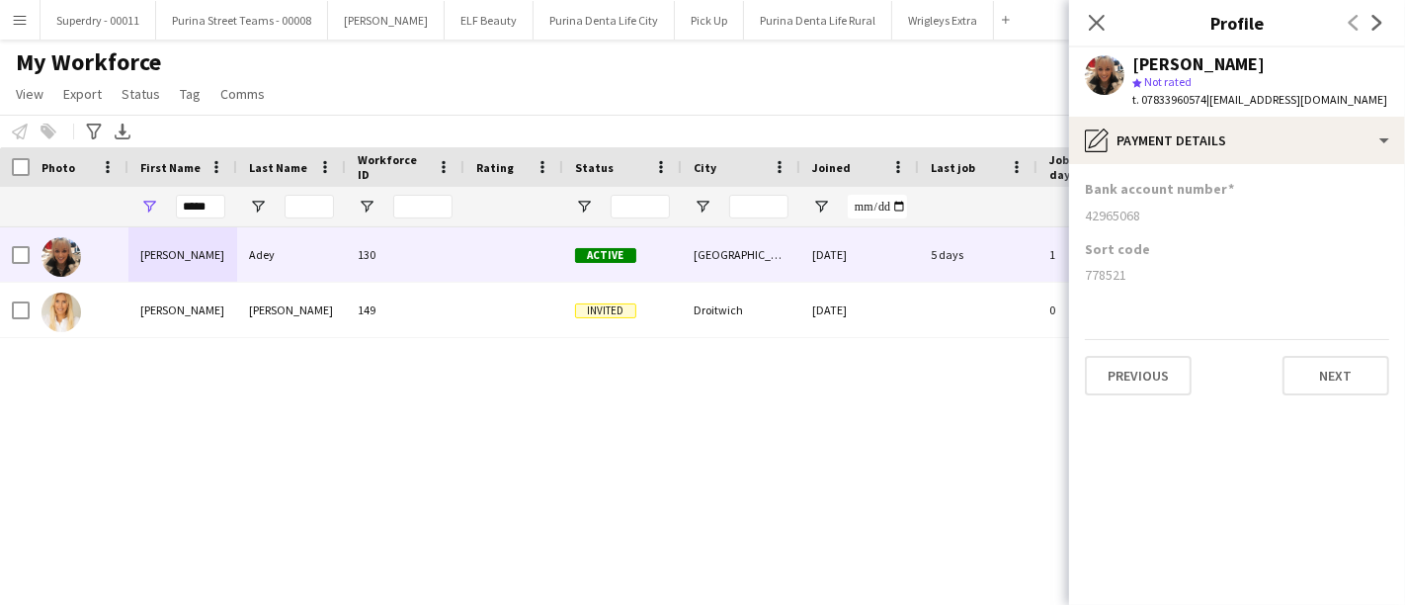
drag, startPoint x: 1130, startPoint y: 275, endPoint x: 1076, endPoint y: 279, distance: 53.5
click at [1076, 279] on app-section-data-types "Bank account number [FINANCIAL_ID] Sort code [FINANCIAL_ID] Previous Next" at bounding box center [1237, 384] width 336 height 441
drag, startPoint x: 1143, startPoint y: 212, endPoint x: 1084, endPoint y: 212, distance: 59.3
click at [1085, 212] on div "42965068" at bounding box center [1237, 216] width 304 height 18
click at [196, 208] on input "*****" at bounding box center [200, 207] width 49 height 24
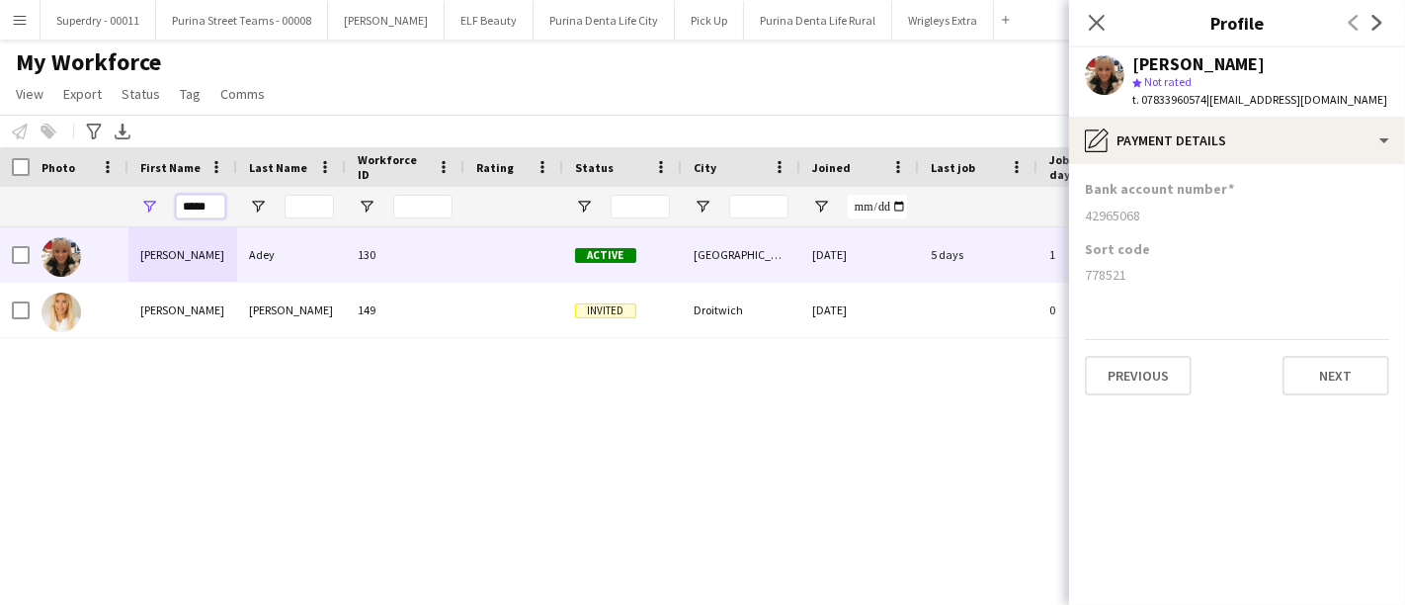
click at [196, 208] on input "*****" at bounding box center [200, 207] width 49 height 24
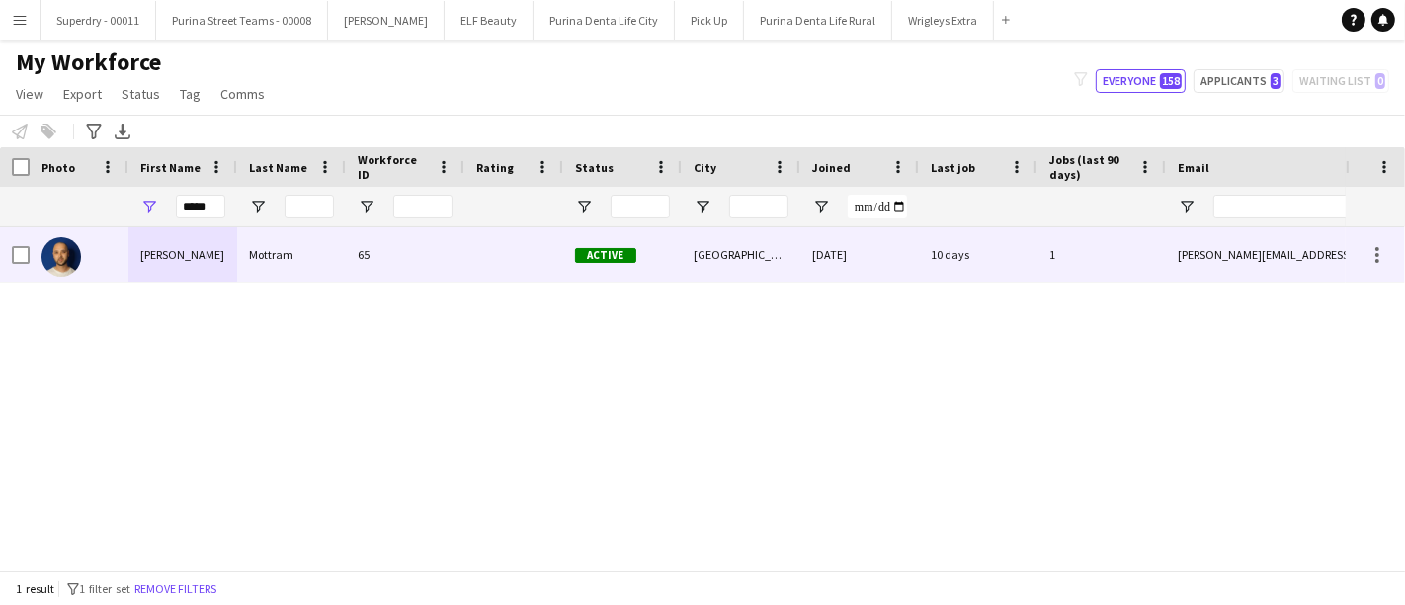
click at [195, 264] on div "[PERSON_NAME]" at bounding box center [182, 254] width 109 height 54
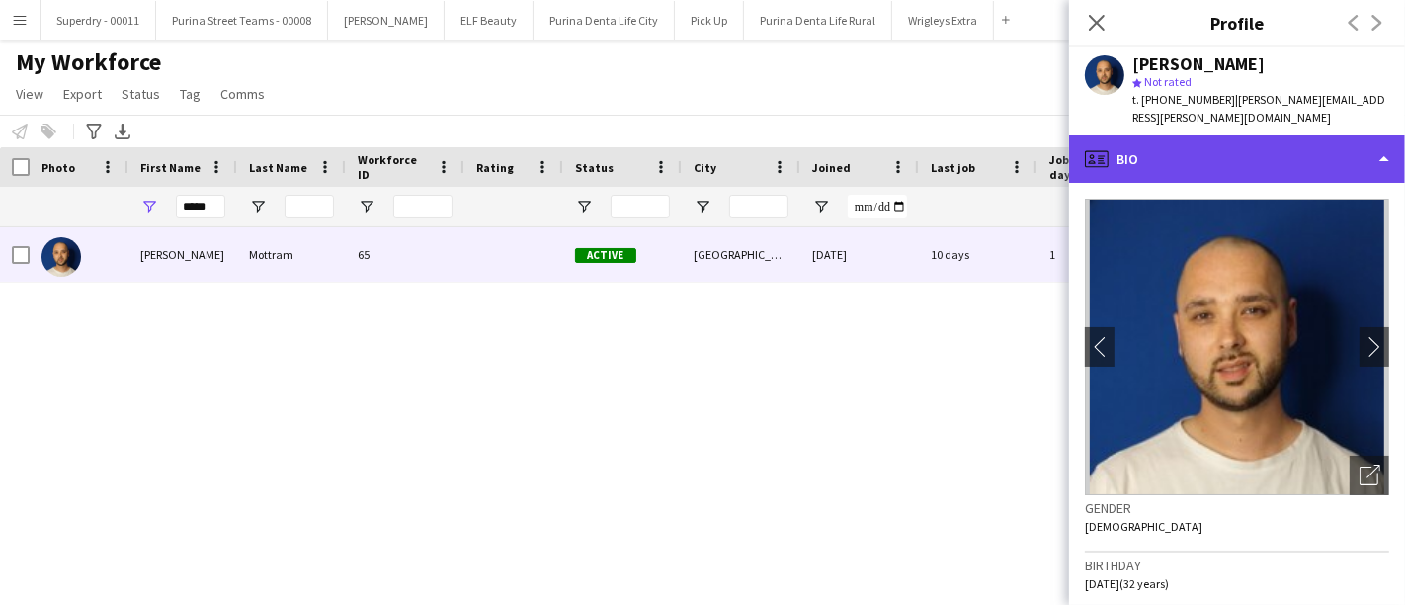
click at [1225, 148] on div "profile Bio" at bounding box center [1237, 158] width 336 height 47
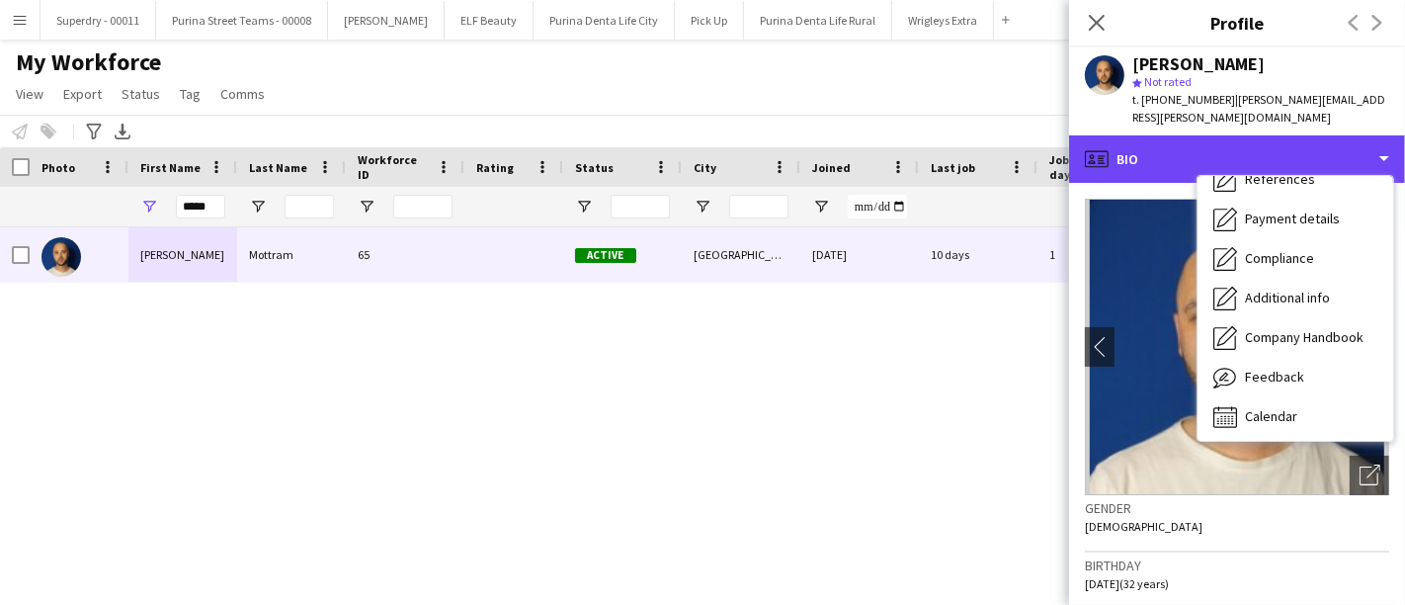
scroll to position [224, 0]
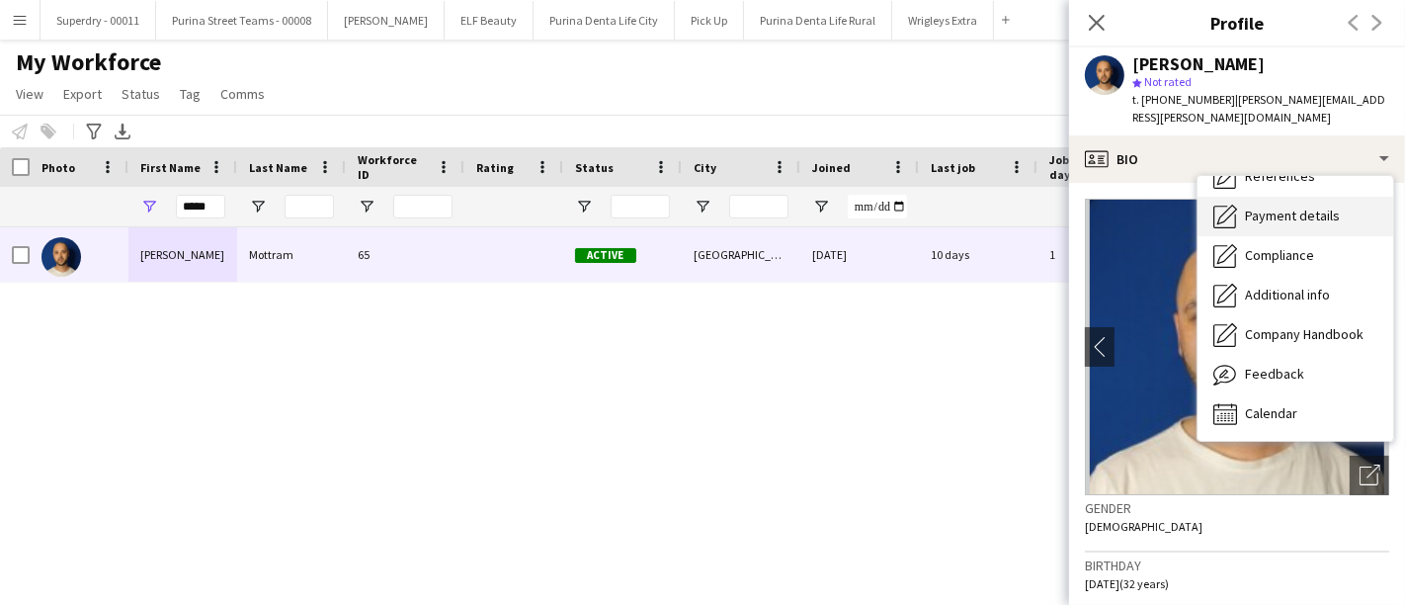
click at [1290, 207] on span "Payment details" at bounding box center [1292, 216] width 95 height 18
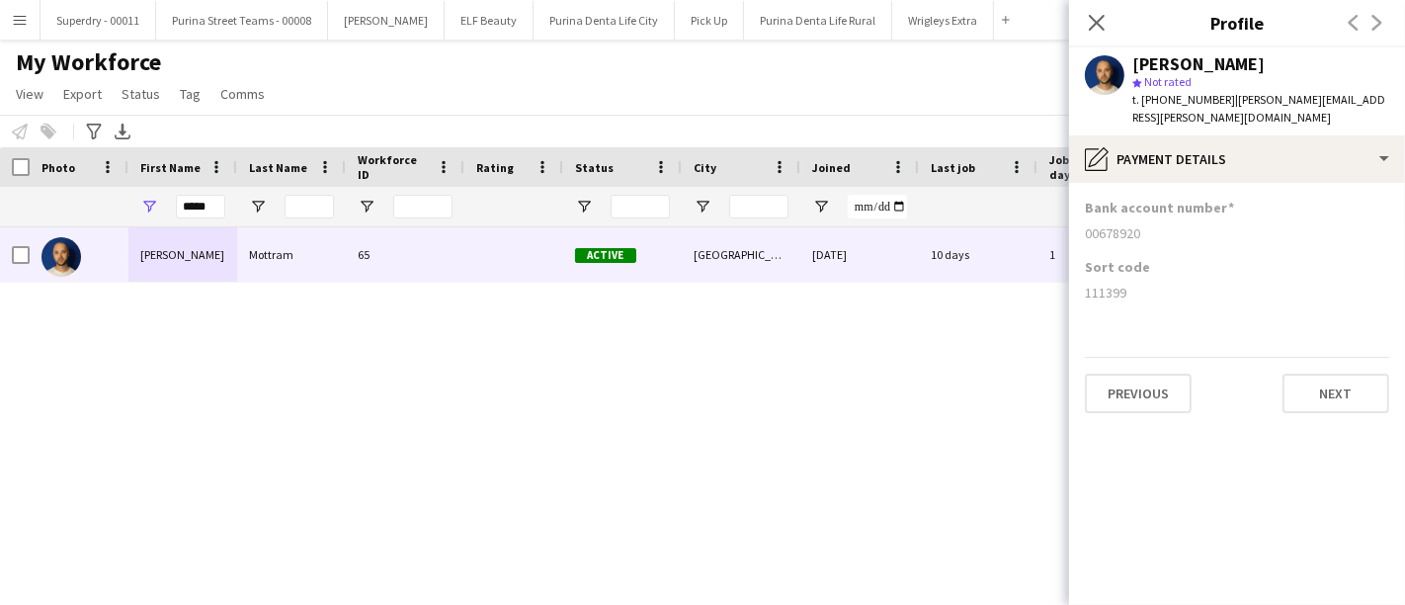
drag, startPoint x: 1146, startPoint y: 268, endPoint x: 1087, endPoint y: 274, distance: 59.6
click at [1087, 284] on div "111399" at bounding box center [1237, 293] width 304 height 18
drag, startPoint x: 1146, startPoint y: 221, endPoint x: 1081, endPoint y: 222, distance: 65.2
click at [1081, 222] on app-section-data-types "Bank account number [FINANCIAL_ID] Sort code [FINANCIAL_ID] Previous Next" at bounding box center [1237, 394] width 336 height 422
click at [205, 217] on input "*****" at bounding box center [200, 207] width 49 height 24
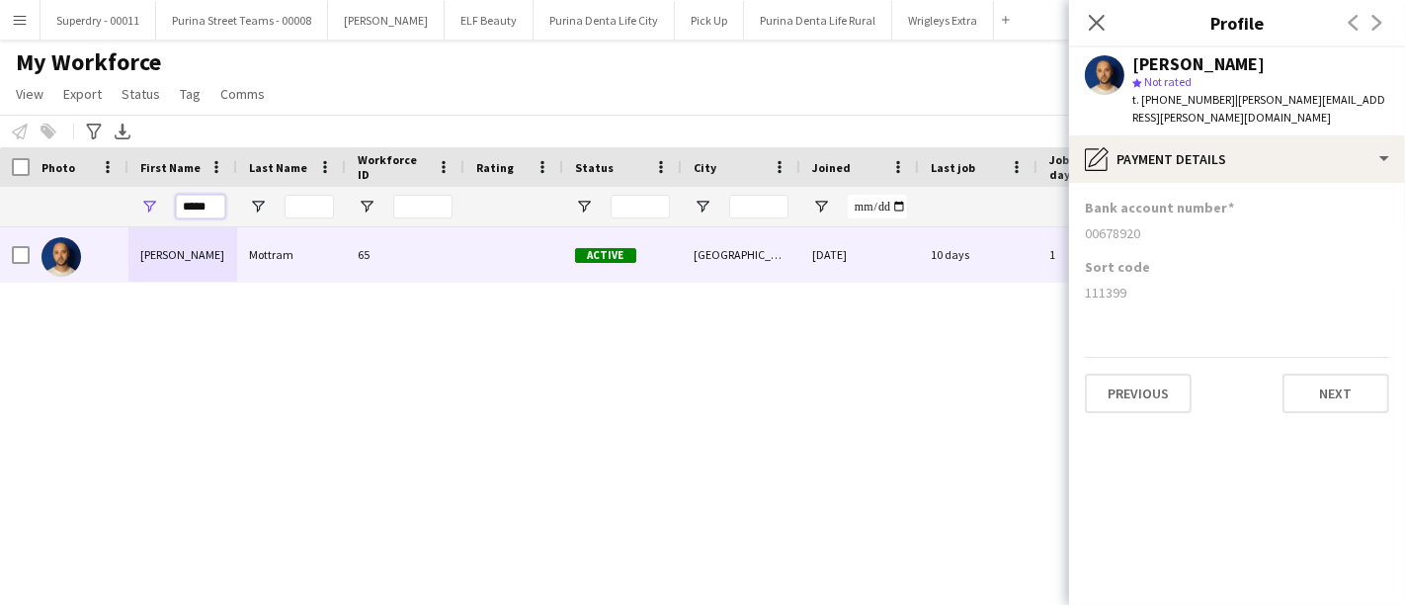
click at [205, 217] on input "*****" at bounding box center [200, 207] width 49 height 24
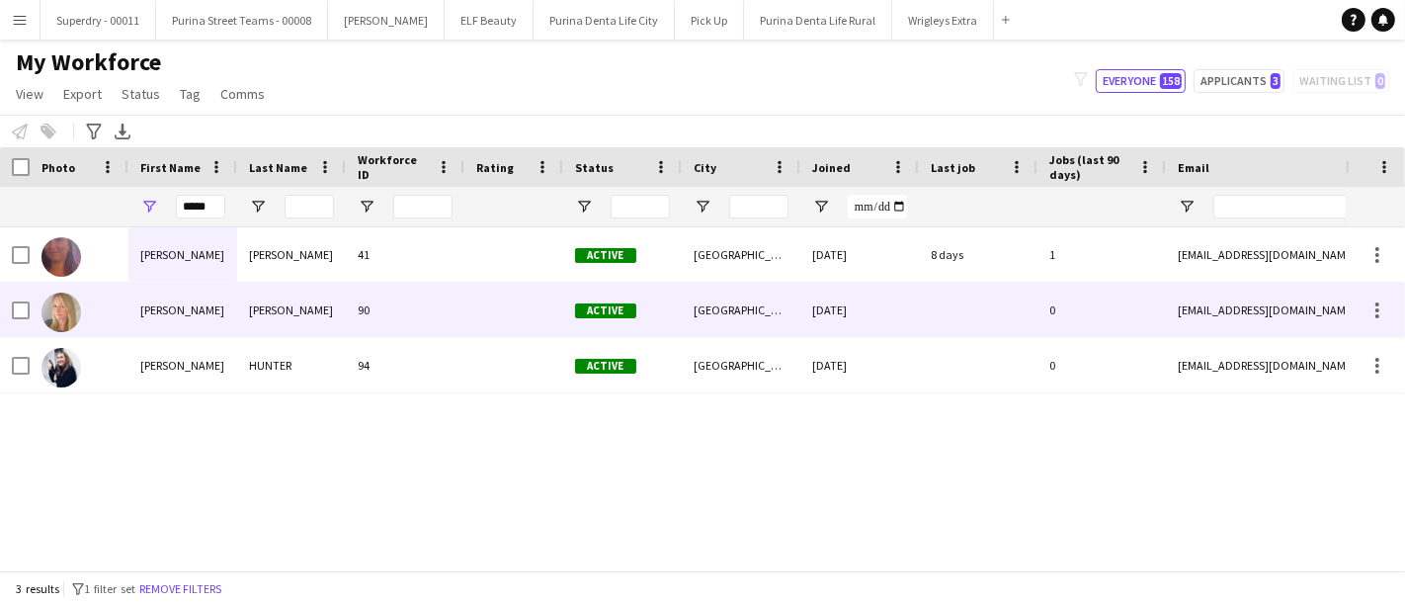
click at [218, 283] on div "[PERSON_NAME]" at bounding box center [182, 310] width 109 height 54
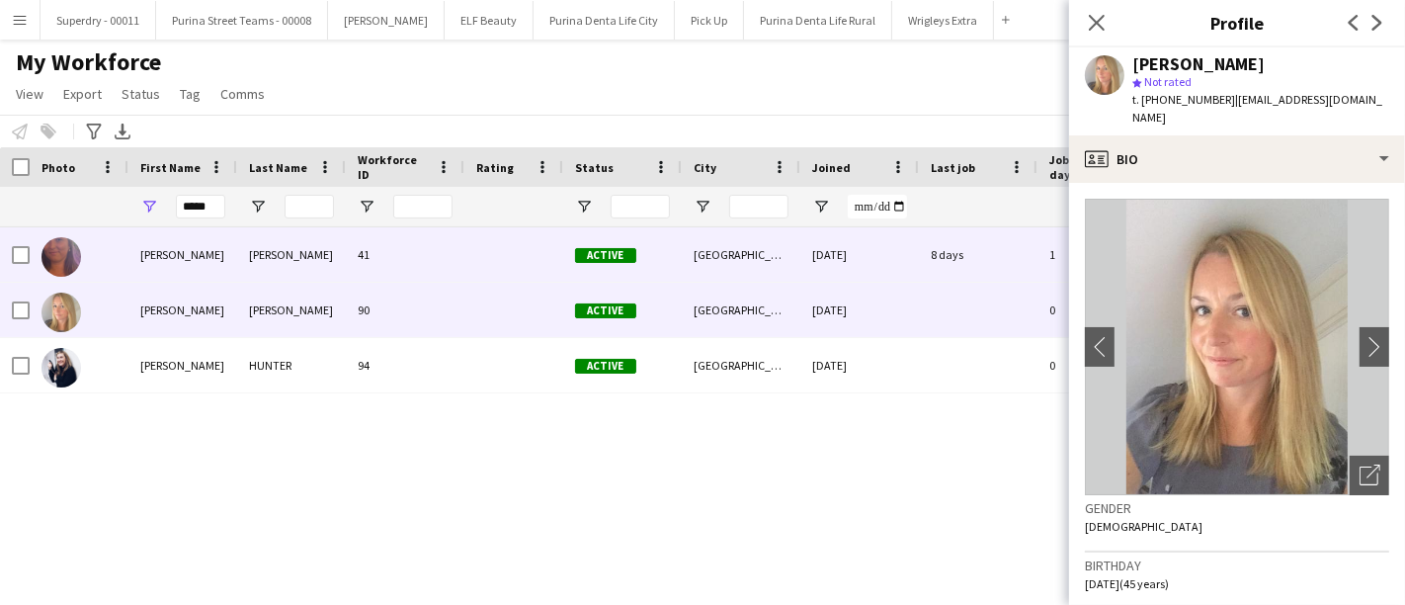
click at [194, 245] on div "[PERSON_NAME]" at bounding box center [182, 254] width 109 height 54
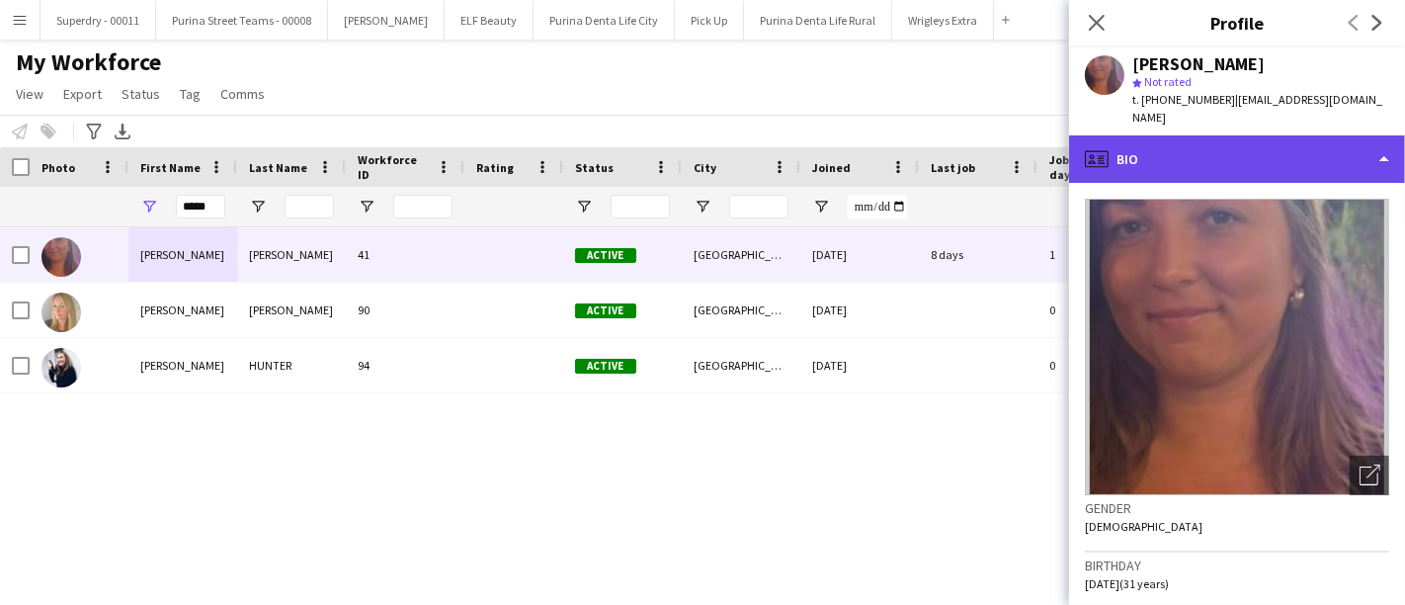
click at [1312, 156] on div "profile Bio" at bounding box center [1237, 158] width 336 height 47
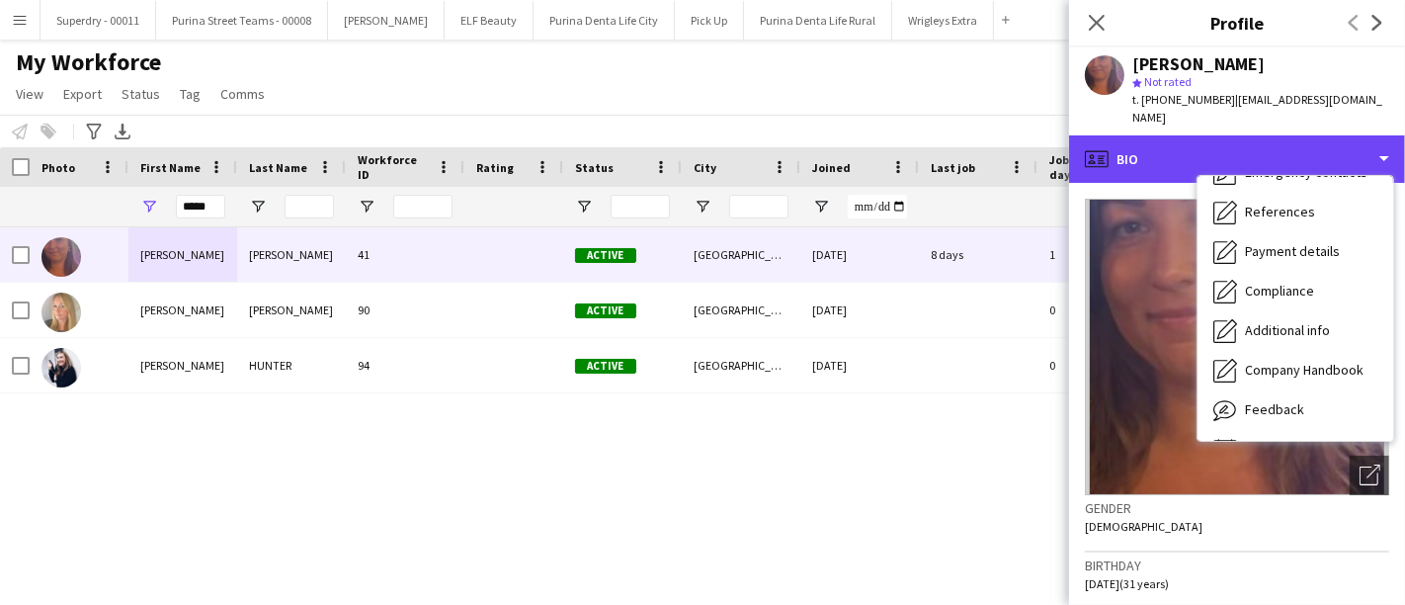
scroll to position [219, 0]
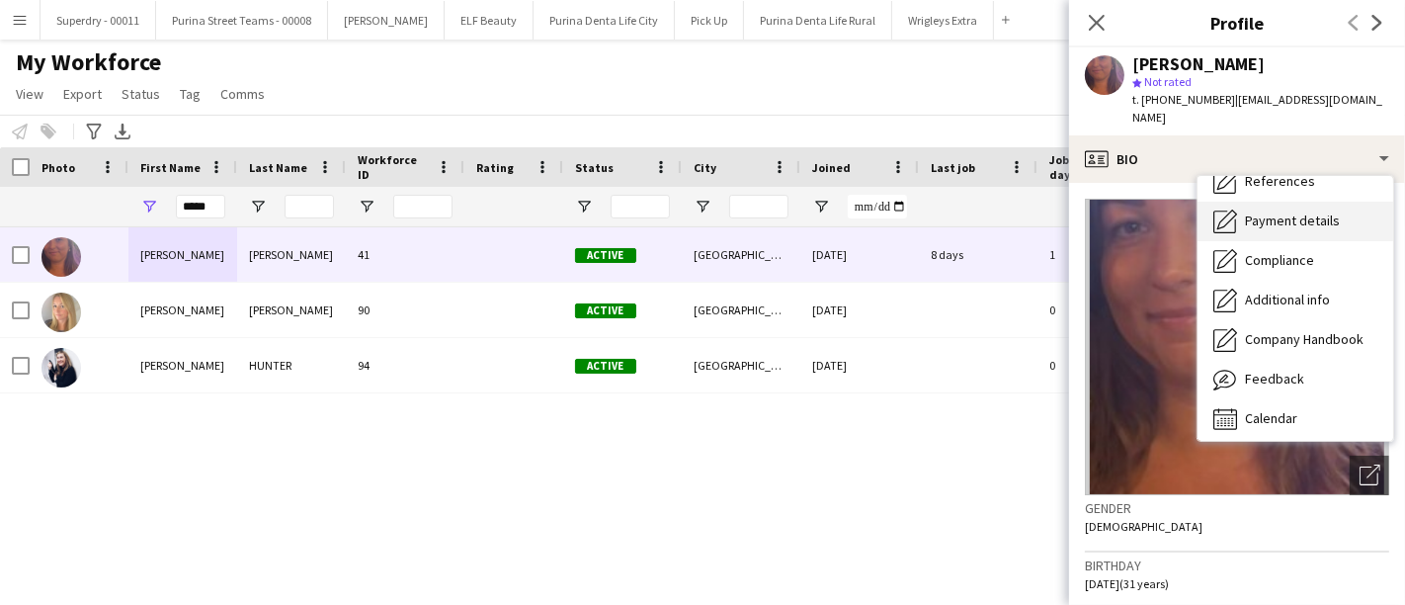
click at [1299, 215] on span "Payment details" at bounding box center [1292, 220] width 95 height 18
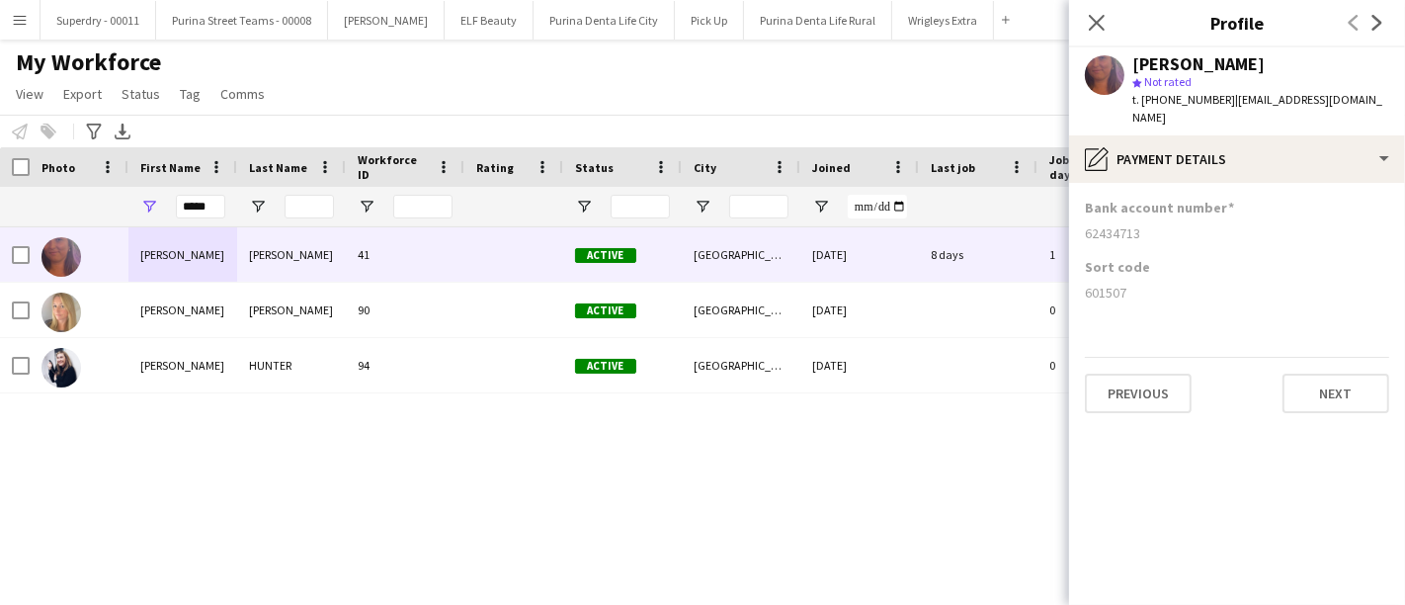
drag, startPoint x: 1142, startPoint y: 298, endPoint x: 1079, endPoint y: 297, distance: 63.3
click at [1079, 297] on app-section-data-types "Bank account number [FINANCIAL_ID] Sort code [FINANCIAL_ID] Previous Next" at bounding box center [1237, 394] width 336 height 422
drag, startPoint x: 1140, startPoint y: 232, endPoint x: 1083, endPoint y: 234, distance: 57.4
click at [1083, 234] on app-section-data-types "Bank account number [FINANCIAL_ID] Sort code [FINANCIAL_ID] Previous Next" at bounding box center [1237, 394] width 336 height 422
click at [211, 210] on input "*****" at bounding box center [200, 207] width 49 height 24
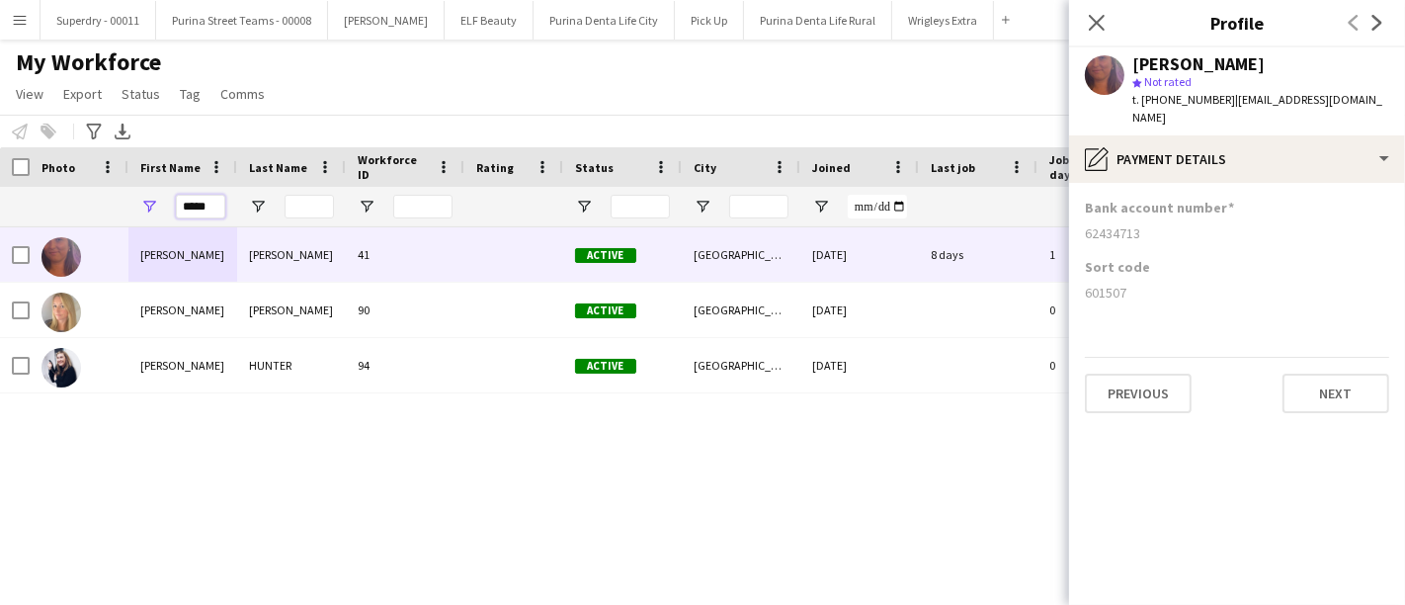
click at [211, 210] on input "*****" at bounding box center [200, 207] width 49 height 24
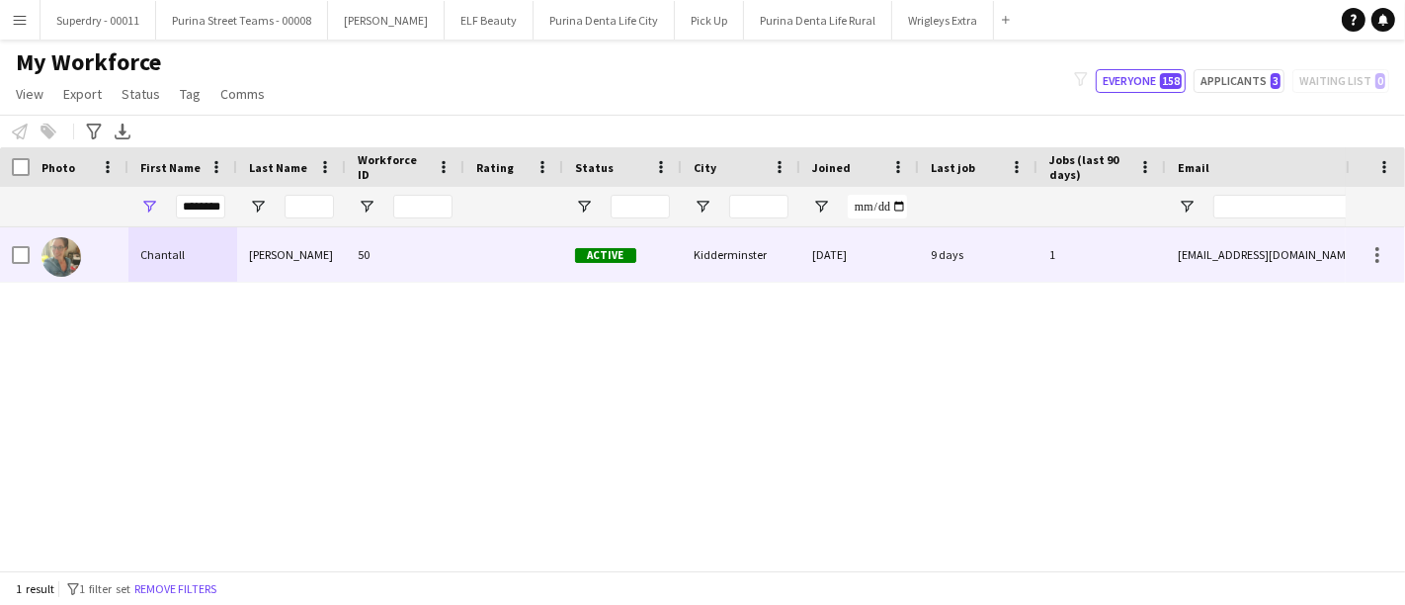
click at [207, 272] on div "Chantall" at bounding box center [182, 254] width 109 height 54
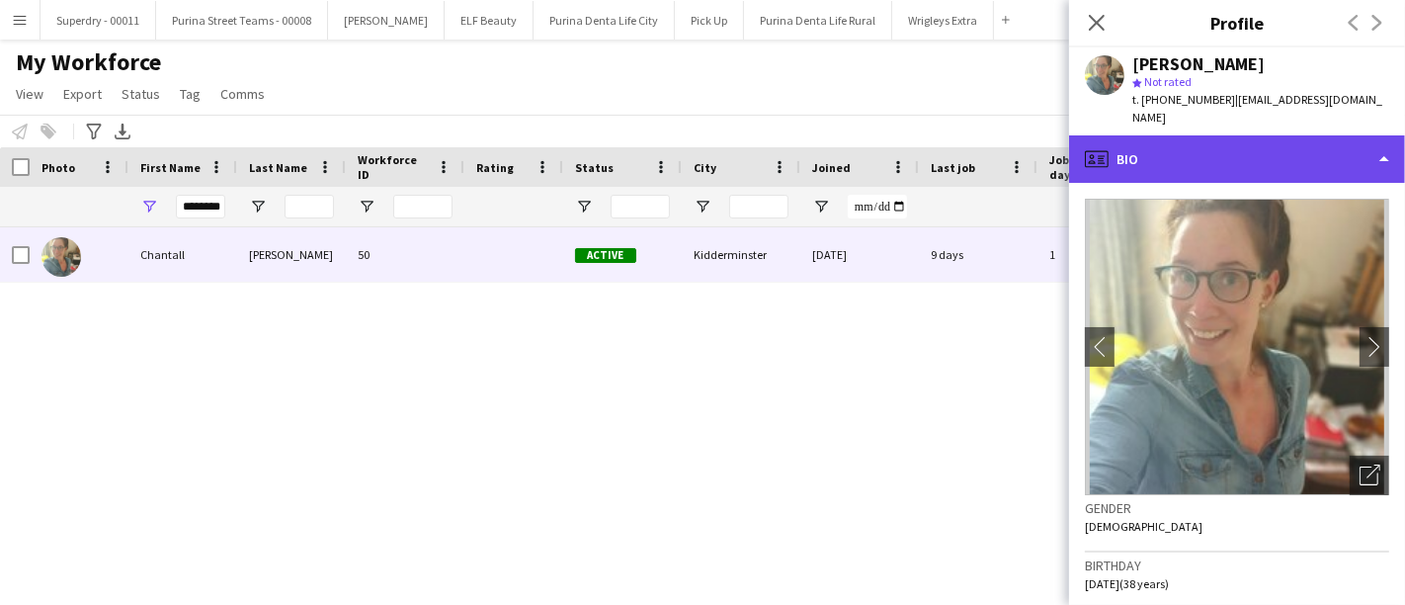
click at [1361, 148] on div "profile Bio" at bounding box center [1237, 158] width 336 height 47
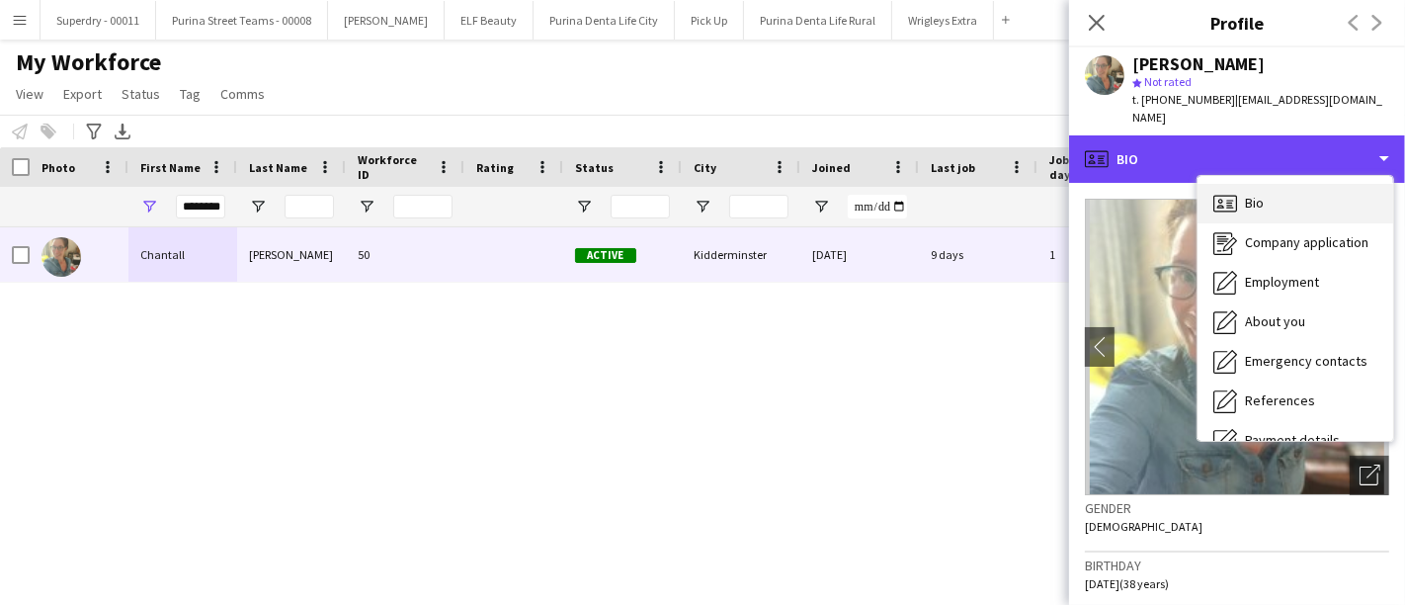
scroll to position [110, 0]
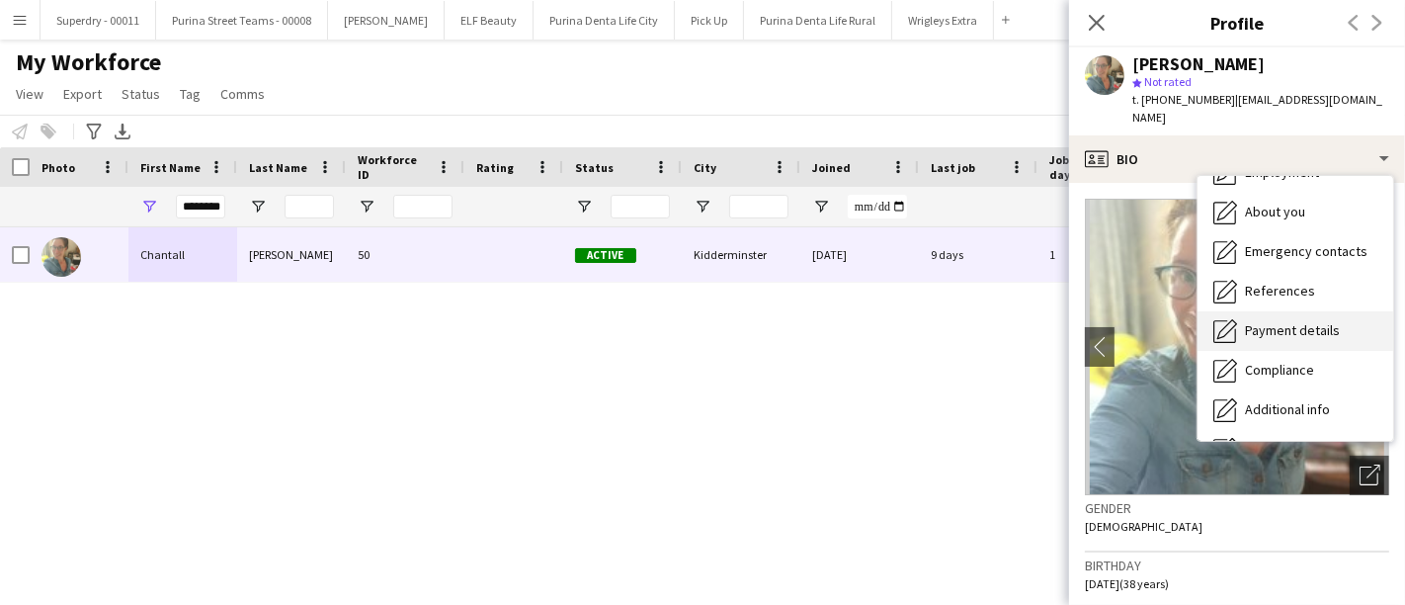
click at [1306, 321] on span "Payment details" at bounding box center [1292, 330] width 95 height 18
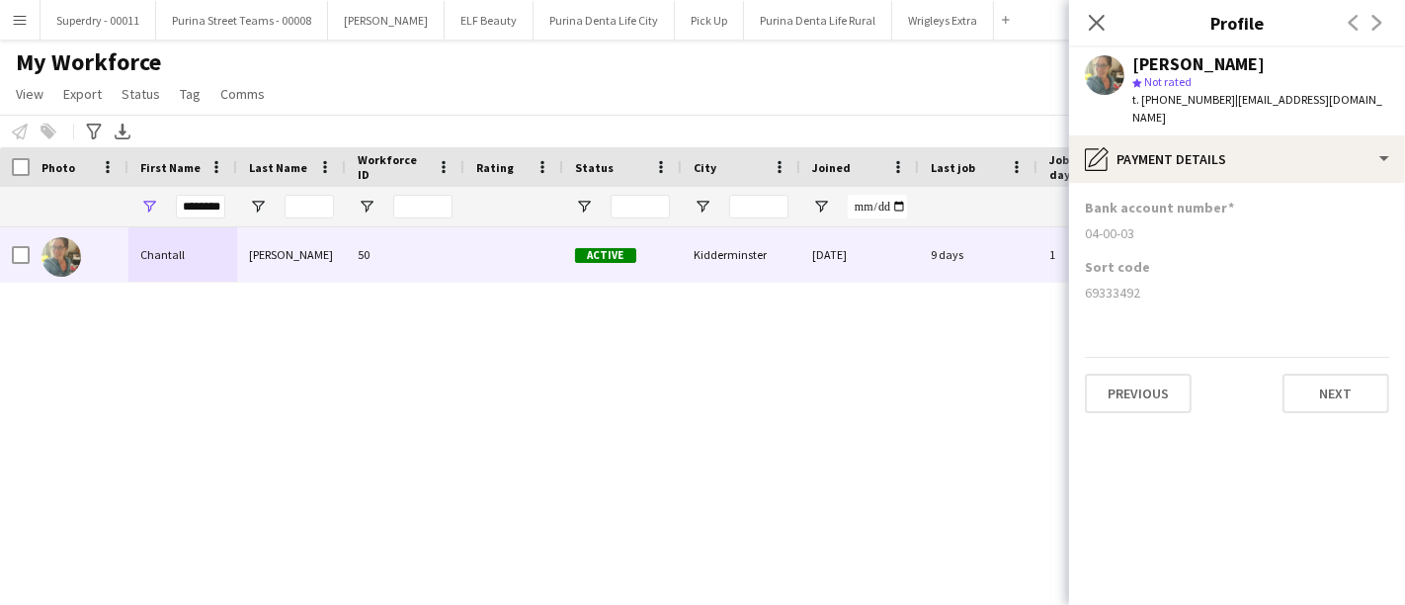
drag, startPoint x: 1152, startPoint y: 278, endPoint x: 1082, endPoint y: 281, distance: 70.2
click at [1082, 281] on app-section-data-types "Bank account number 04-00-03 Sort code [FINANCIAL_ID] Previous Next" at bounding box center [1237, 394] width 336 height 422
drag, startPoint x: 1138, startPoint y: 218, endPoint x: 1087, endPoint y: 210, distance: 52.0
click at [1087, 224] on div "04-00-03" at bounding box center [1237, 233] width 304 height 18
drag, startPoint x: 1146, startPoint y: 278, endPoint x: 1081, endPoint y: 289, distance: 66.1
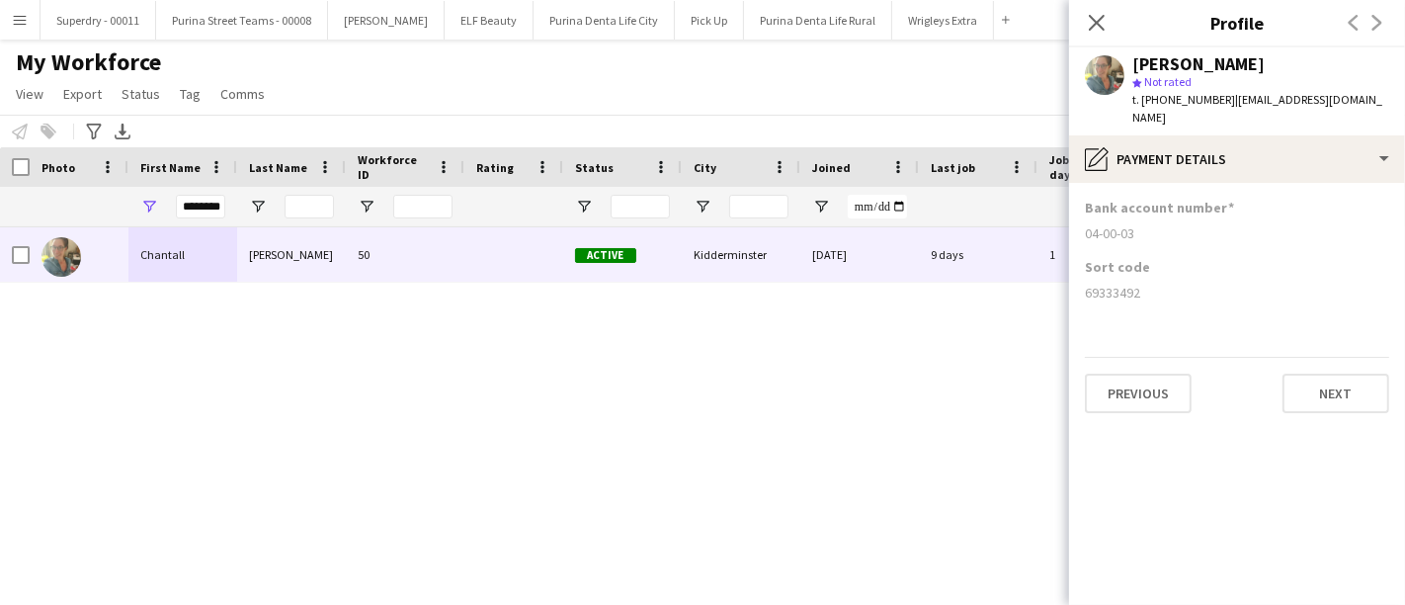
click at [1081, 289] on app-section-data-types "Bank account number 04-00-03 Sort code [FINANCIAL_ID] Previous Next" at bounding box center [1237, 394] width 336 height 422
click at [200, 208] on input "********" at bounding box center [200, 207] width 49 height 24
click at [200, 207] on input "********" at bounding box center [200, 207] width 49 height 24
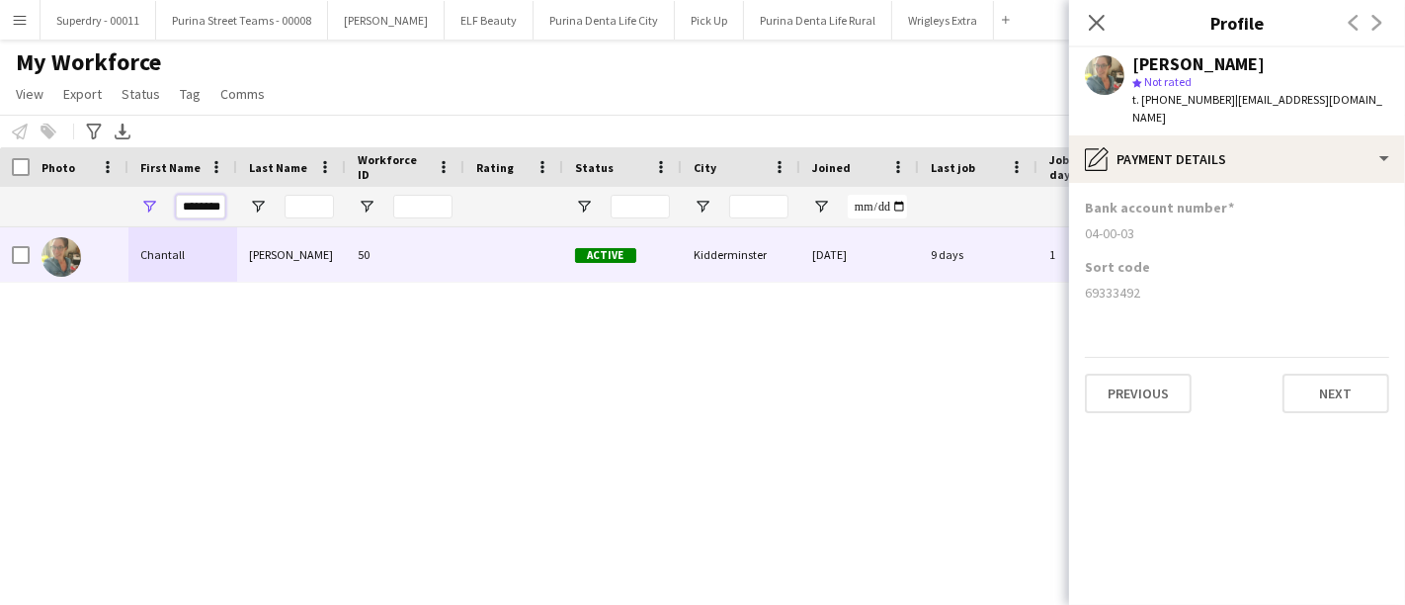
click at [200, 207] on input "********" at bounding box center [200, 207] width 49 height 24
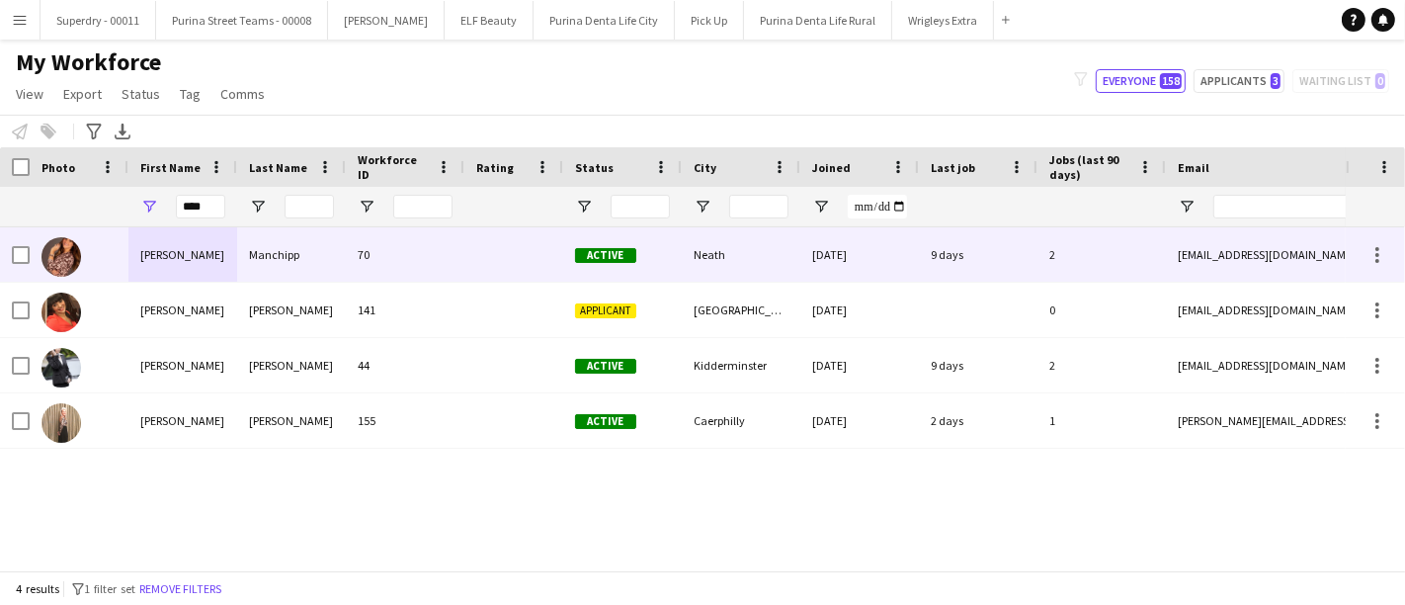
click at [175, 258] on div "[PERSON_NAME]" at bounding box center [182, 254] width 109 height 54
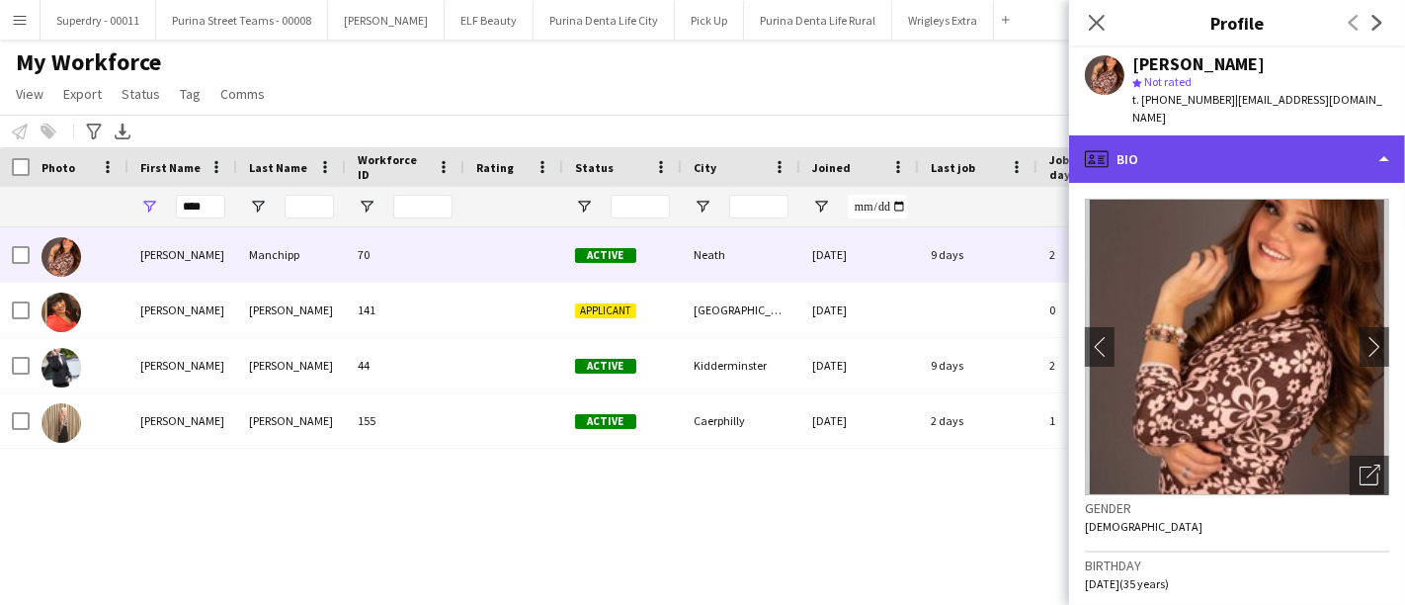
click at [1284, 154] on div "profile Bio" at bounding box center [1237, 158] width 336 height 47
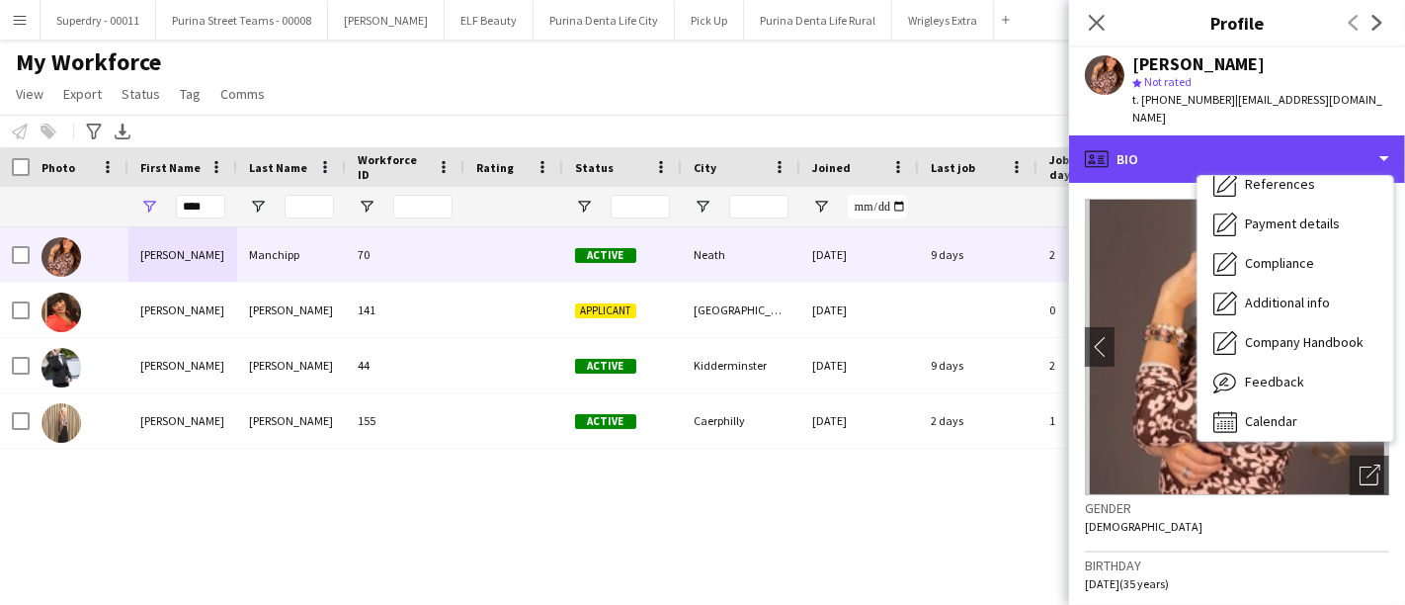
scroll to position [219, 0]
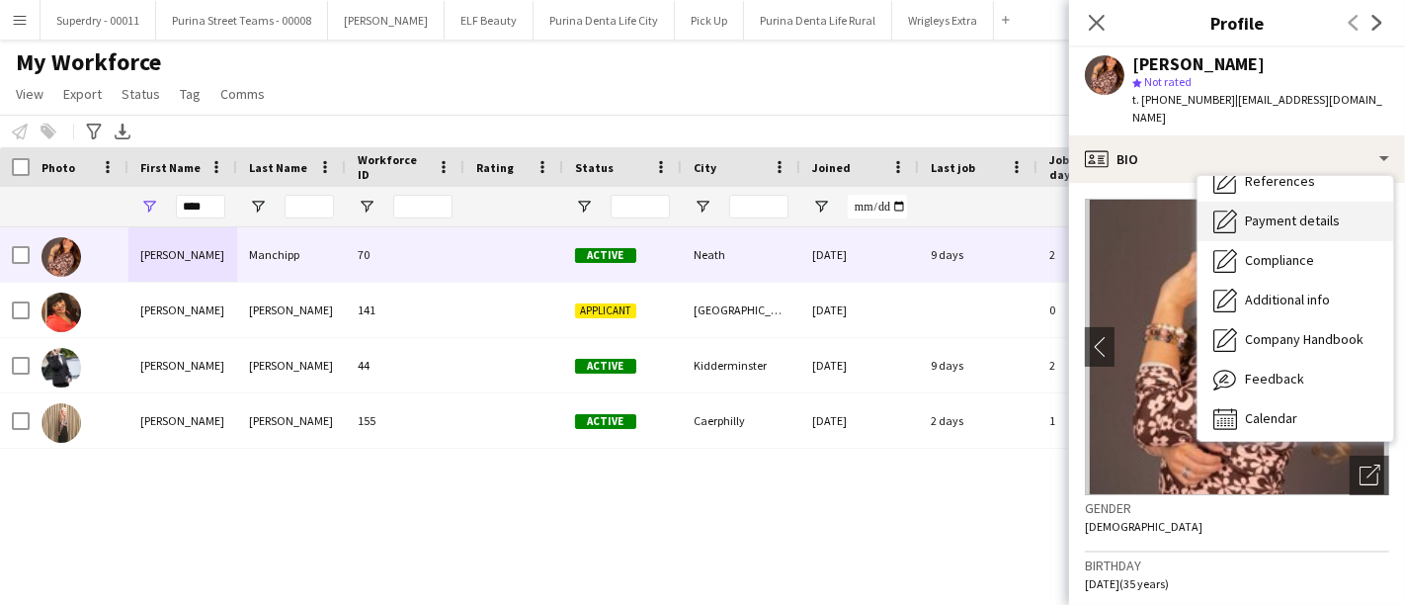
click at [1296, 215] on div "Payment details Payment details" at bounding box center [1296, 222] width 196 height 40
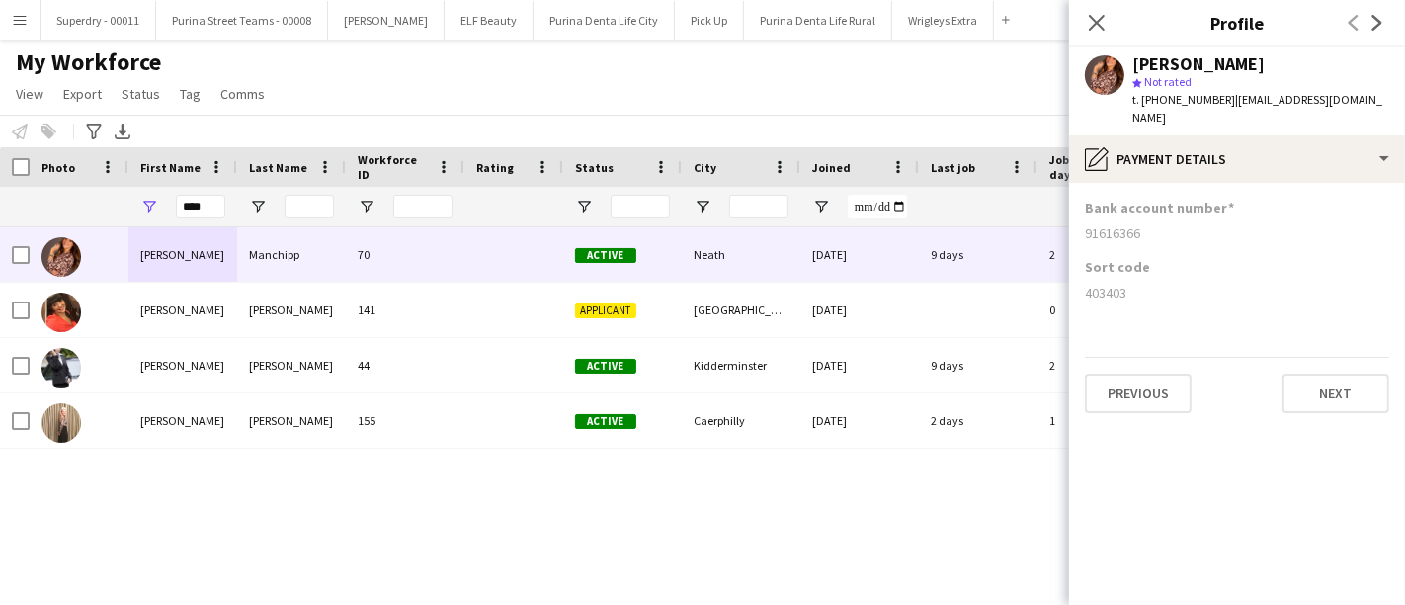
drag, startPoint x: 1133, startPoint y: 275, endPoint x: 1089, endPoint y: 279, distance: 44.6
click at [1087, 284] on div "403403" at bounding box center [1237, 293] width 304 height 18
drag, startPoint x: 1154, startPoint y: 208, endPoint x: 1069, endPoint y: 208, distance: 85.0
click at [1069, 208] on app-section-data-types "Bank account number [FINANCIAL_ID] Sort code [FINANCIAL_ID] Previous Next" at bounding box center [1237, 394] width 336 height 422
click at [209, 193] on div "****" at bounding box center [200, 207] width 49 height 40
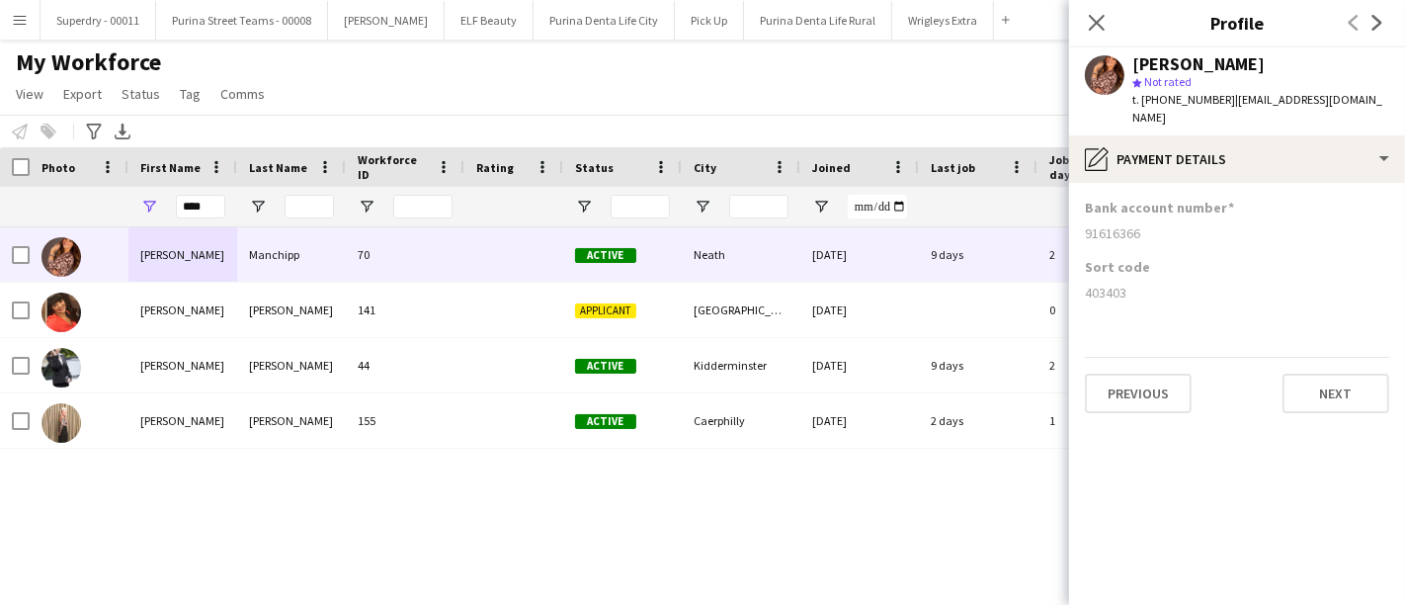
click at [209, 193] on div "****" at bounding box center [200, 207] width 49 height 40
click at [215, 209] on input "****" at bounding box center [200, 207] width 49 height 24
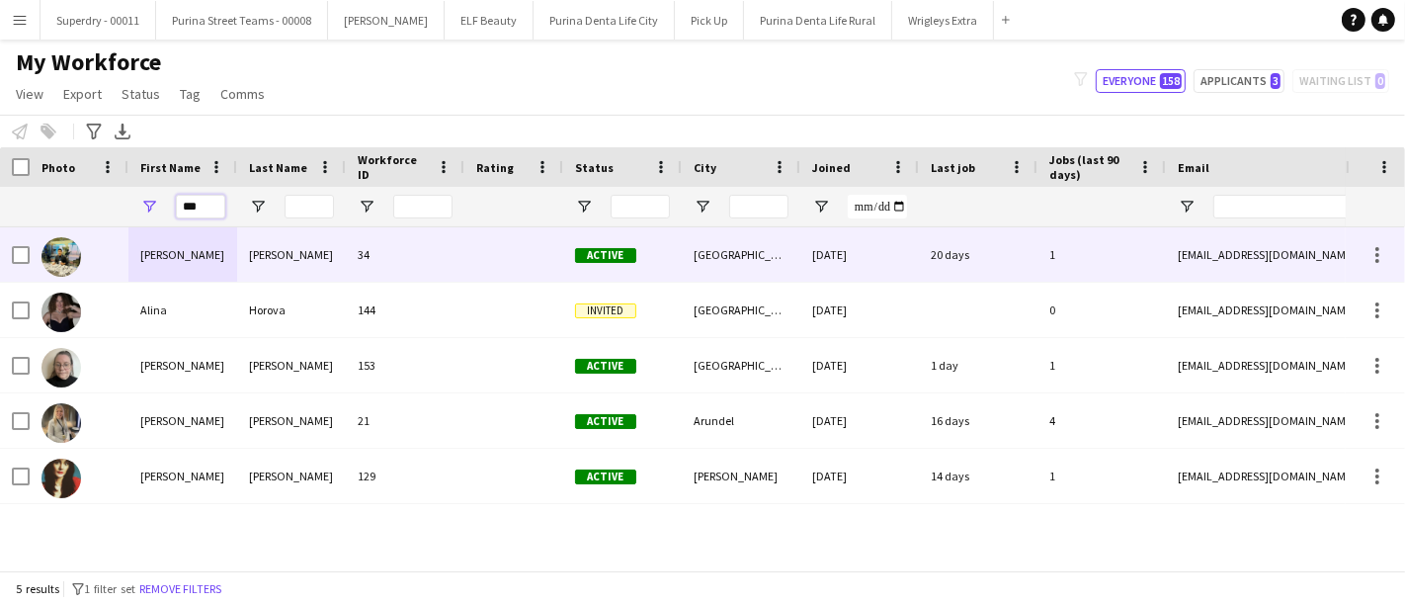
type input "***"
click at [214, 269] on div "[PERSON_NAME]" at bounding box center [182, 254] width 109 height 54
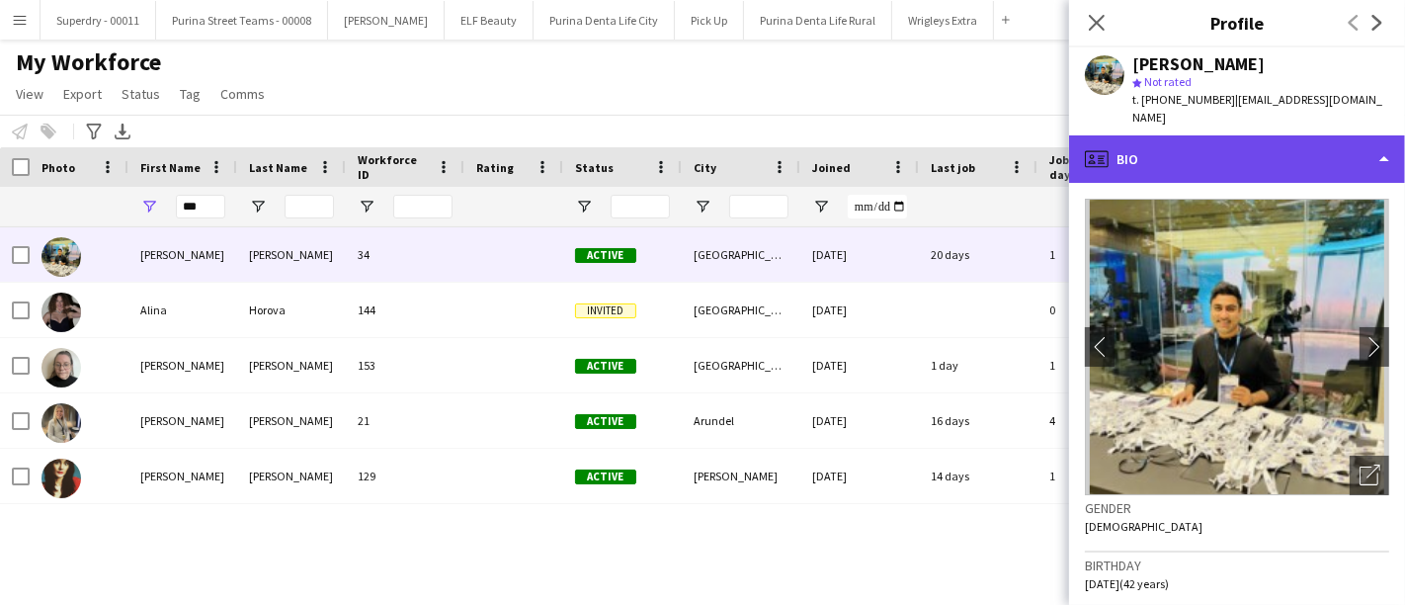
click at [1282, 140] on div "profile Bio" at bounding box center [1237, 158] width 336 height 47
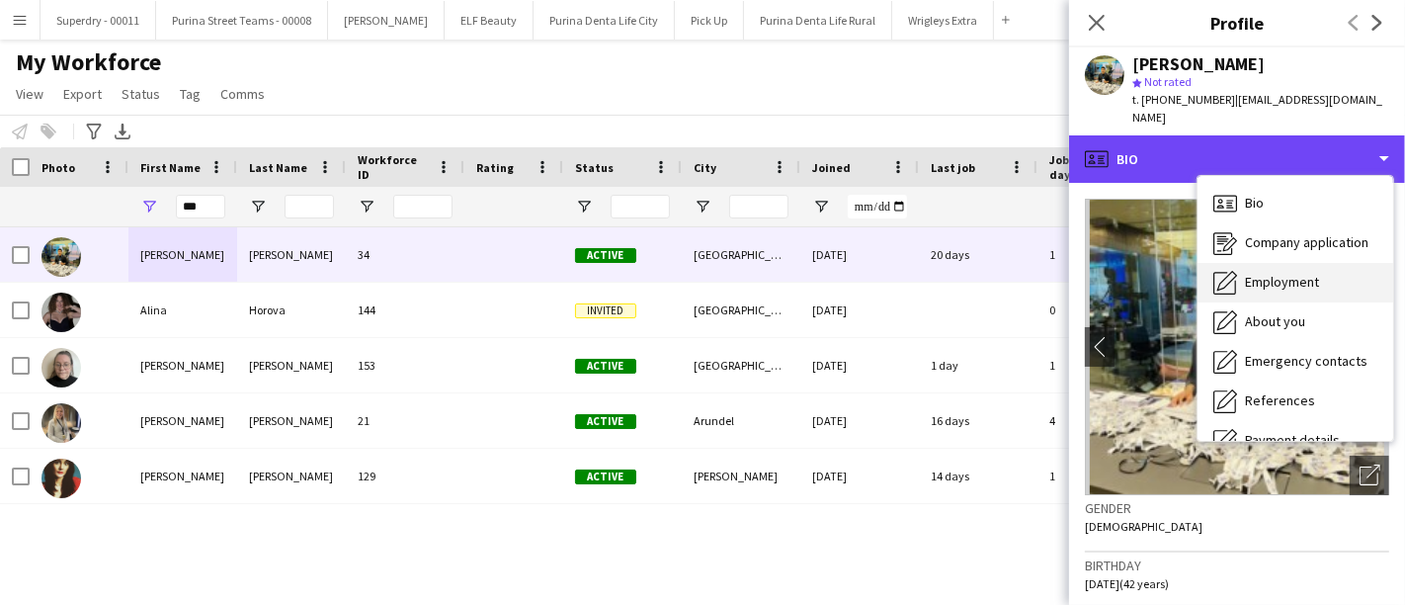
scroll to position [224, 0]
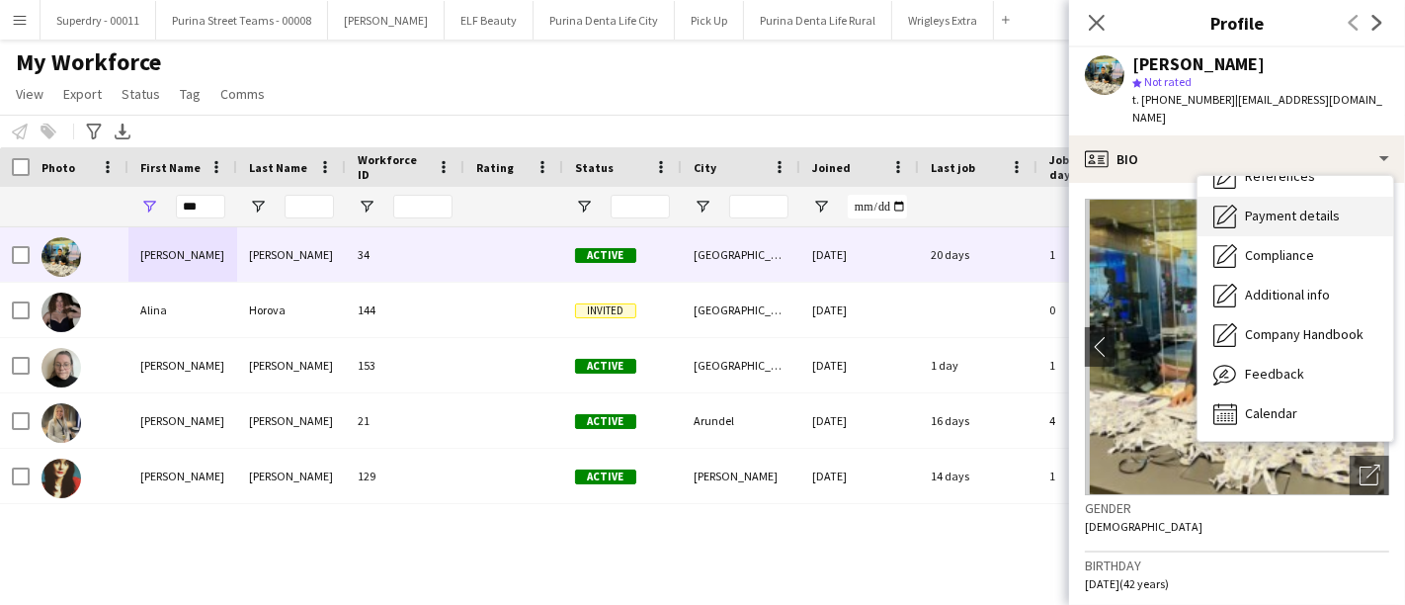
click at [1315, 207] on span "Payment details" at bounding box center [1292, 216] width 95 height 18
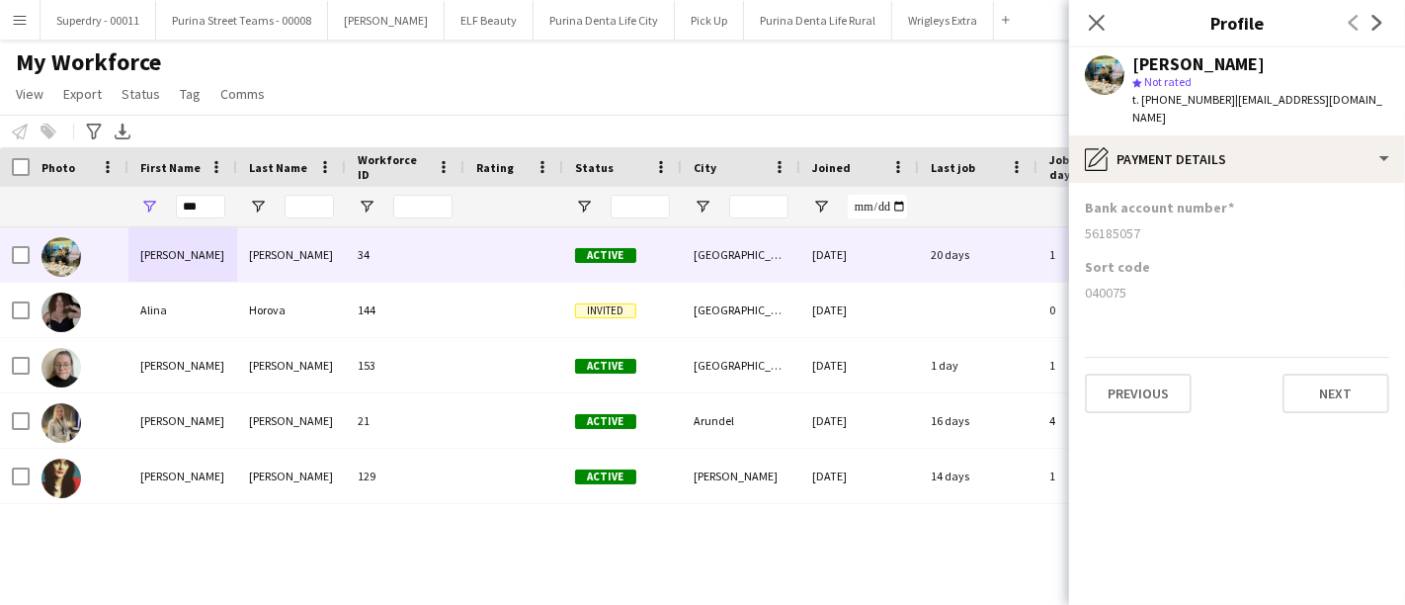
drag, startPoint x: 1133, startPoint y: 275, endPoint x: 1081, endPoint y: 287, distance: 53.7
click at [1081, 287] on app-section-data-types "Bank account number [FINANCIAL_ID] Sort code [FINANCIAL_ID] Previous Next" at bounding box center [1237, 394] width 336 height 422
drag, startPoint x: 1141, startPoint y: 211, endPoint x: 1084, endPoint y: 222, distance: 58.3
click at [1085, 224] on div "56185057" at bounding box center [1237, 233] width 304 height 18
click at [1, 10] on button "Menu" at bounding box center [20, 20] width 40 height 40
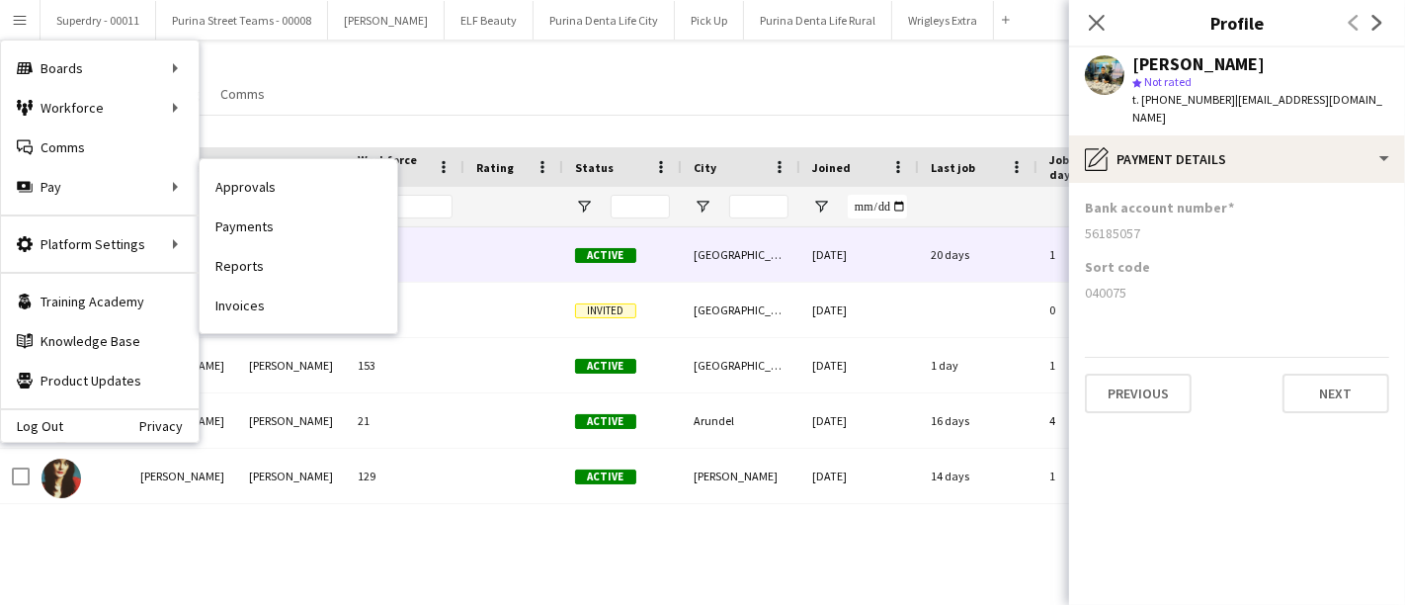
drag, startPoint x: 307, startPoint y: 314, endPoint x: 1140, endPoint y: 174, distance: 844.8
click at [307, 314] on link "Invoices" at bounding box center [299, 306] width 198 height 40
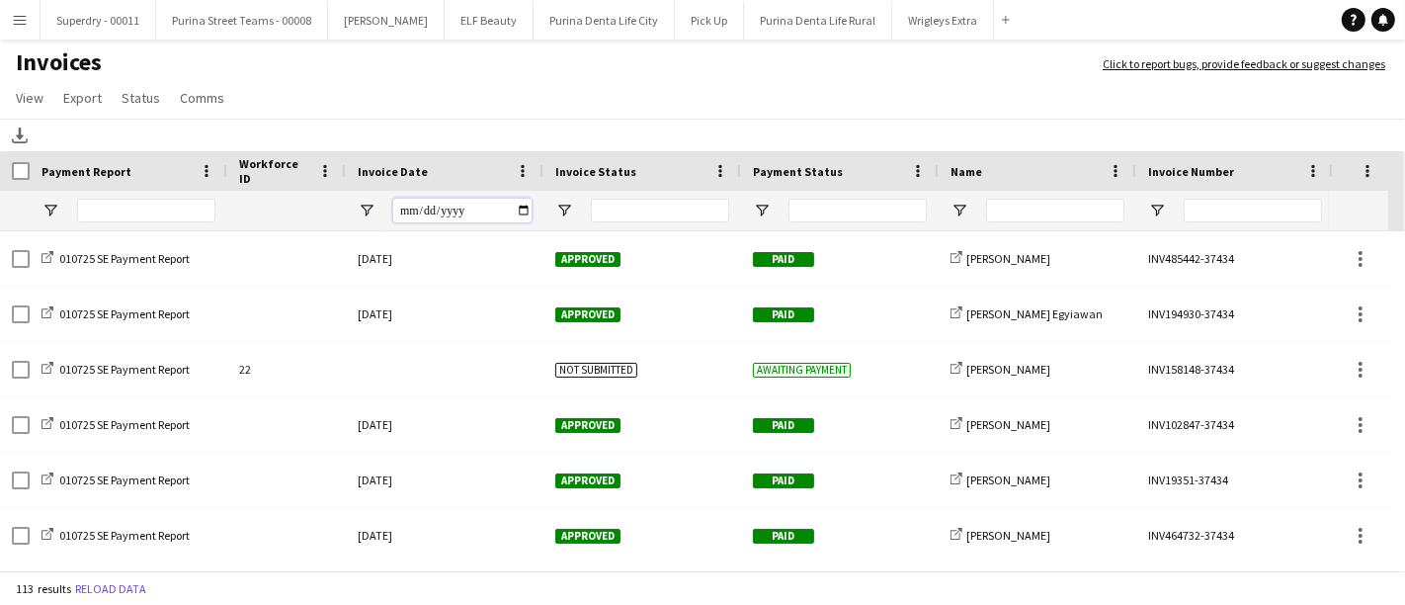
click at [527, 211] on input "Invoice Date Filter Input" at bounding box center [462, 211] width 138 height 24
type input "**********"
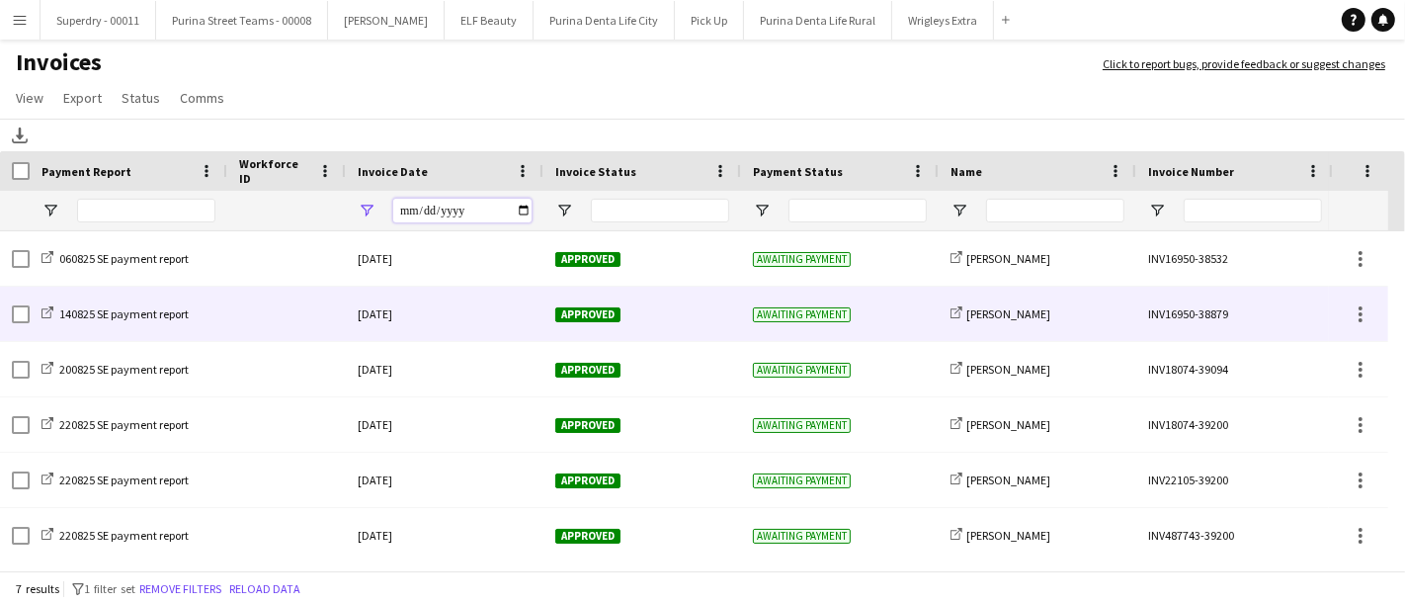
scroll to position [60, 0]
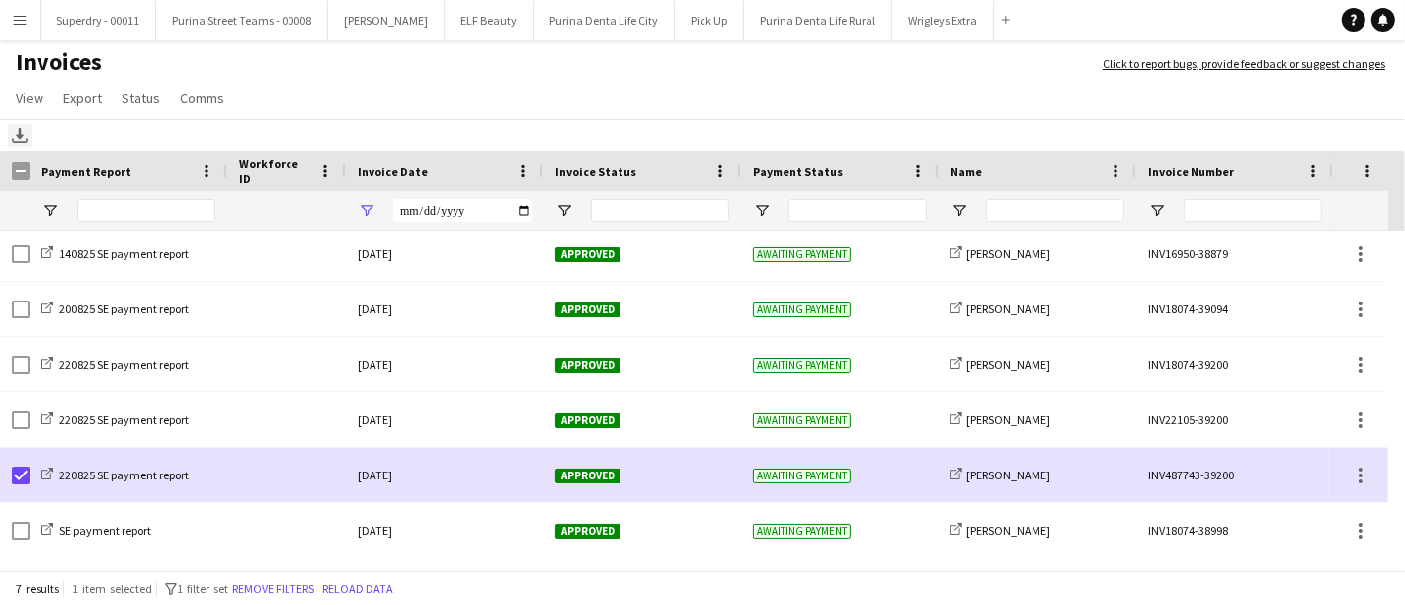
click at [13, 136] on icon "Download" at bounding box center [20, 135] width 16 height 16
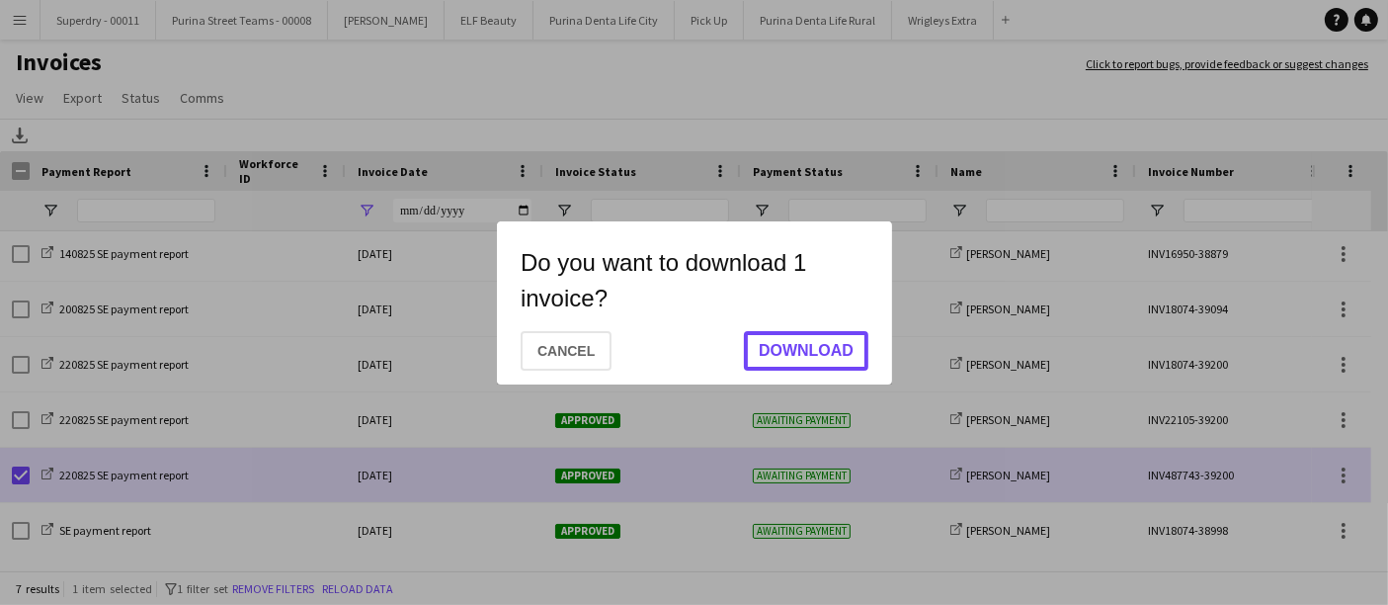
click at [794, 367] on button "Download" at bounding box center [806, 351] width 125 height 40
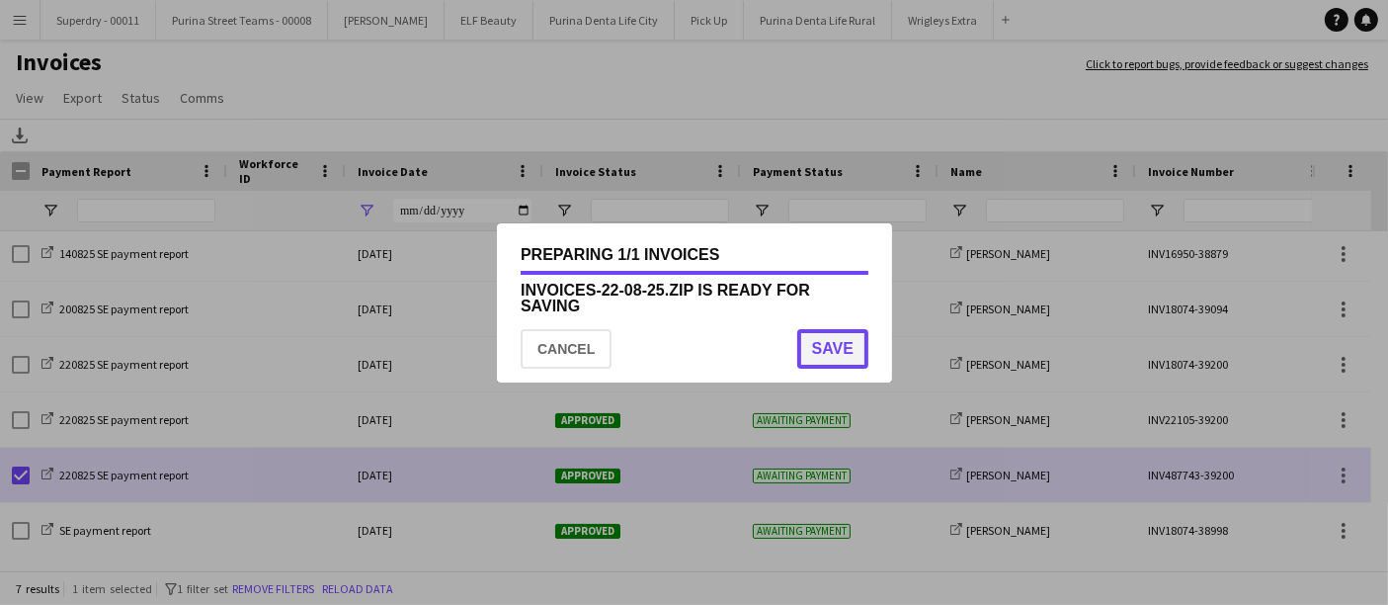
click at [851, 357] on button "Save" at bounding box center [831, 349] width 71 height 40
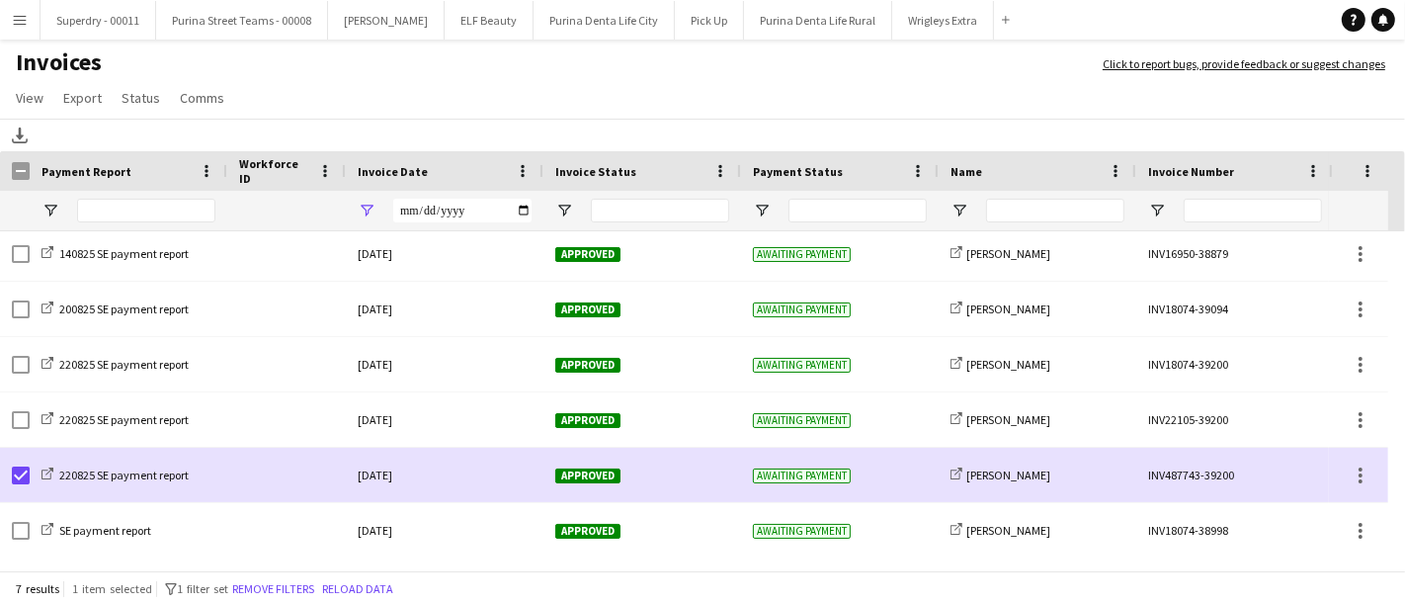
click at [16, 16] on app-icon "Menu" at bounding box center [20, 20] width 16 height 16
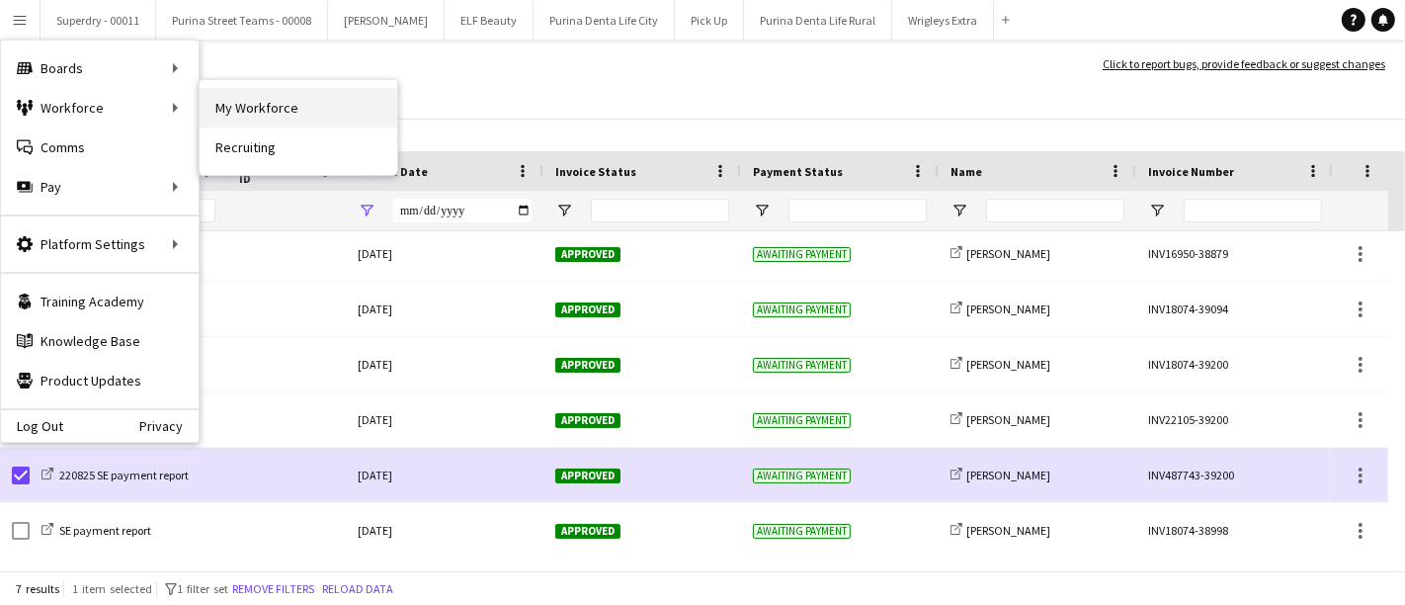
click at [300, 121] on link "My Workforce" at bounding box center [299, 108] width 198 height 40
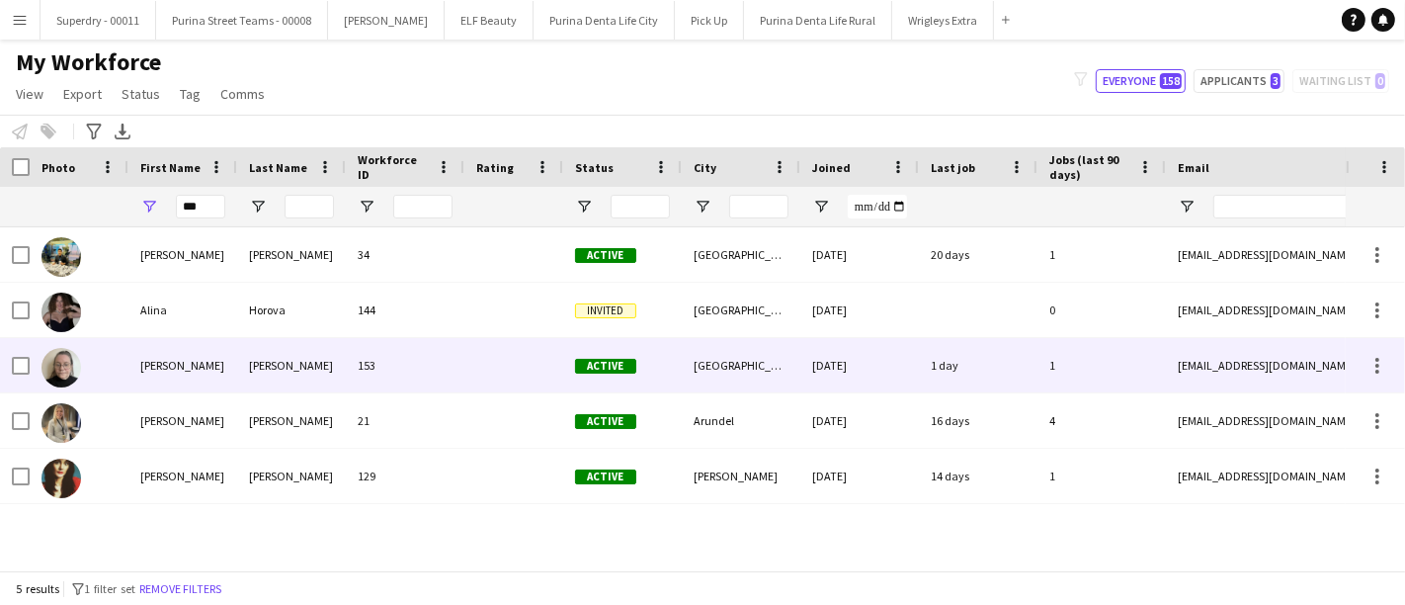
click at [181, 367] on div "[PERSON_NAME]" at bounding box center [182, 365] width 109 height 54
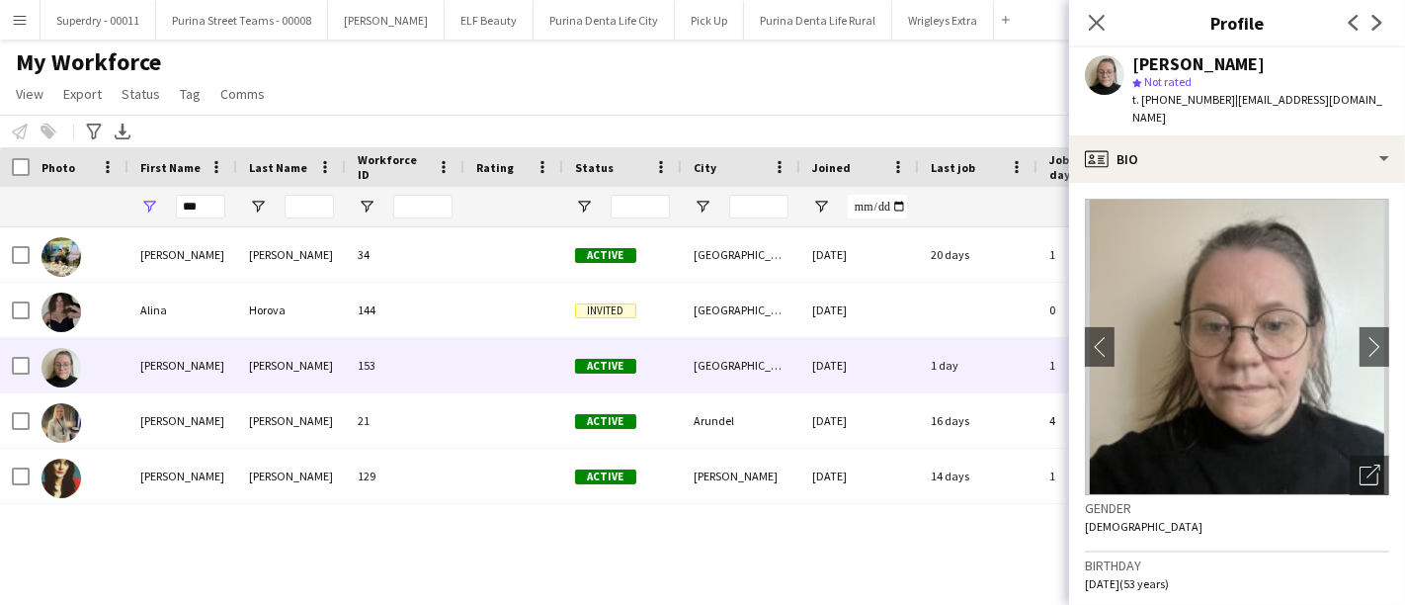
click at [1222, 183] on app-crew-profile-bio "chevron-left chevron-right Open photos pop-in Gender [DEMOGRAPHIC_DATA] Birthda…" at bounding box center [1237, 394] width 336 height 422
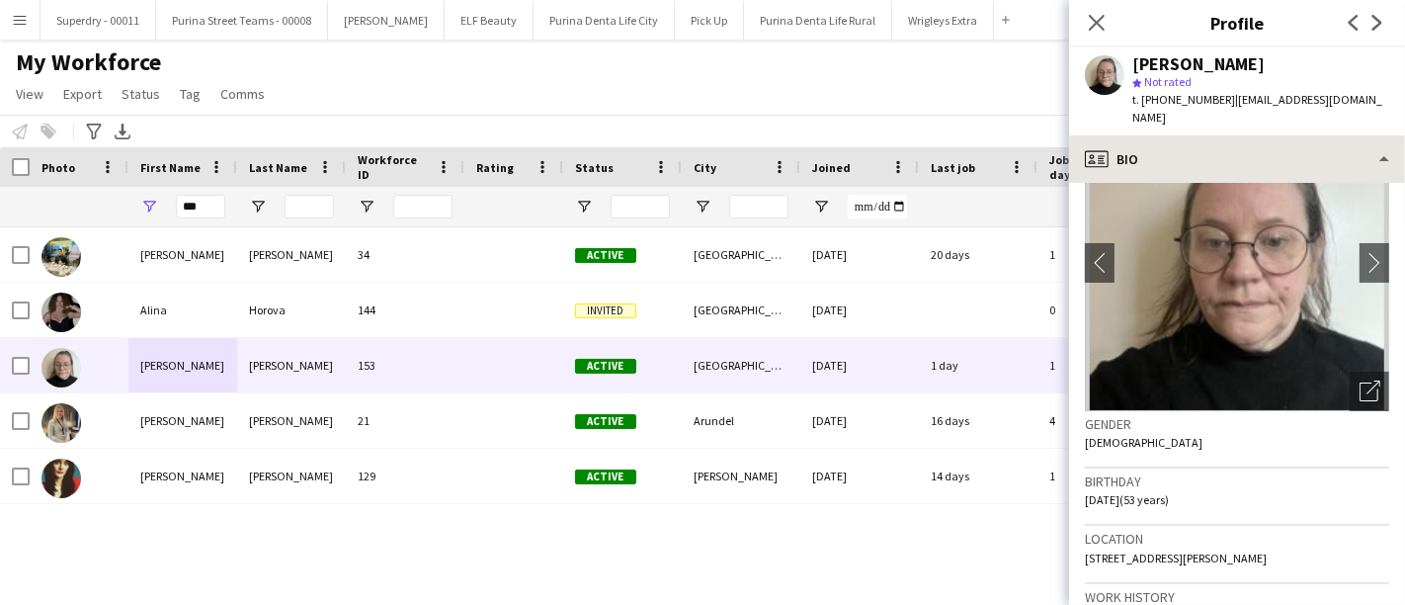
scroll to position [110, 0]
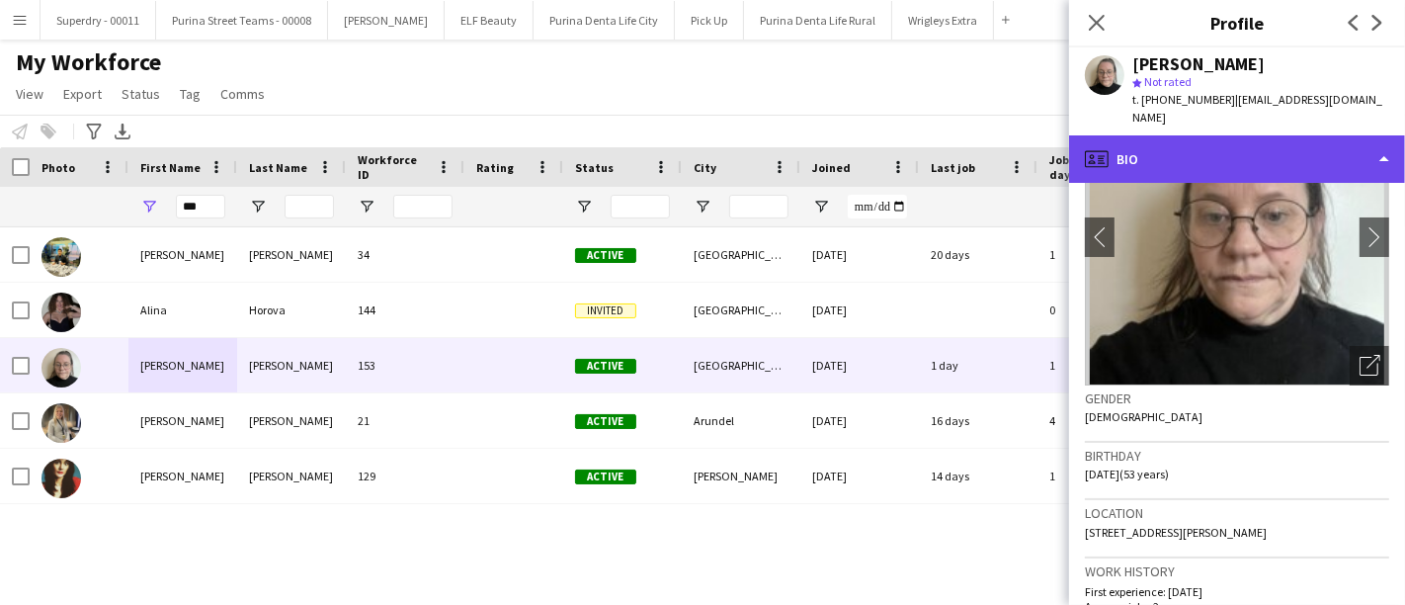
click at [1229, 135] on div "profile Bio" at bounding box center [1237, 158] width 336 height 47
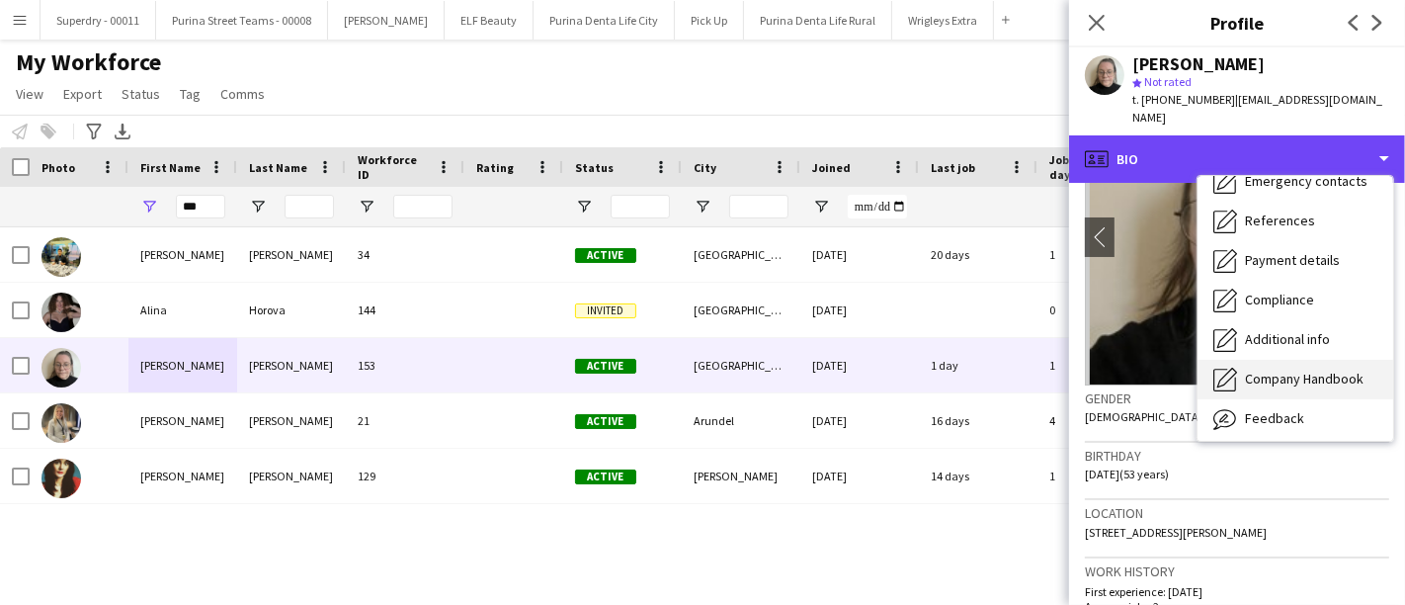
scroll to position [224, 0]
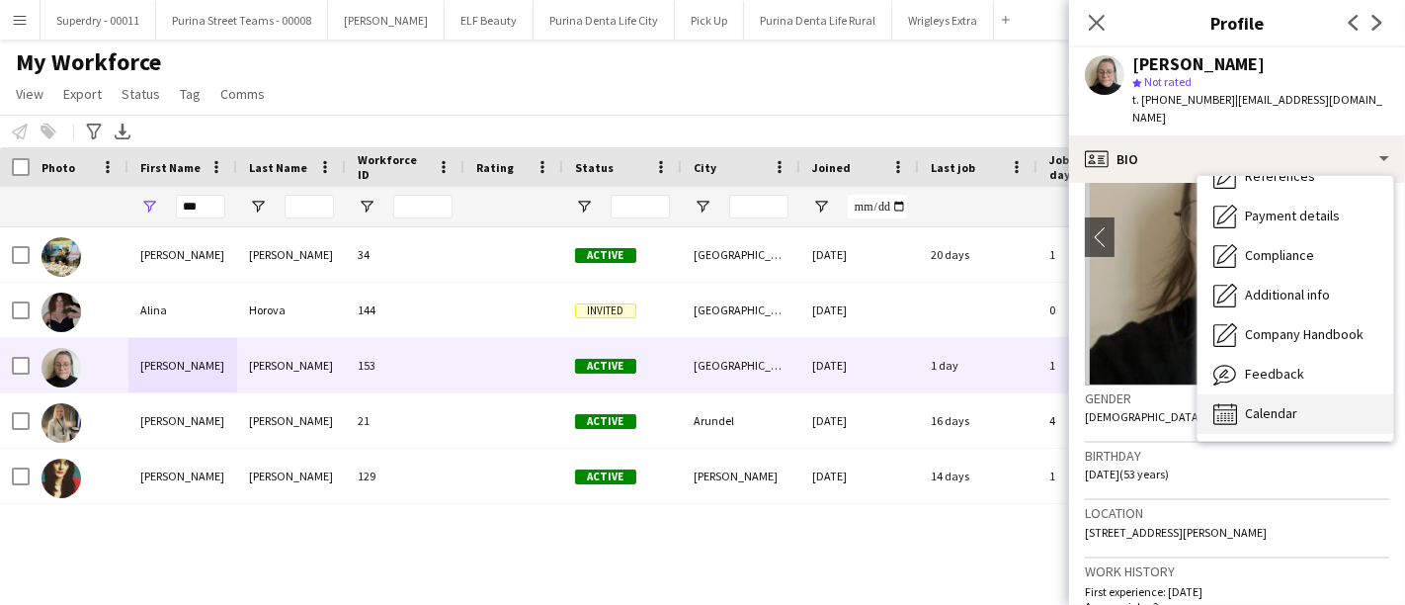
click at [1307, 394] on div "Calendar Calendar" at bounding box center [1296, 414] width 196 height 40
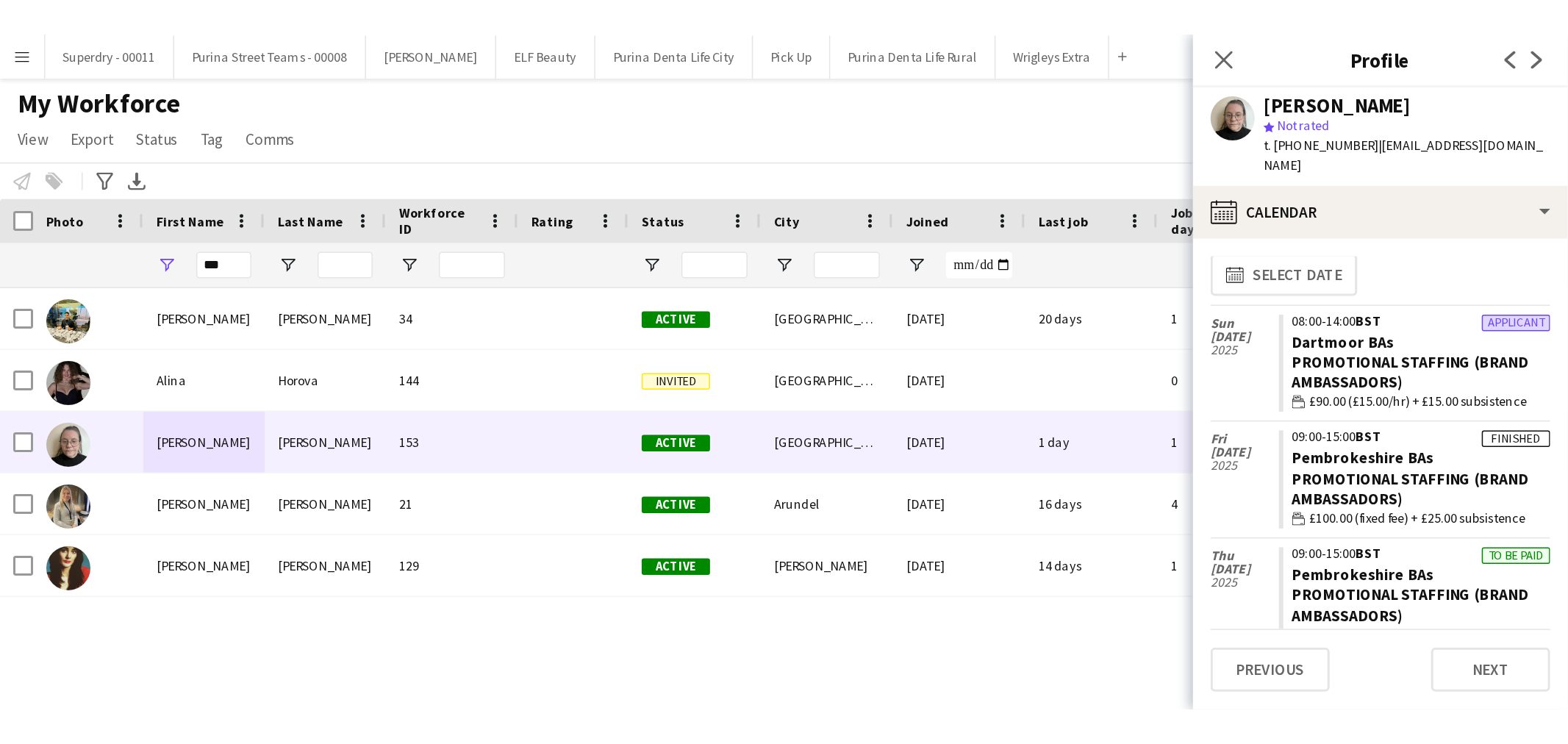
scroll to position [9, 0]
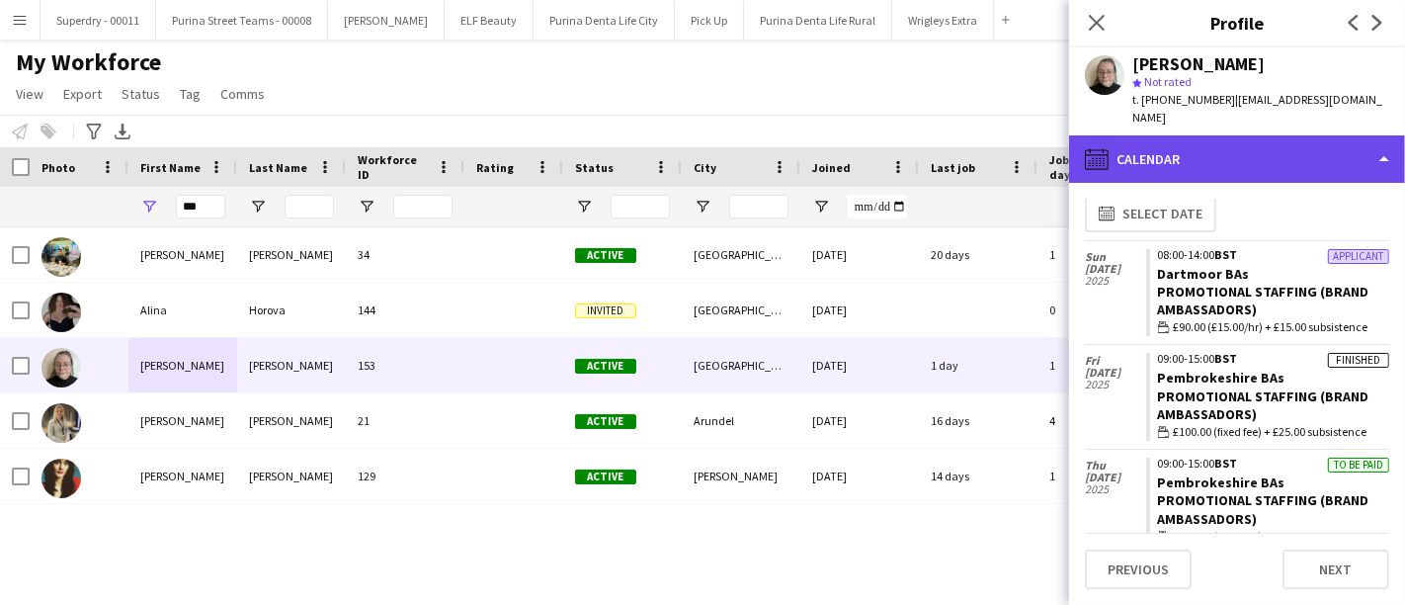
click at [1367, 136] on div "calendar-full Calendar" at bounding box center [1237, 158] width 336 height 47
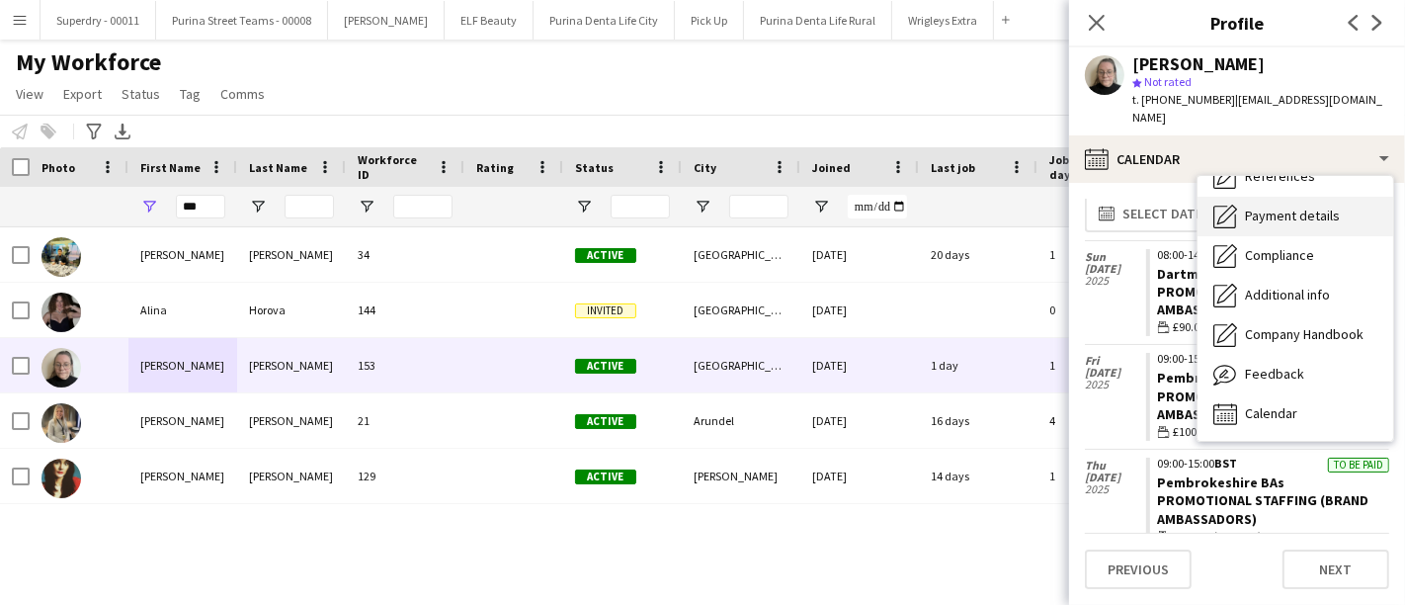
click at [1312, 207] on span "Payment details" at bounding box center [1292, 216] width 95 height 18
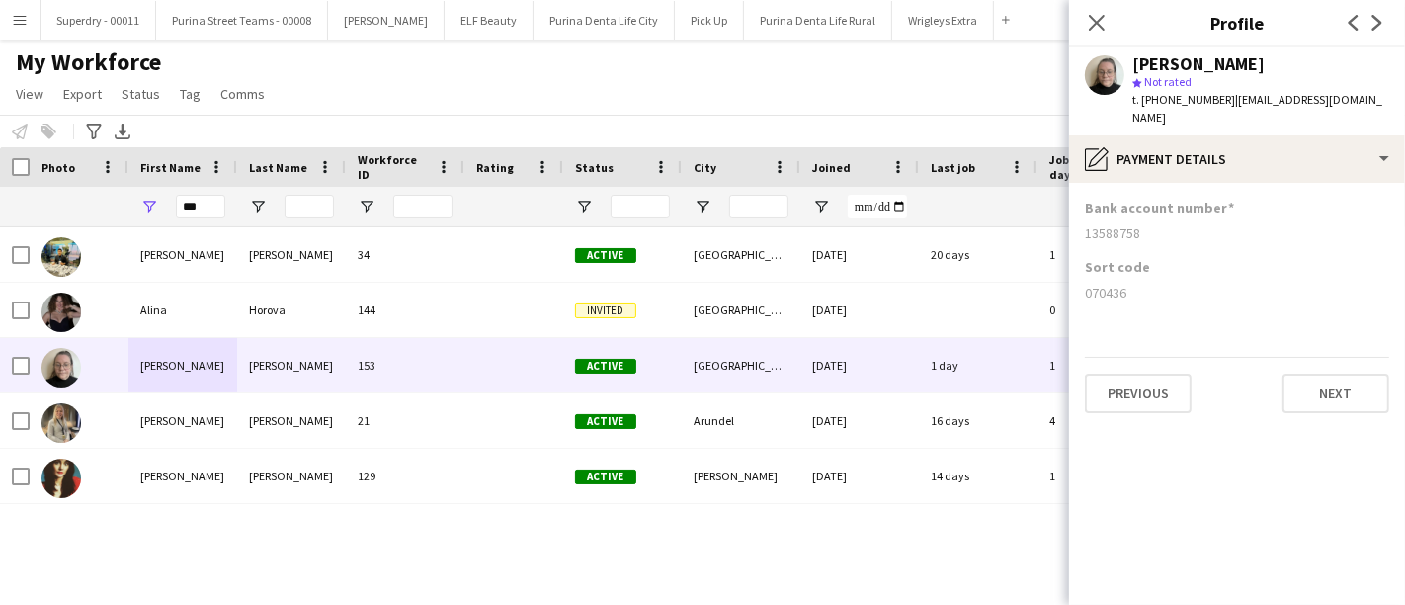
drag, startPoint x: 1146, startPoint y: 273, endPoint x: 1084, endPoint y: 272, distance: 62.3
click at [1084, 272] on app-section-data-types "Bank account number [FINANCIAL_ID] Sort code [FINANCIAL_ID] Previous Next" at bounding box center [1237, 394] width 336 height 422
drag, startPoint x: 1143, startPoint y: 215, endPoint x: 1074, endPoint y: 214, distance: 69.2
click at [1074, 214] on app-section-data-types "Bank account number [FINANCIAL_ID] Sort code [FINANCIAL_ID] Previous Next" at bounding box center [1237, 394] width 336 height 422
